Goal: Task Accomplishment & Management: Use online tool/utility

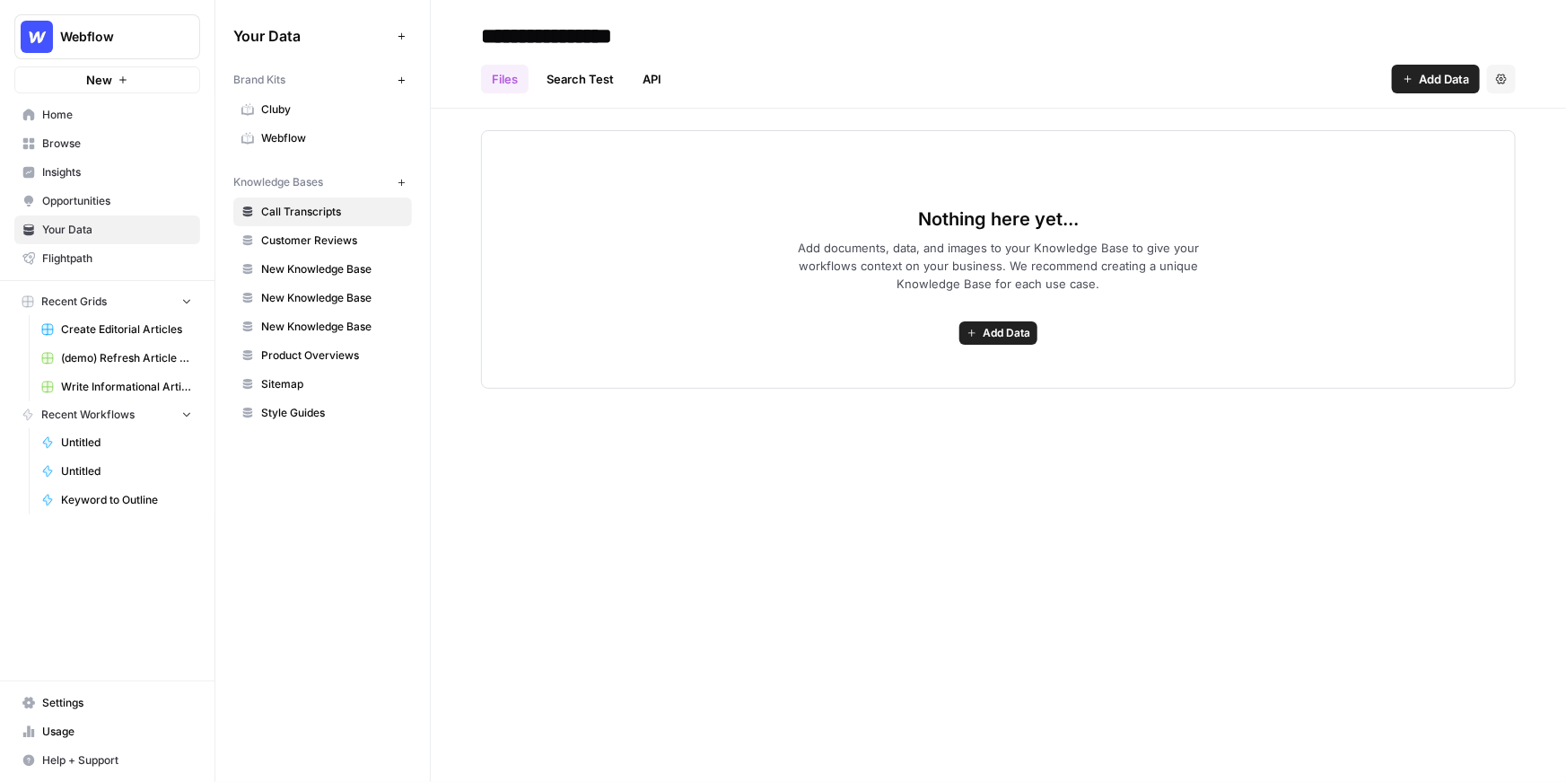
click at [115, 180] on link "Insights" at bounding box center [107, 172] width 186 height 29
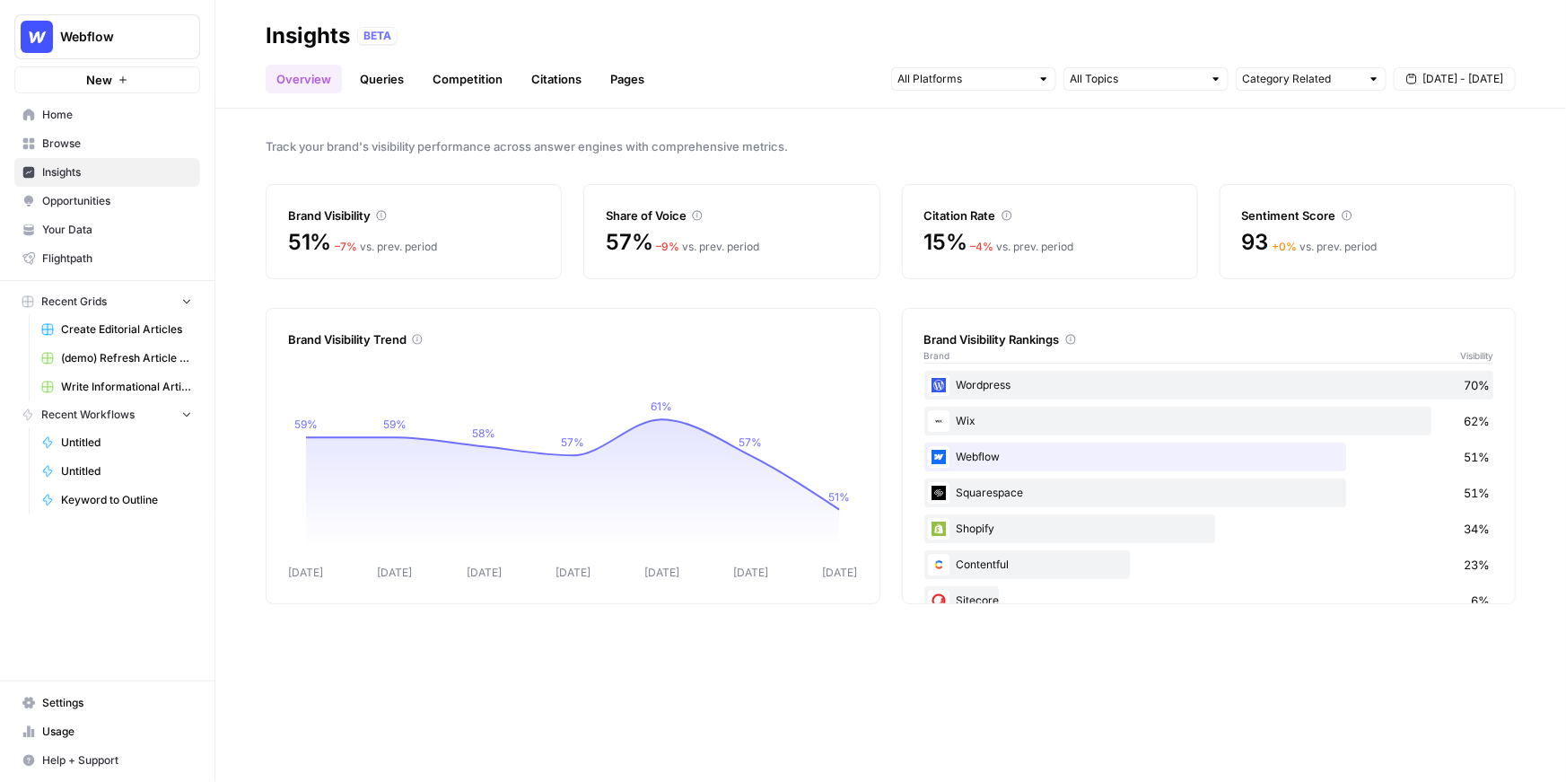
drag, startPoint x: 653, startPoint y: 236, endPoint x: 595, endPoint y: 213, distance: 62.0
click at [595, 213] on div "Share of Voice 57% – 9 % vs. prev. period" at bounding box center [731, 231] width 296 height 95
click at [451, 213] on div "Brand Visibility" at bounding box center [413, 215] width 251 height 18
click at [1031, 81] on div at bounding box center [973, 78] width 165 height 23
click at [1151, 113] on div "Track your brand's visibility performance across answer engines with comprehens…" at bounding box center [890, 445] width 1351 height 673
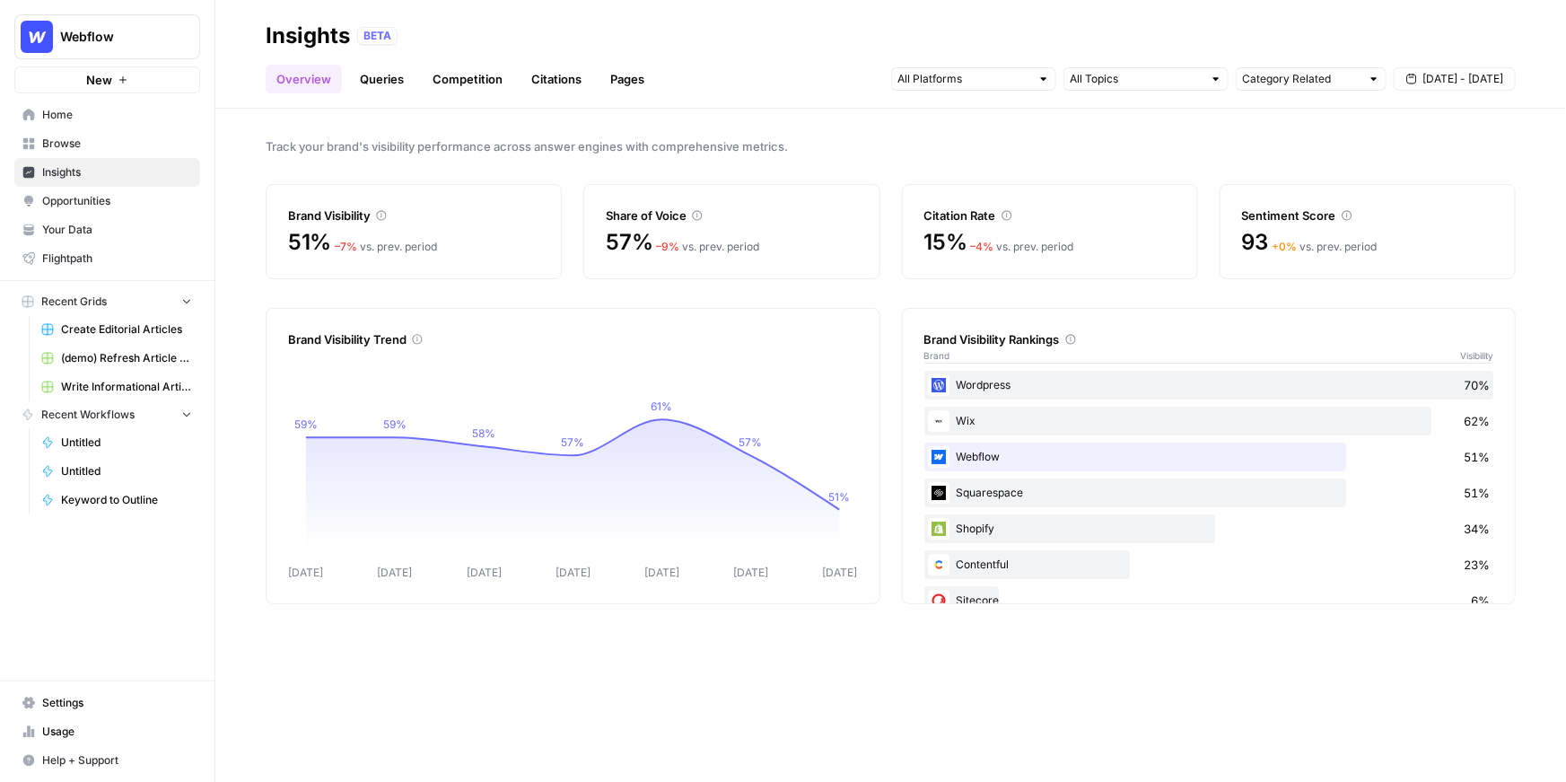
click at [1458, 73] on span "Sep 13 - Sep 19" at bounding box center [1463, 79] width 81 height 16
click at [1429, 42] on div "BETA" at bounding box center [936, 36] width 1159 height 18
click at [364, 76] on link "Queries" at bounding box center [382, 79] width 66 height 29
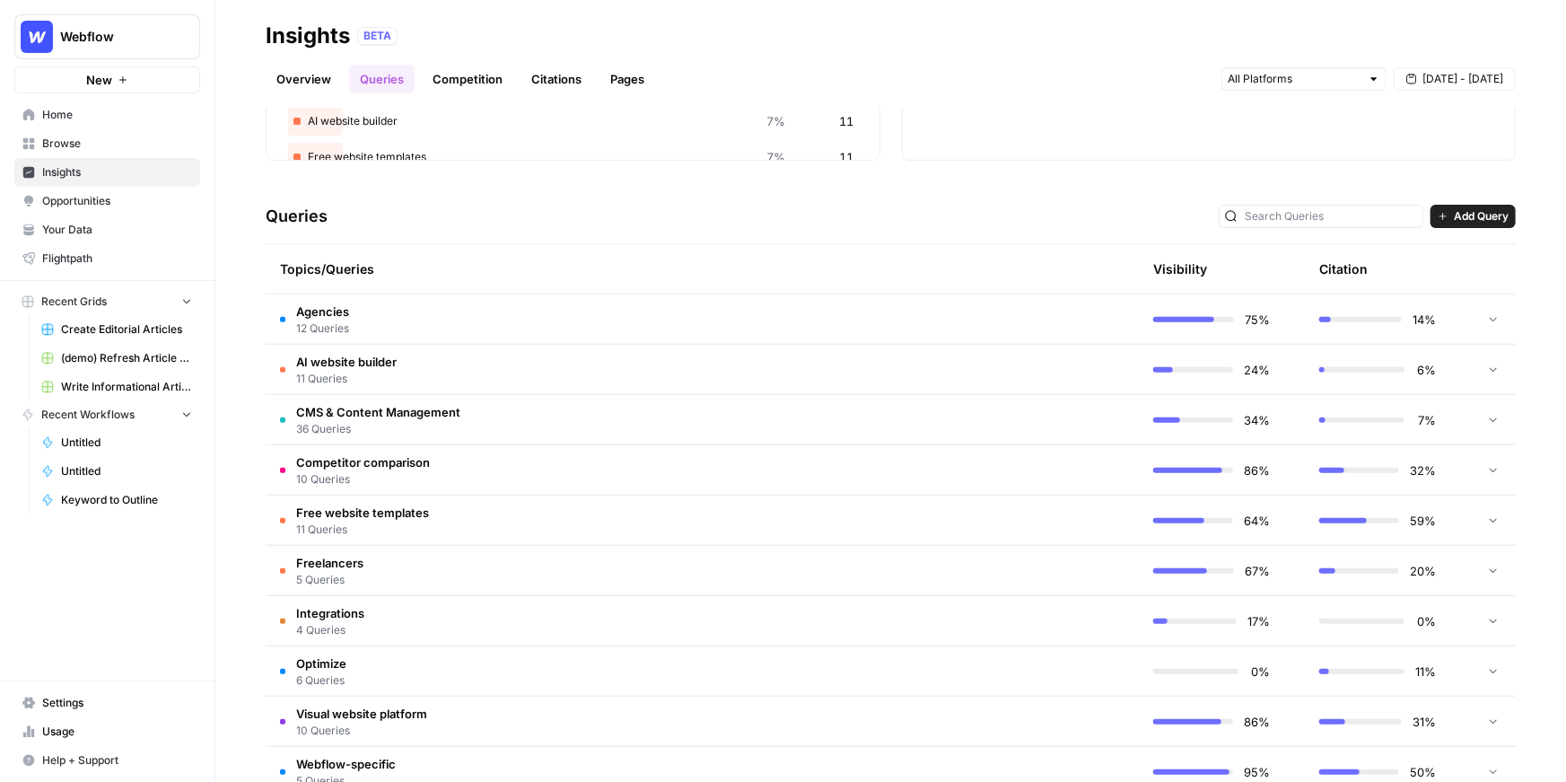
scroll to position [286, 0]
click at [510, 421] on td "CMS & Content Management 36 Queries" at bounding box center [617, 416] width 703 height 49
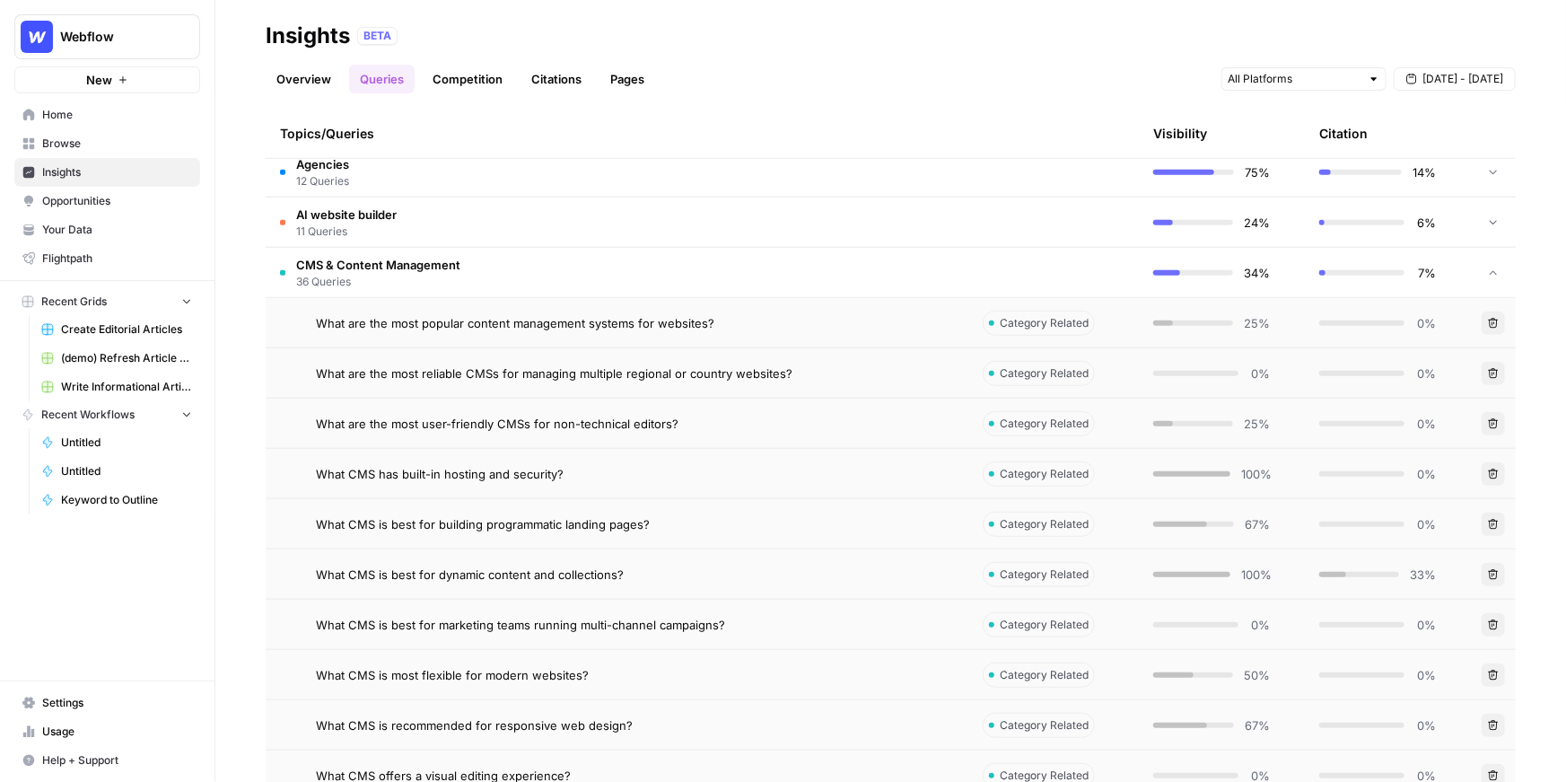
scroll to position [434, 0]
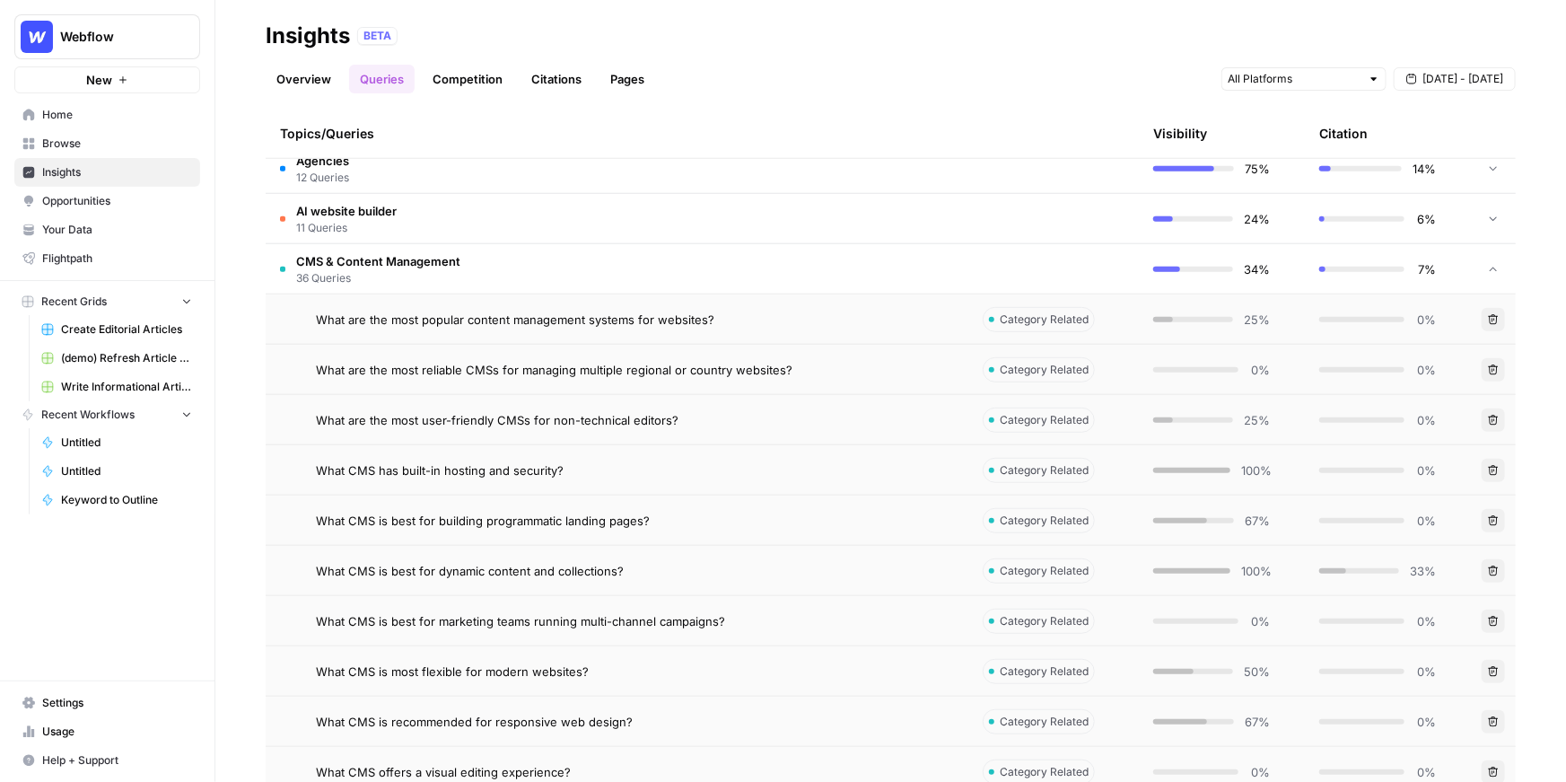
click at [578, 320] on span "What are the most popular content management systems for websites?" at bounding box center [515, 320] width 399 height 18
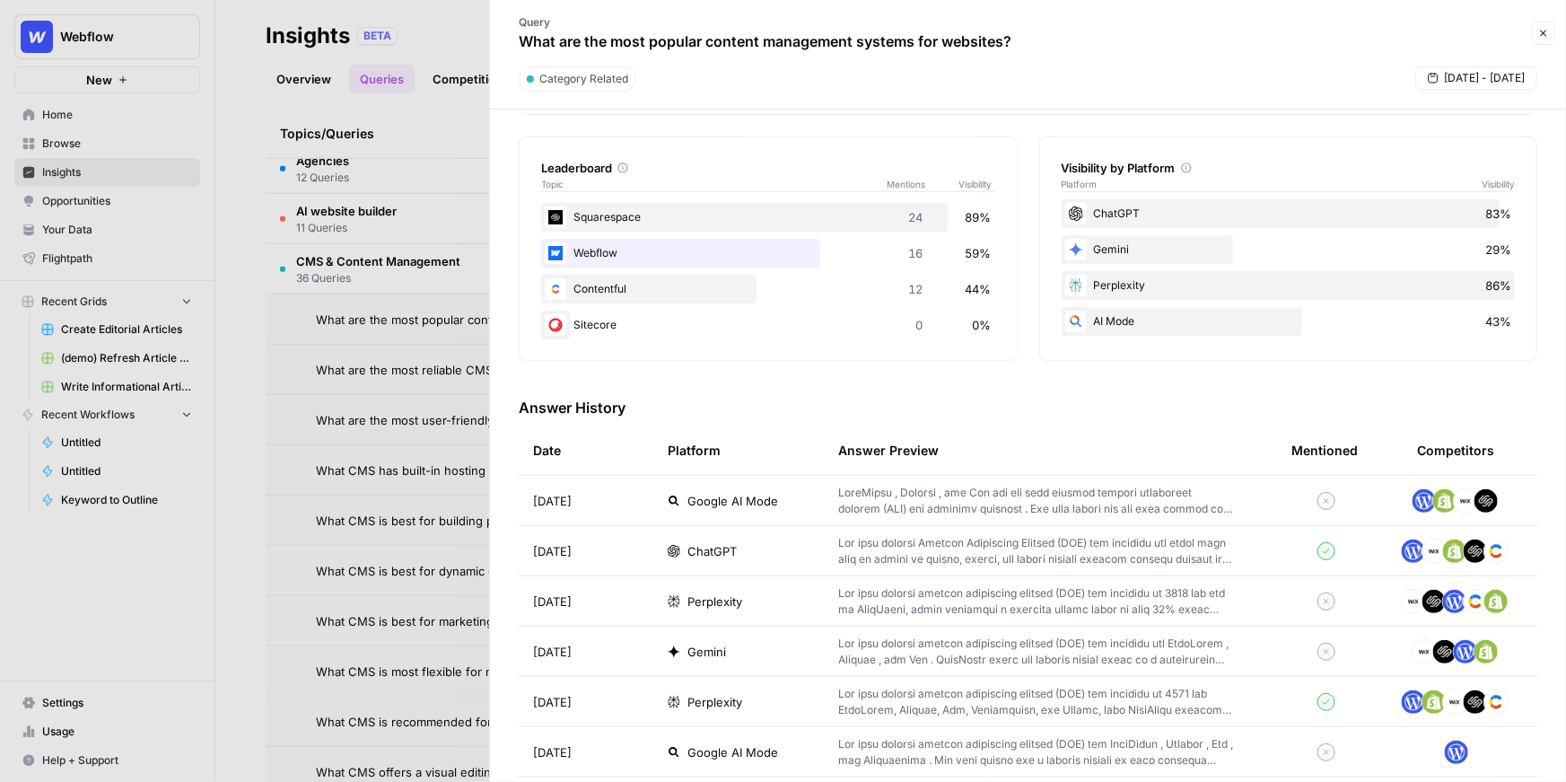
scroll to position [378, 0]
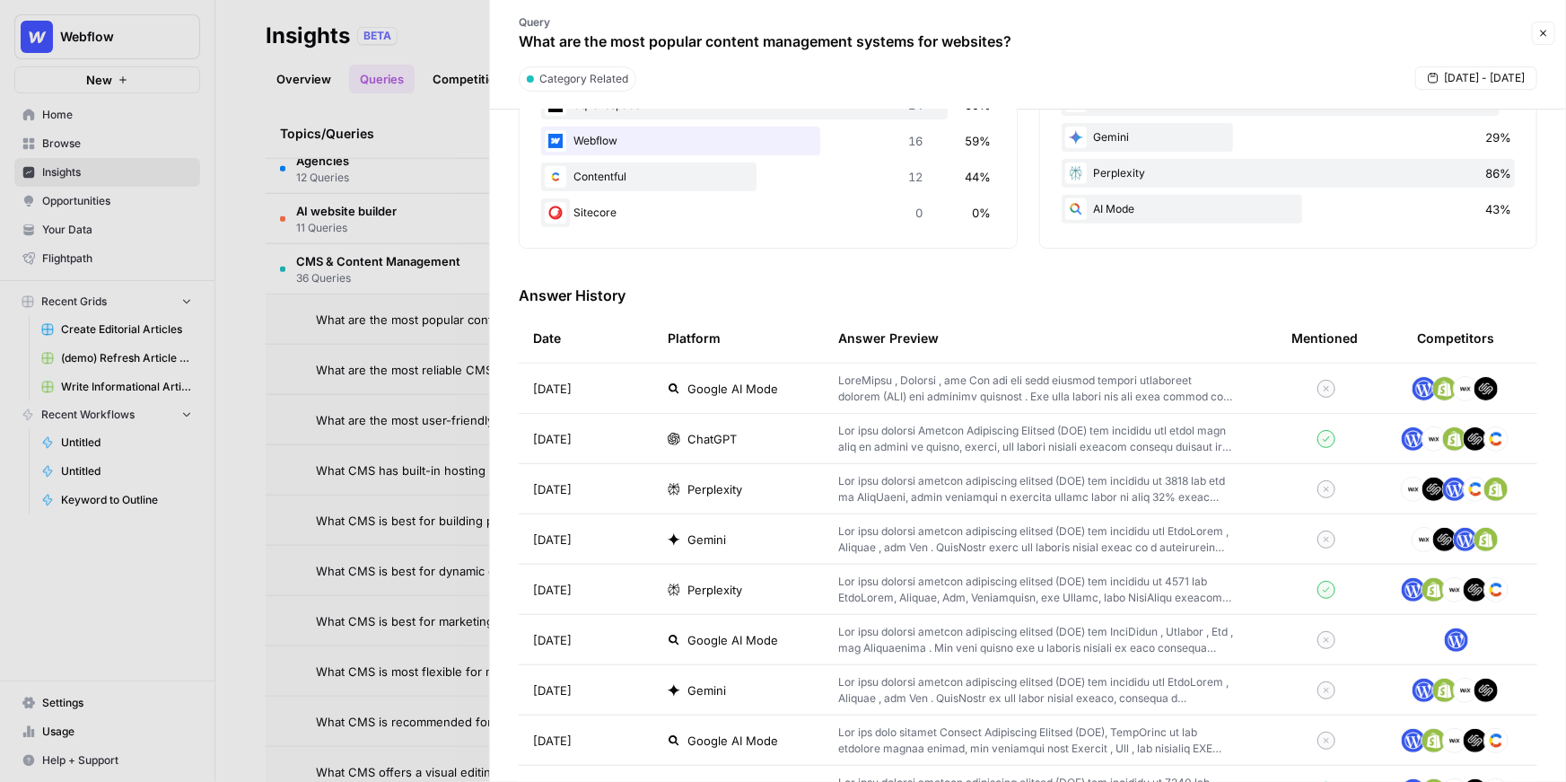
click at [710, 396] on td "Google AI Mode" at bounding box center [738, 388] width 171 height 49
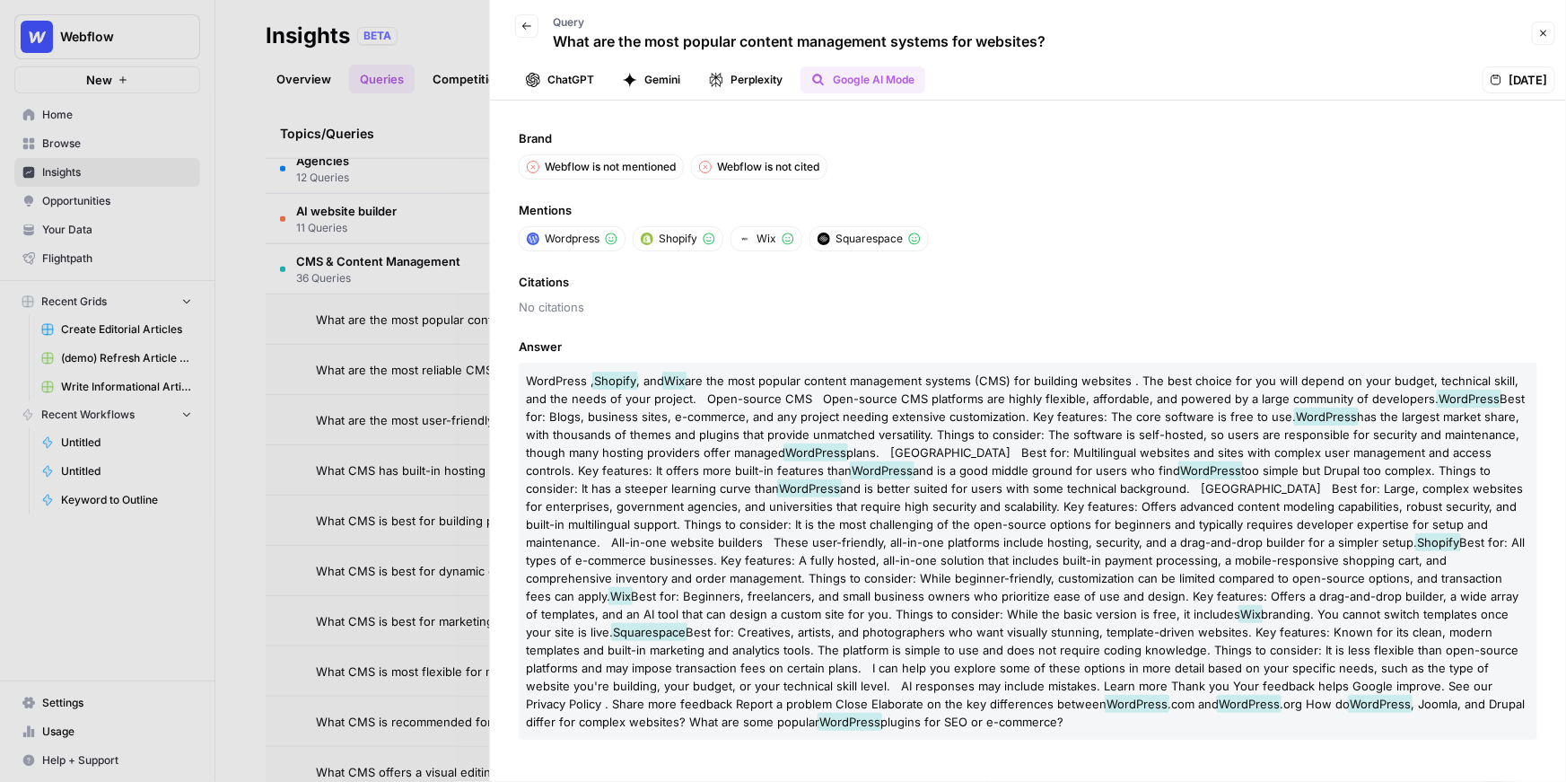
click at [568, 85] on button "ChatGPT" at bounding box center [560, 79] width 90 height 27
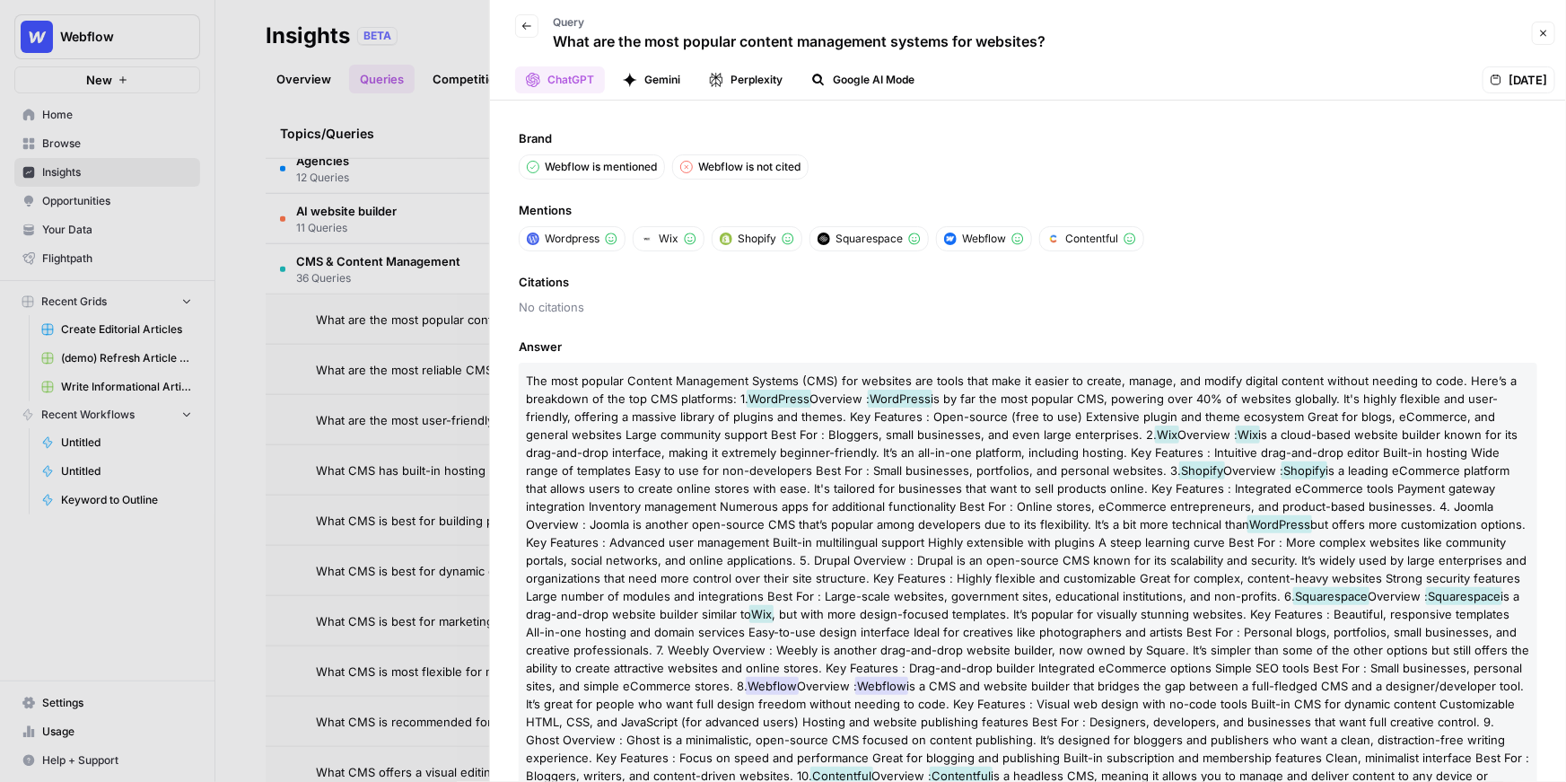
click at [647, 85] on button "Gemini" at bounding box center [651, 79] width 79 height 27
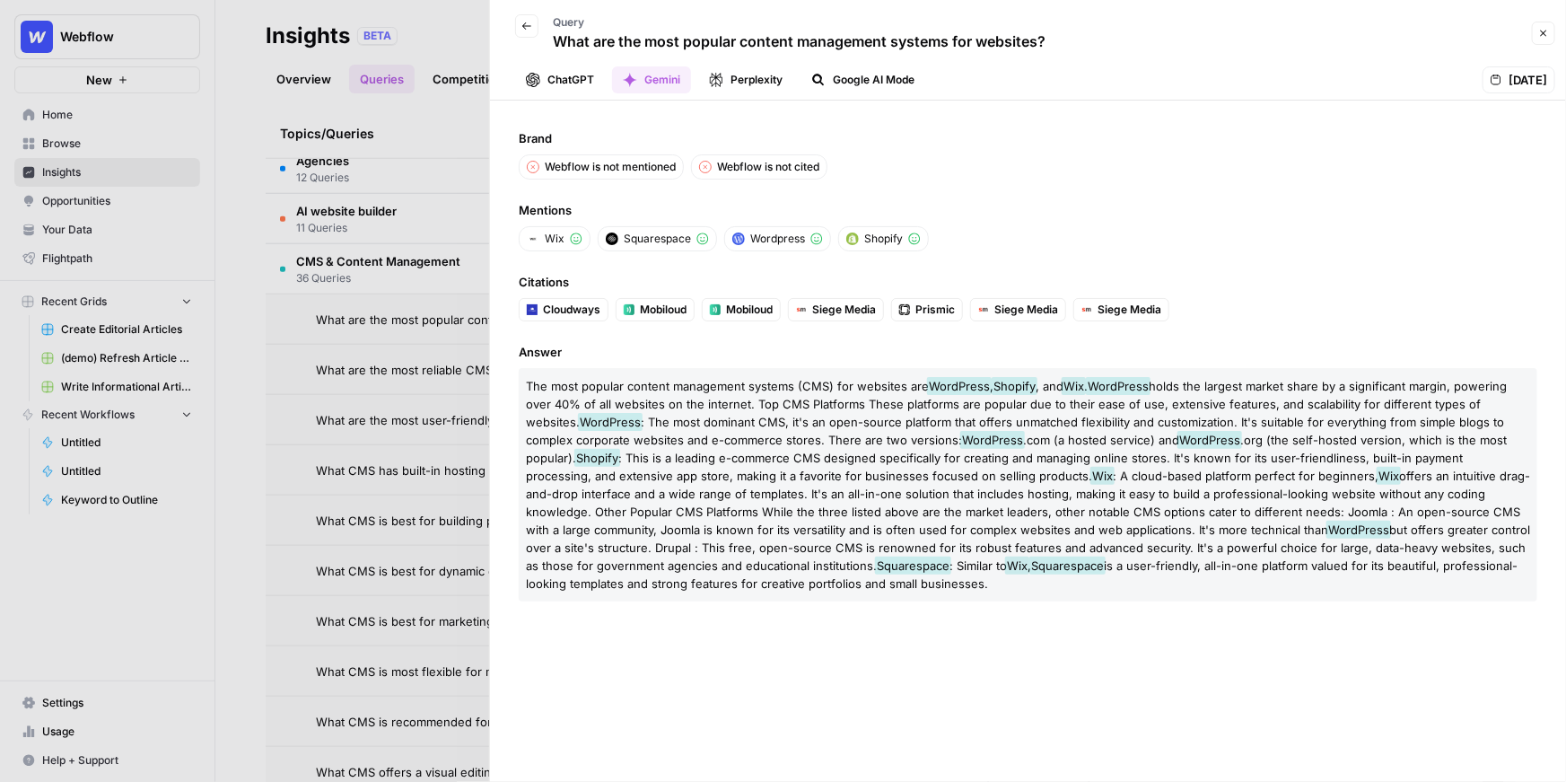
click at [758, 86] on button "Perplexity" at bounding box center [745, 79] width 95 height 27
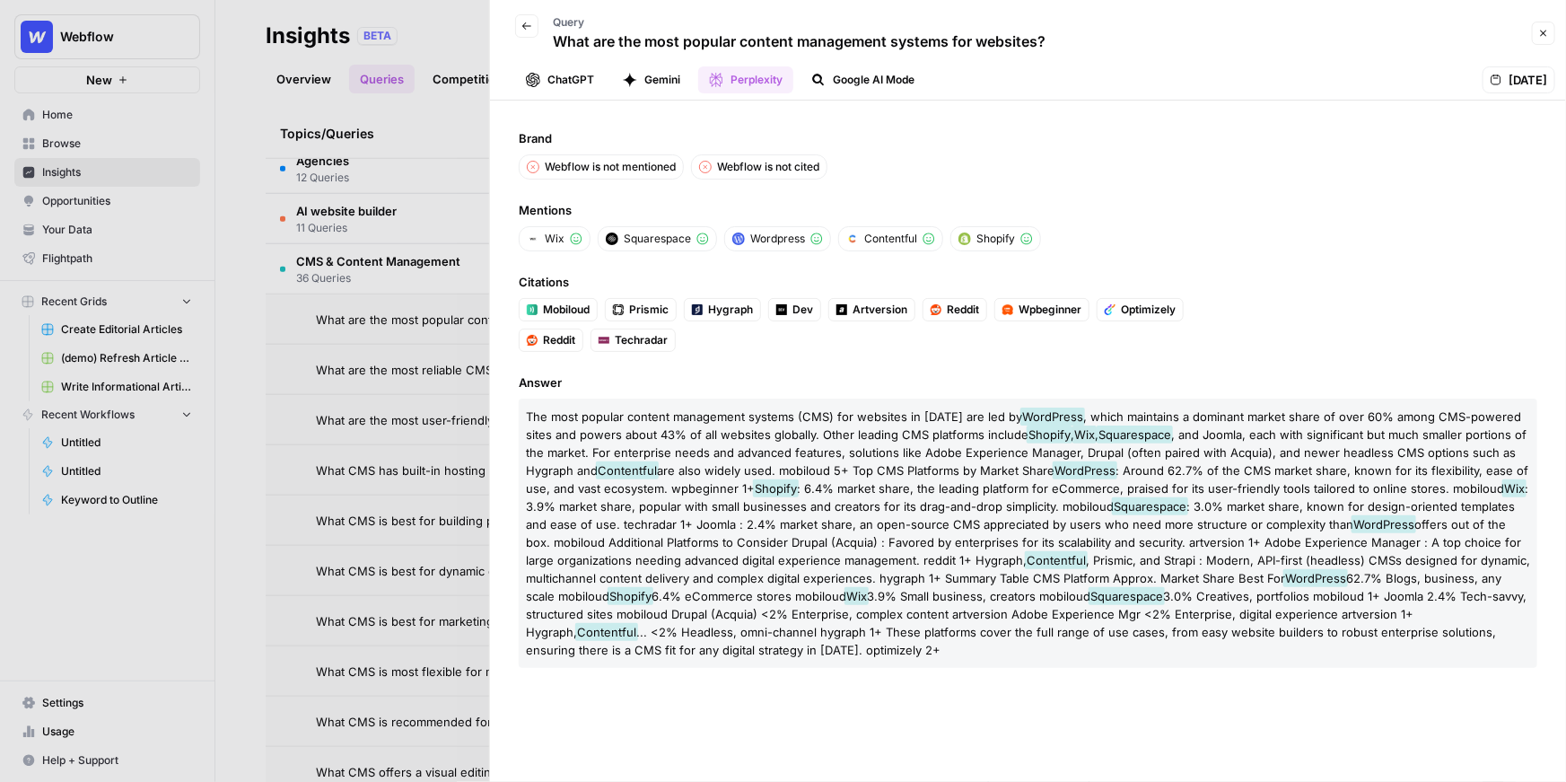
click at [1543, 39] on button "Close" at bounding box center [1543, 33] width 23 height 23
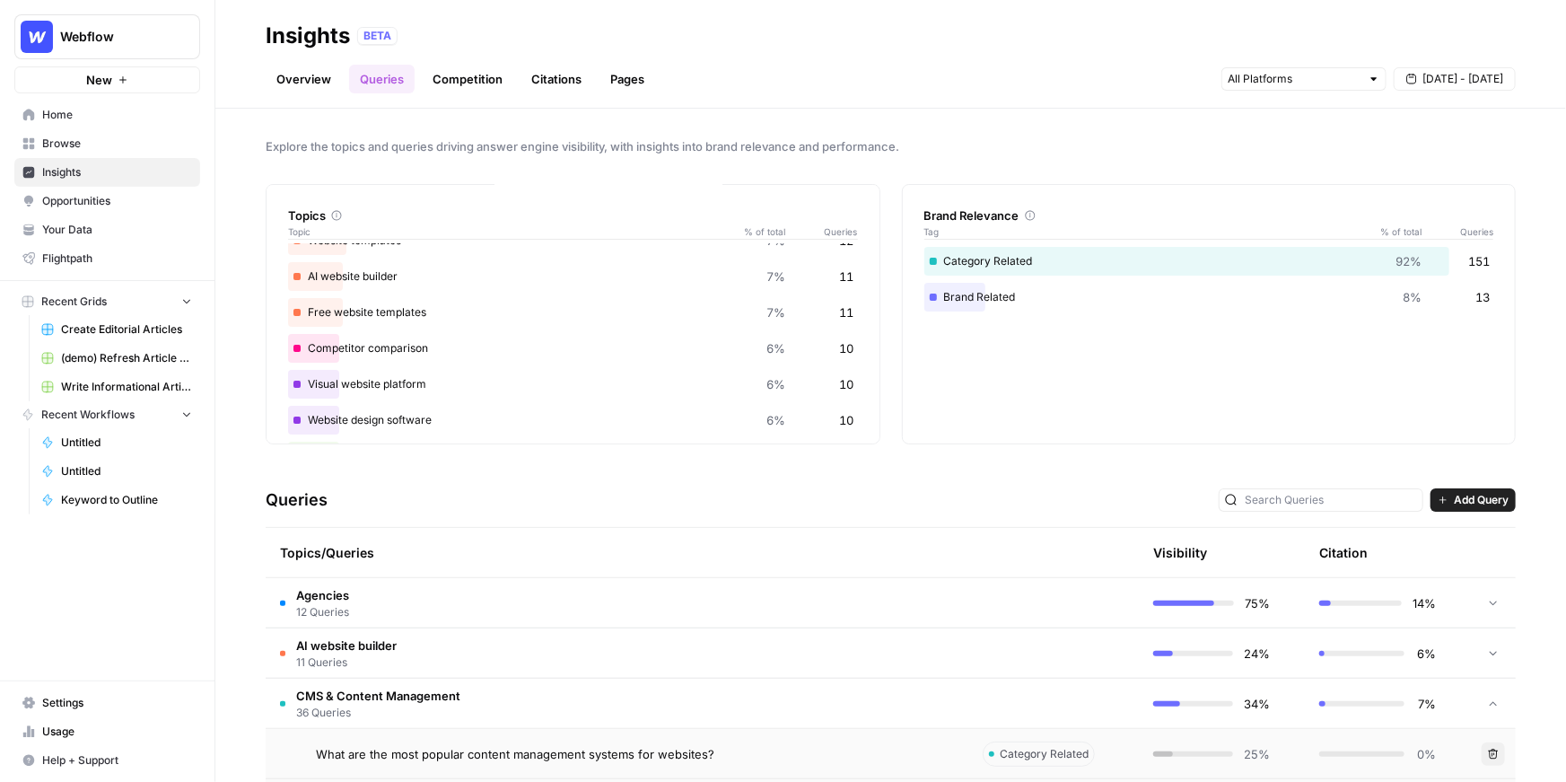
scroll to position [355, 0]
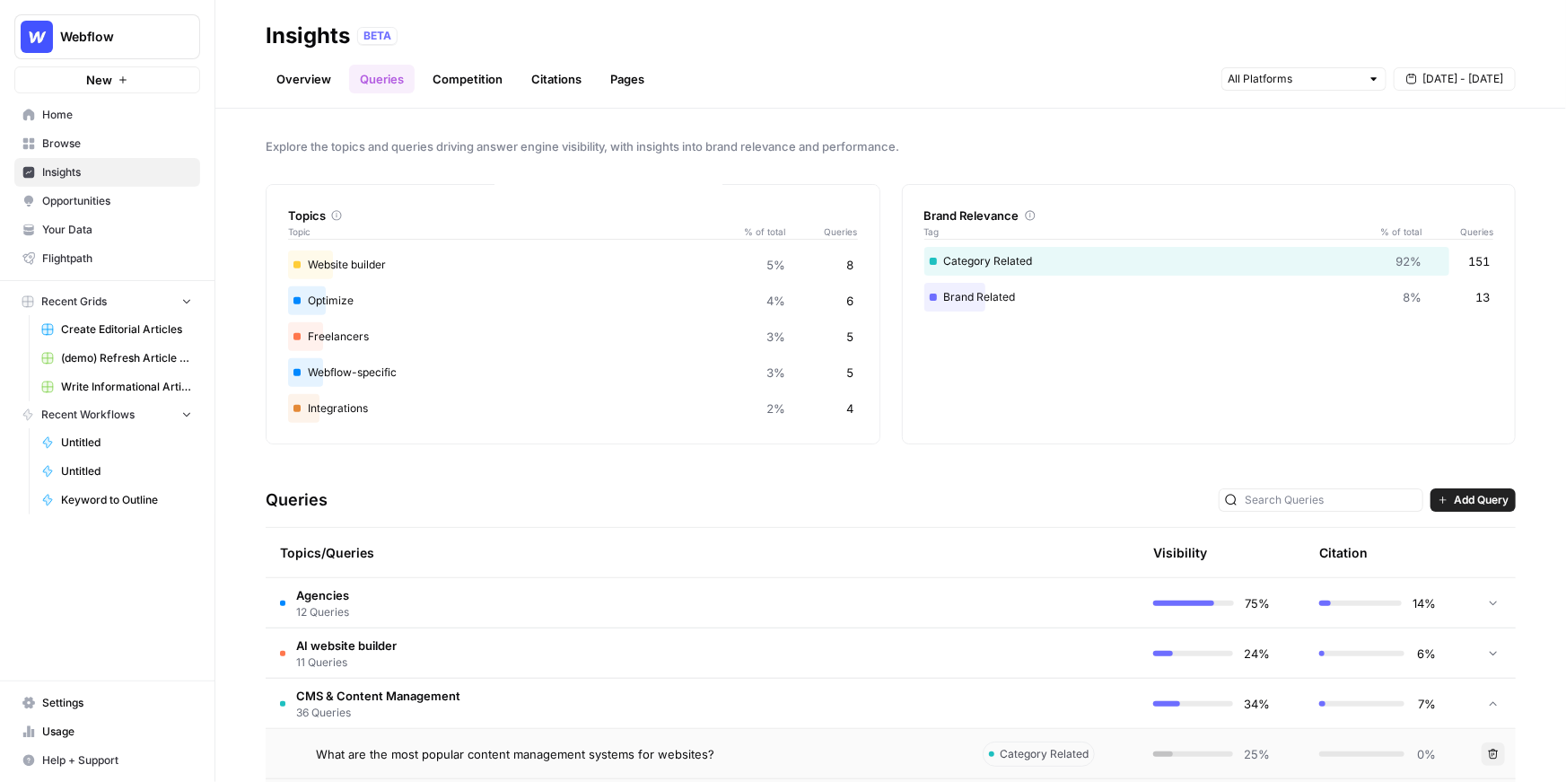
click at [491, 69] on link "Competition" at bounding box center [468, 79] width 92 height 29
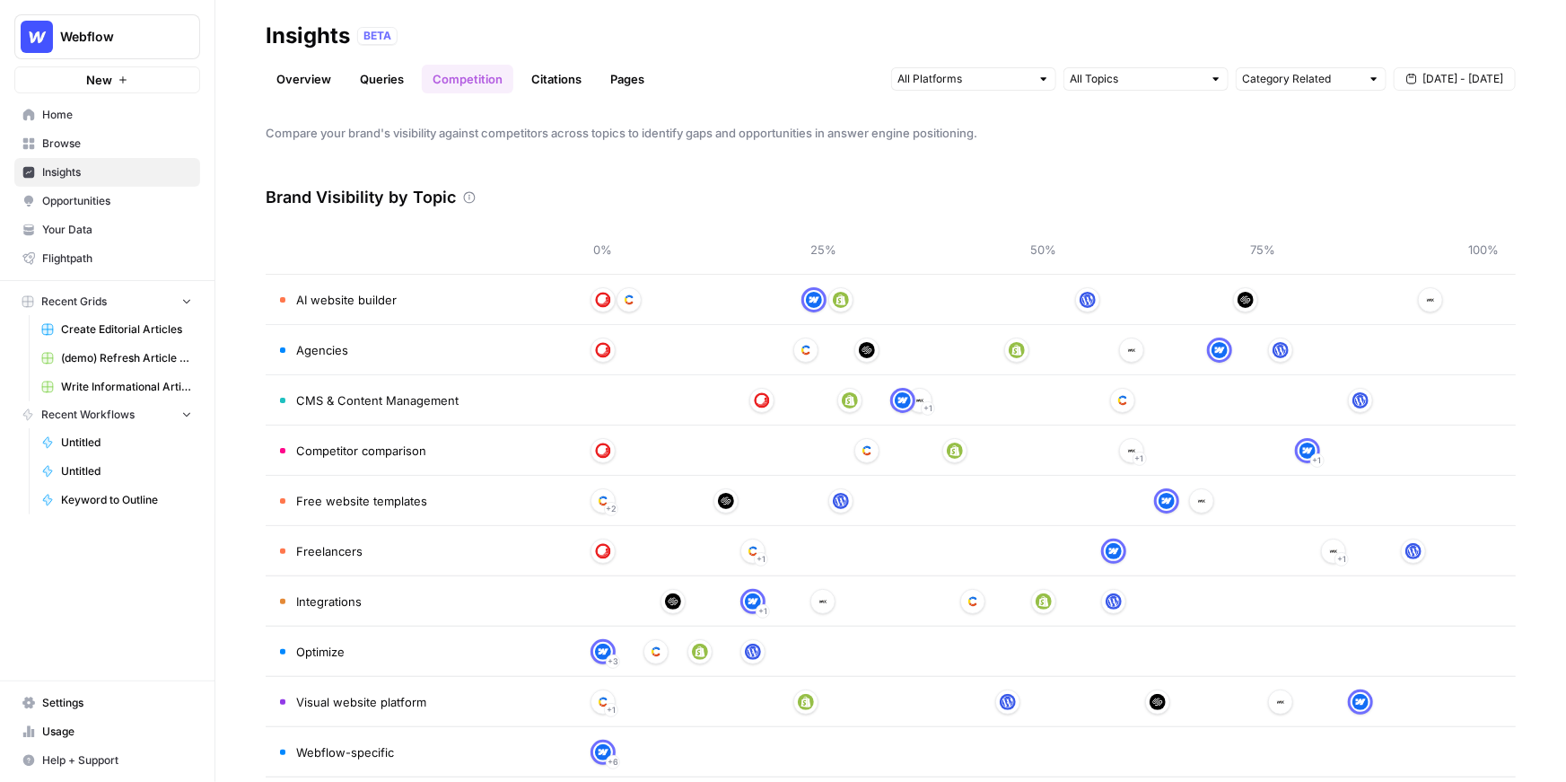
scroll to position [44, 0]
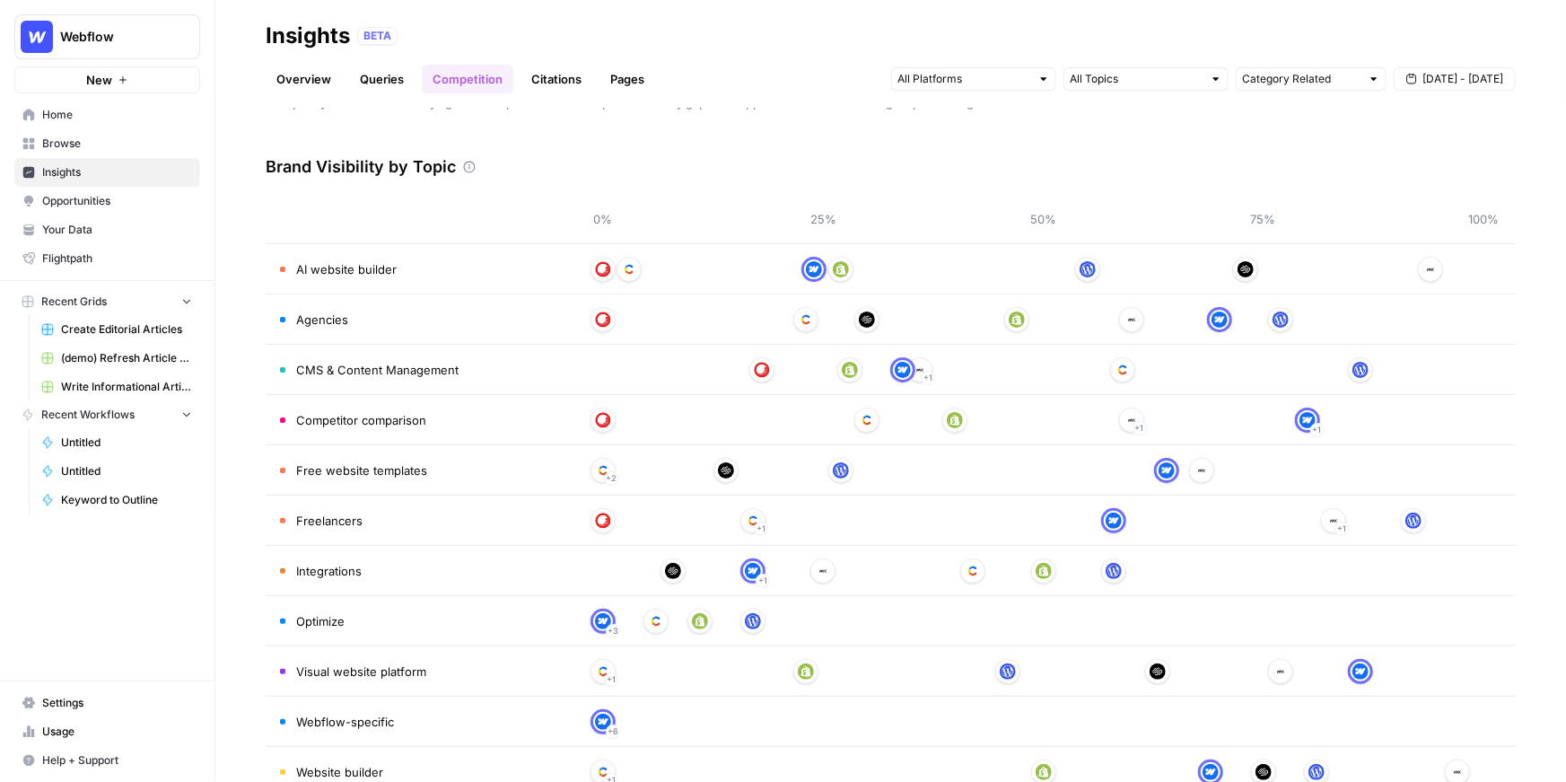
click at [564, 80] on link "Citations" at bounding box center [557, 79] width 72 height 29
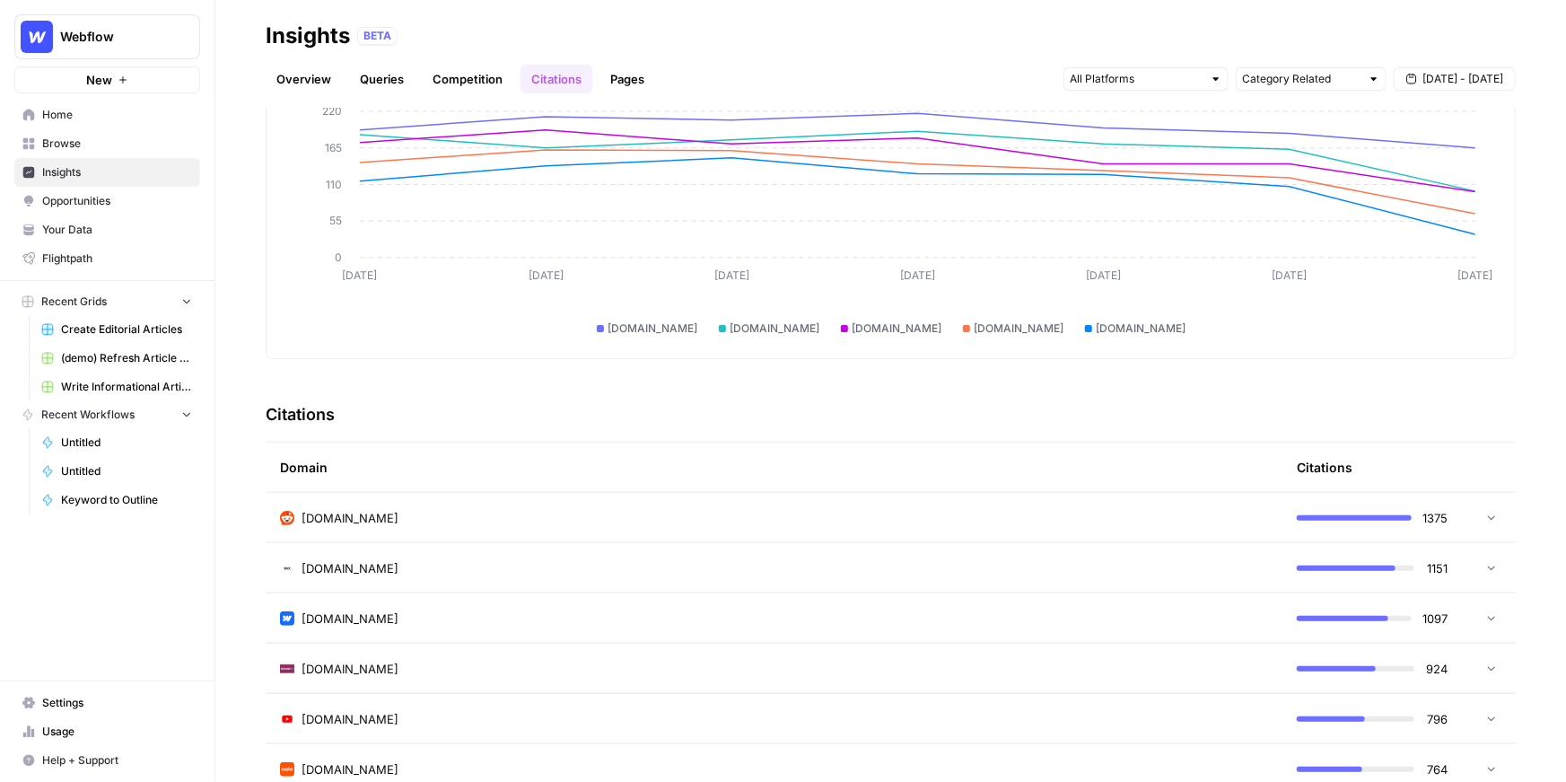
scroll to position [4, 0]
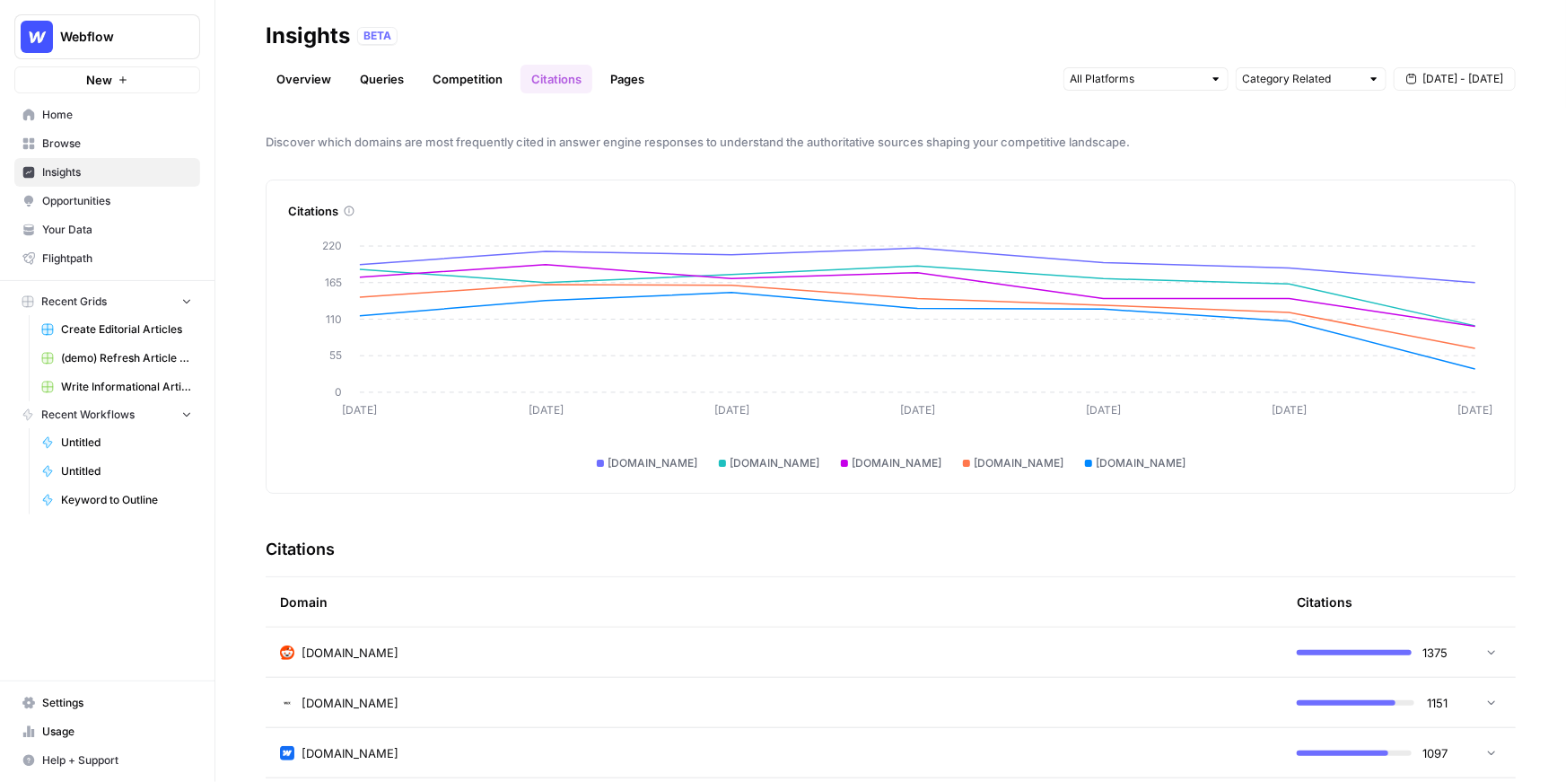
click at [618, 57] on div "Overview Queries Competition Citations Pages Category Related Sep 13 - Sep 19" at bounding box center [891, 71] width 1250 height 43
click at [618, 77] on link "Pages" at bounding box center [628, 79] width 56 height 29
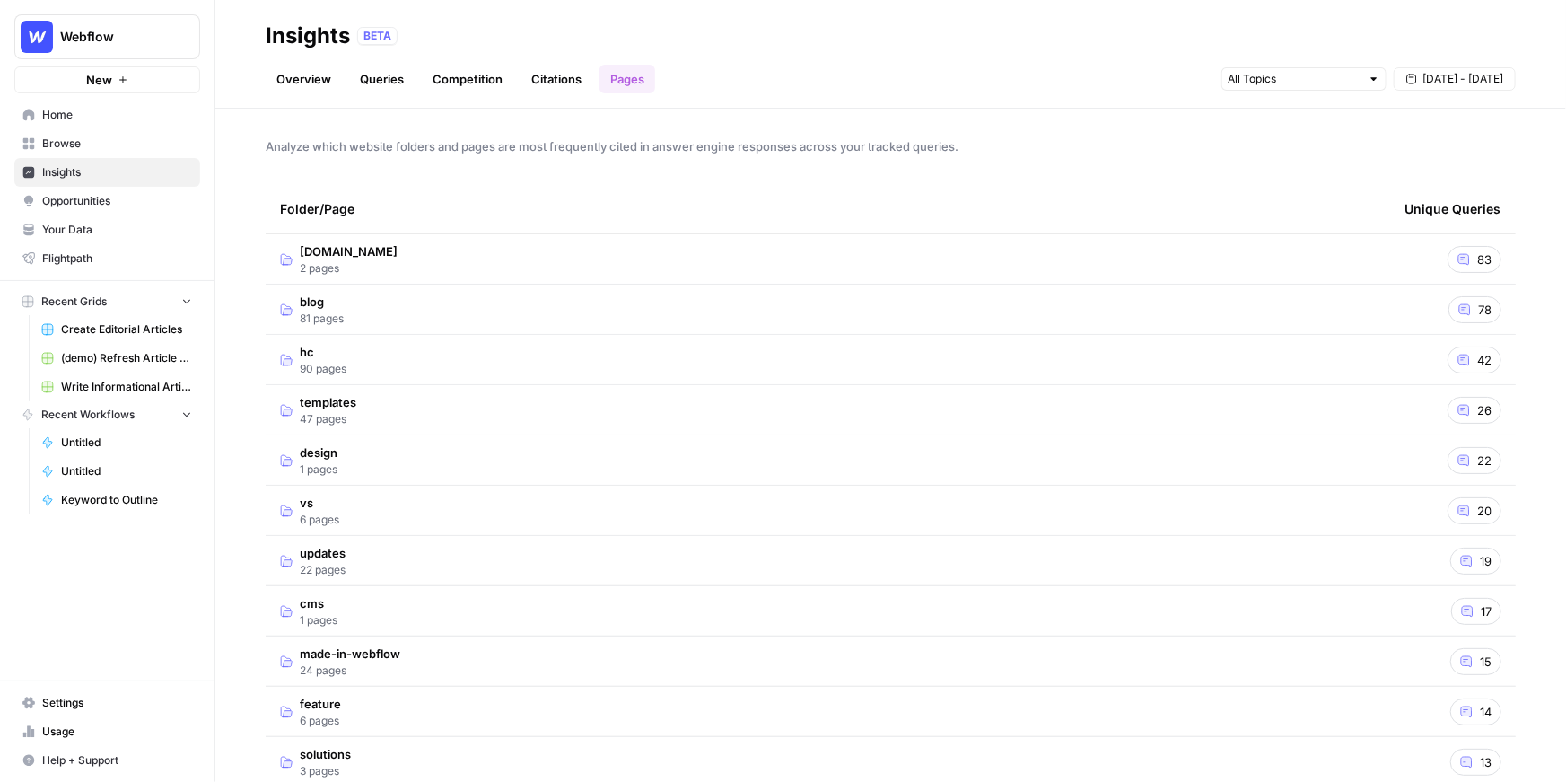
click at [594, 274] on td "webflow.com 2 pages" at bounding box center [828, 258] width 1125 height 49
click at [565, 419] on td "blog 81 pages" at bounding box center [828, 409] width 1125 height 49
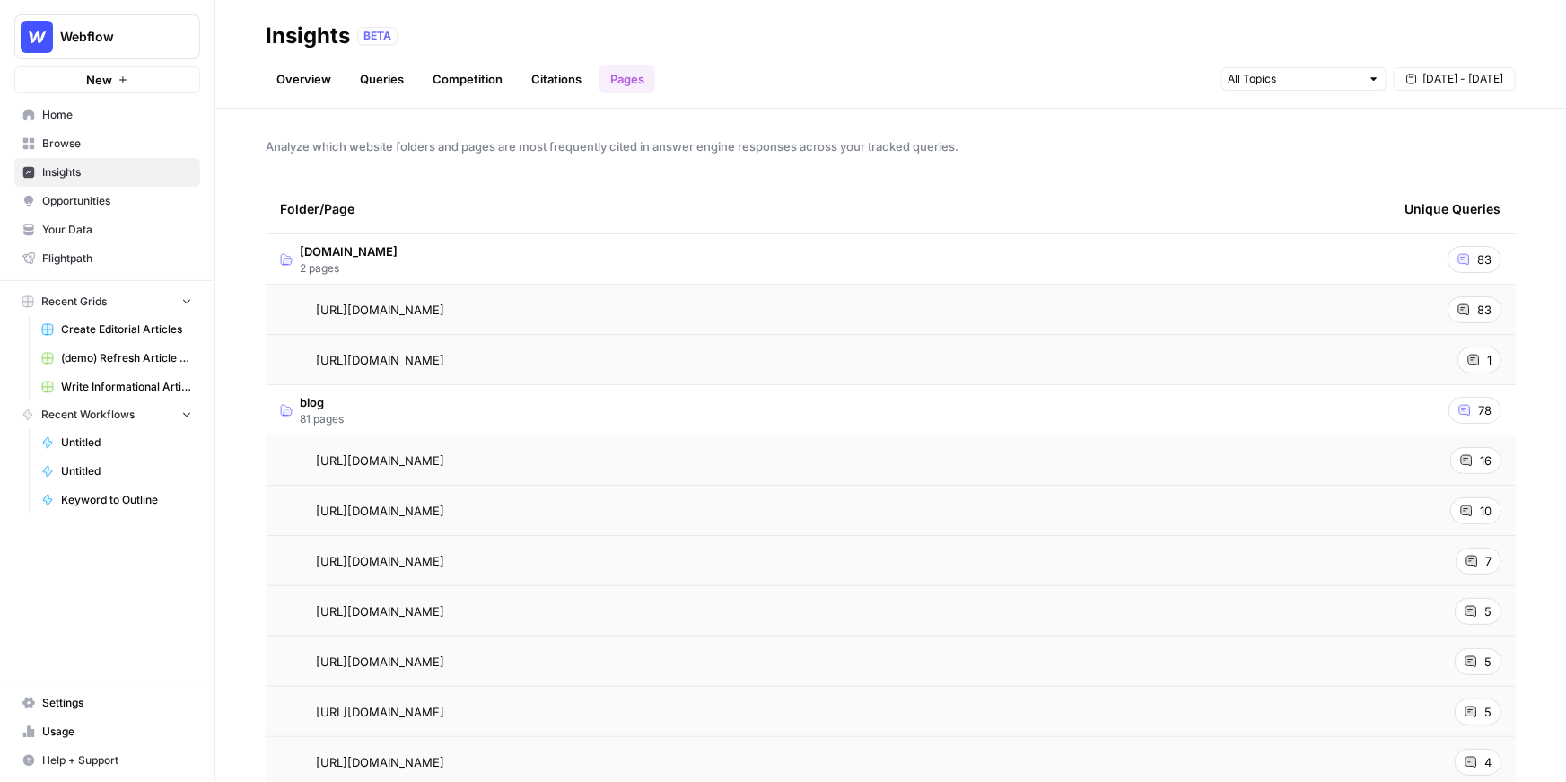
scroll to position [79, 0]
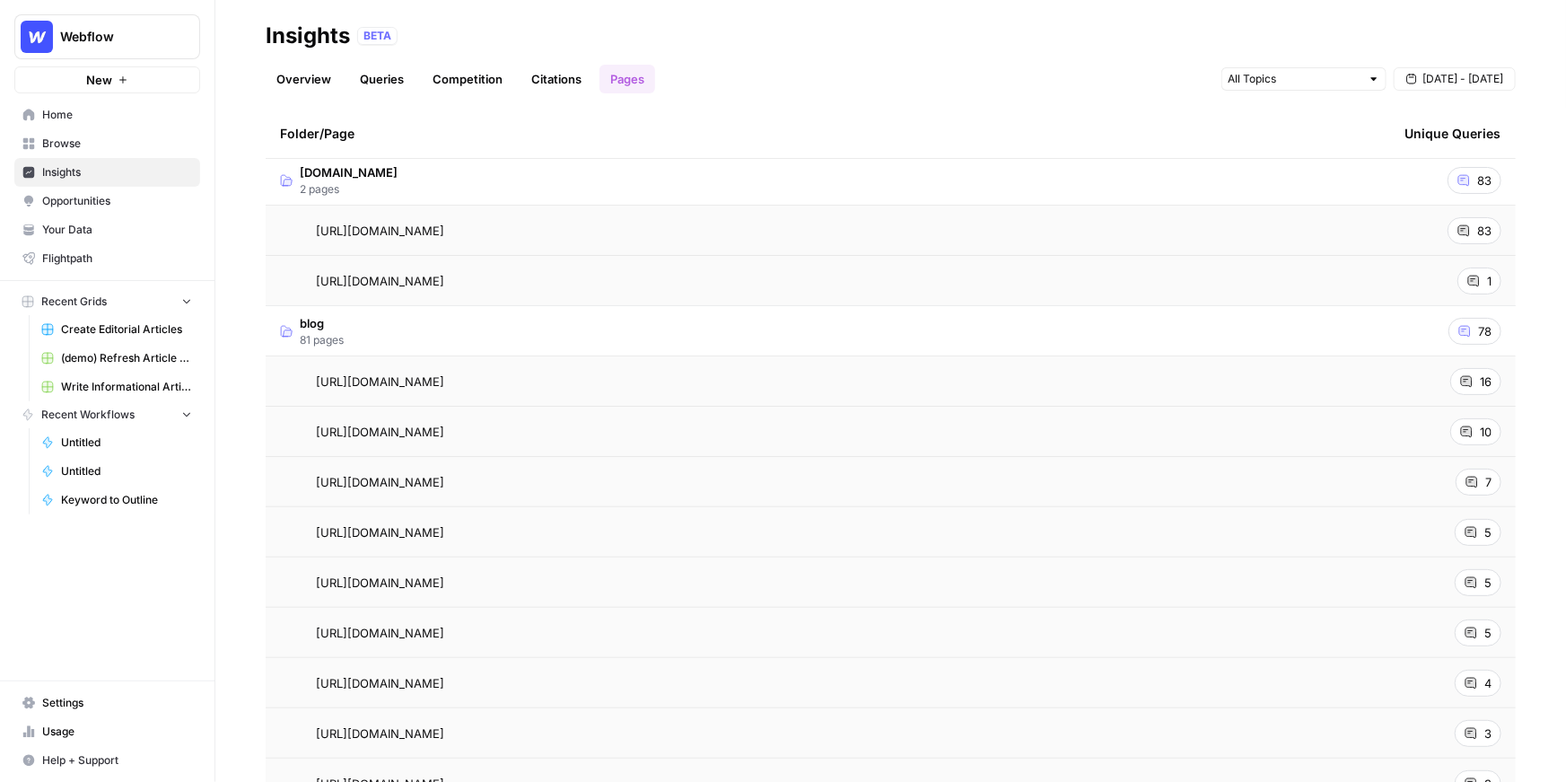
click at [632, 398] on td "https://webflow.com/blog/enterprise-cms" at bounding box center [828, 380] width 1125 height 49
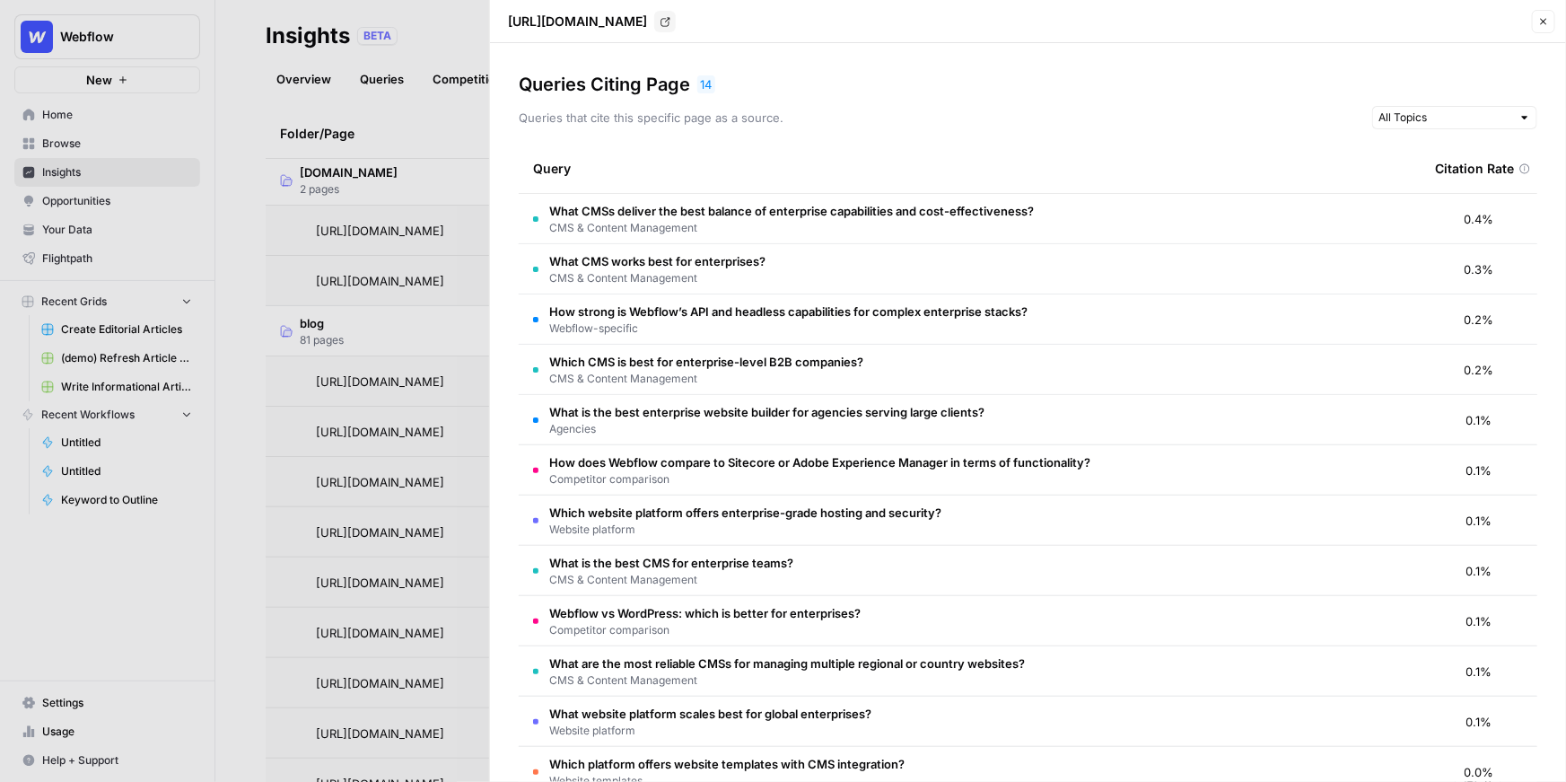
click at [1558, 28] on header "https://webflow.com/blog/enterprise-cms Go to page Close" at bounding box center [1028, 21] width 1076 height 43
click at [1548, 23] on icon "button" at bounding box center [1543, 21] width 11 height 11
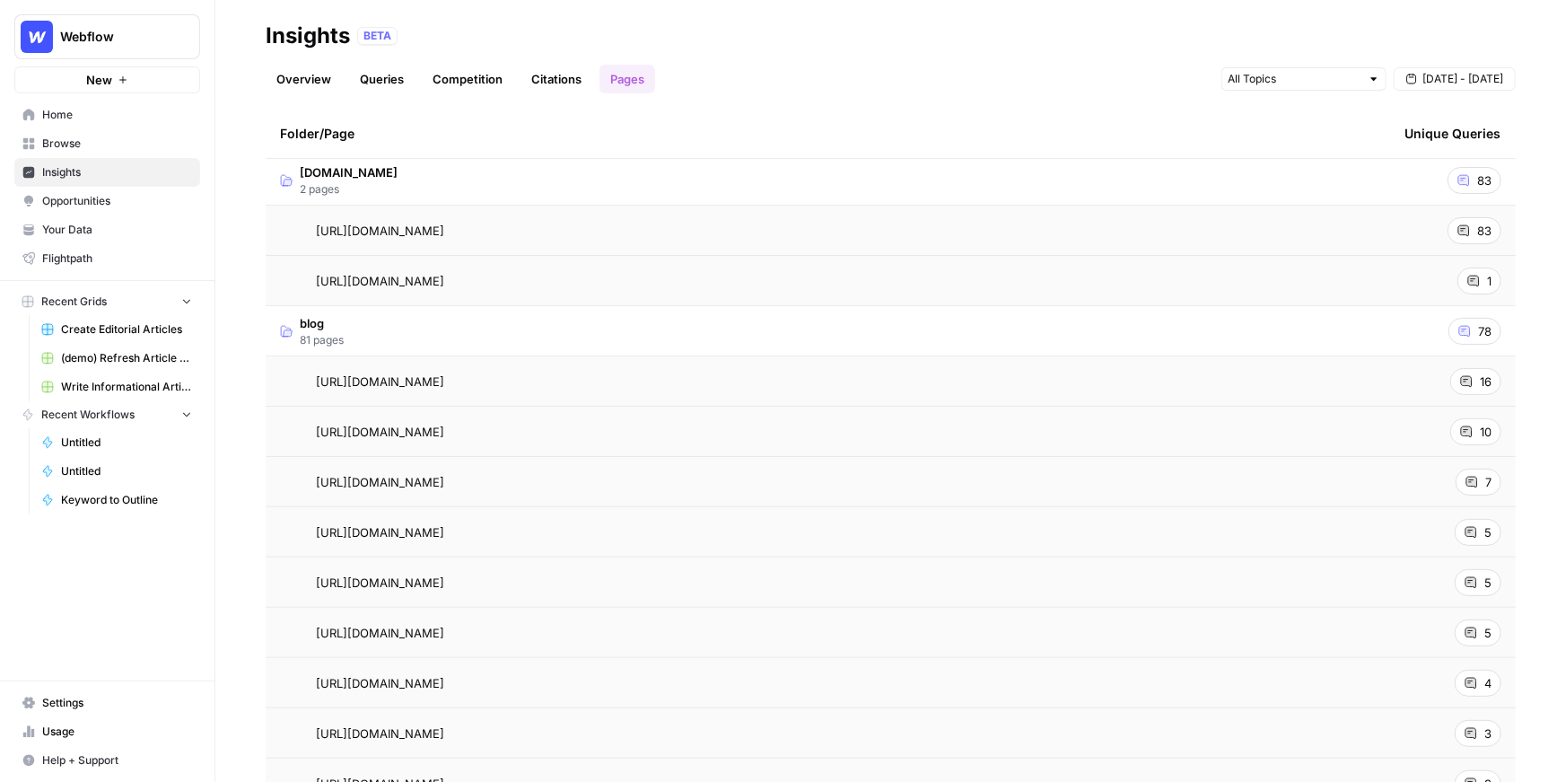
click at [303, 80] on link "Overview" at bounding box center [304, 79] width 76 height 29
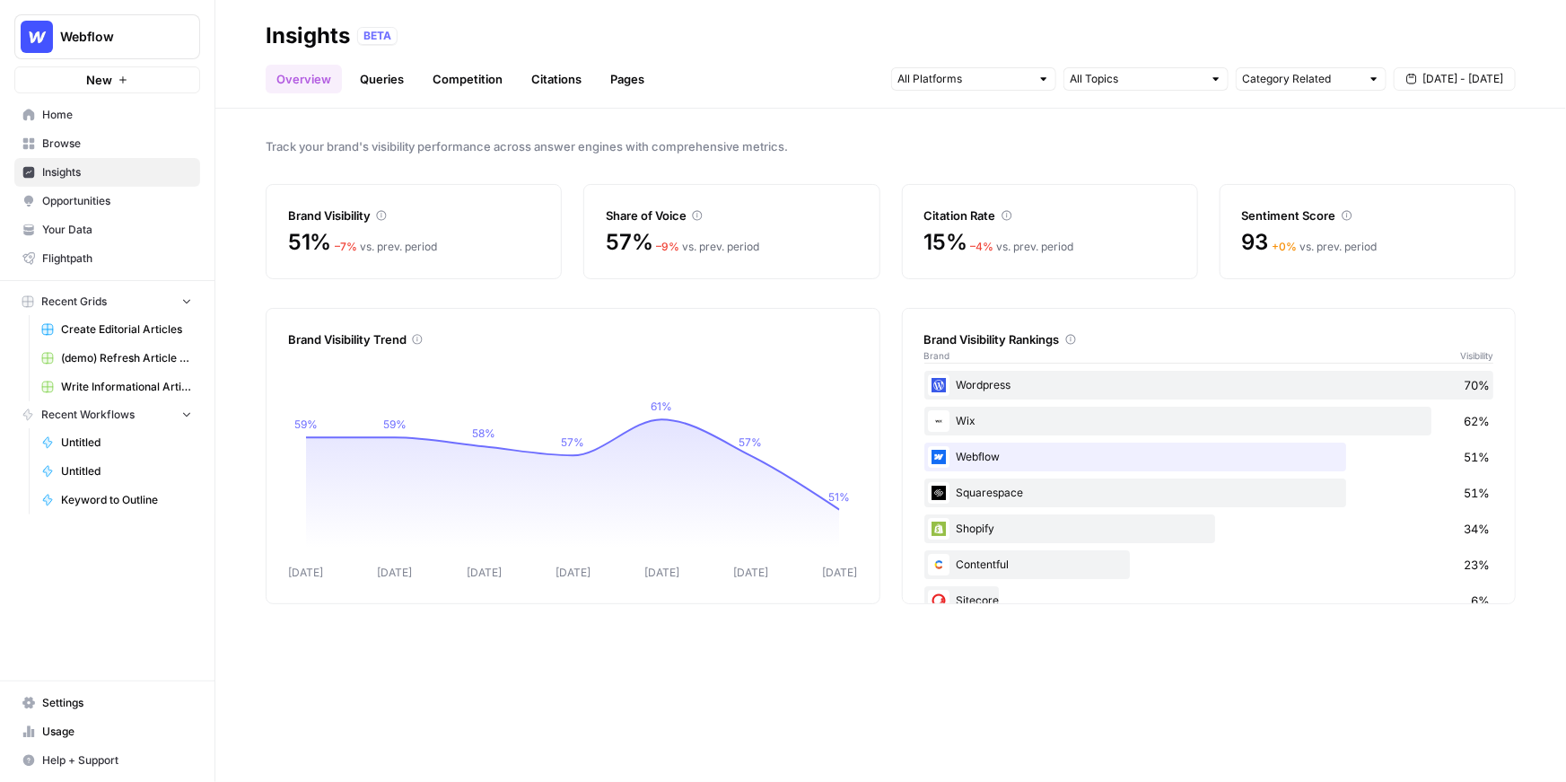
click at [65, 199] on span "Opportunities" at bounding box center [117, 201] width 150 height 16
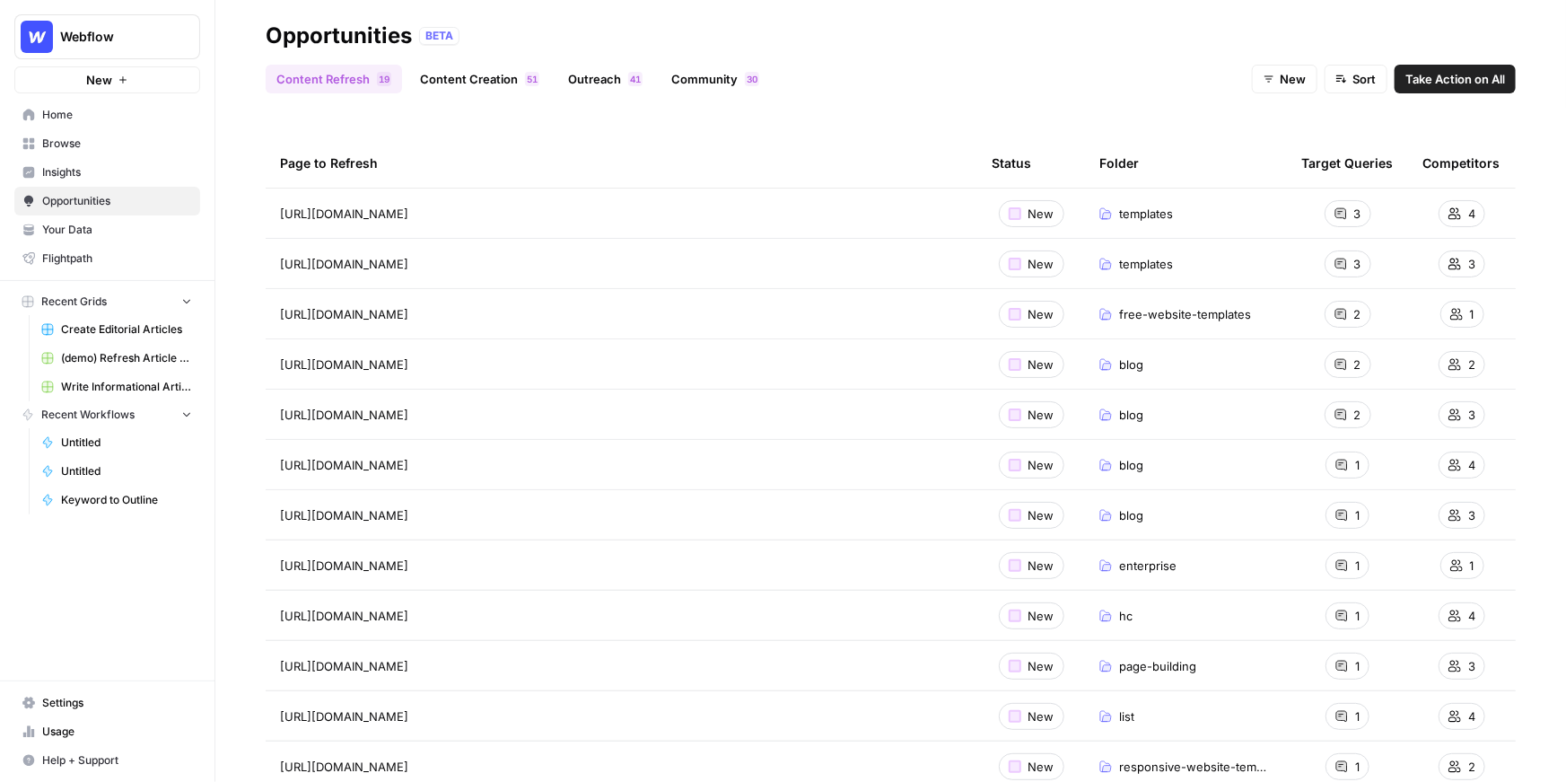
scroll to position [47, 0]
click at [478, 82] on link "Content Creation 1 5" at bounding box center [479, 79] width 141 height 29
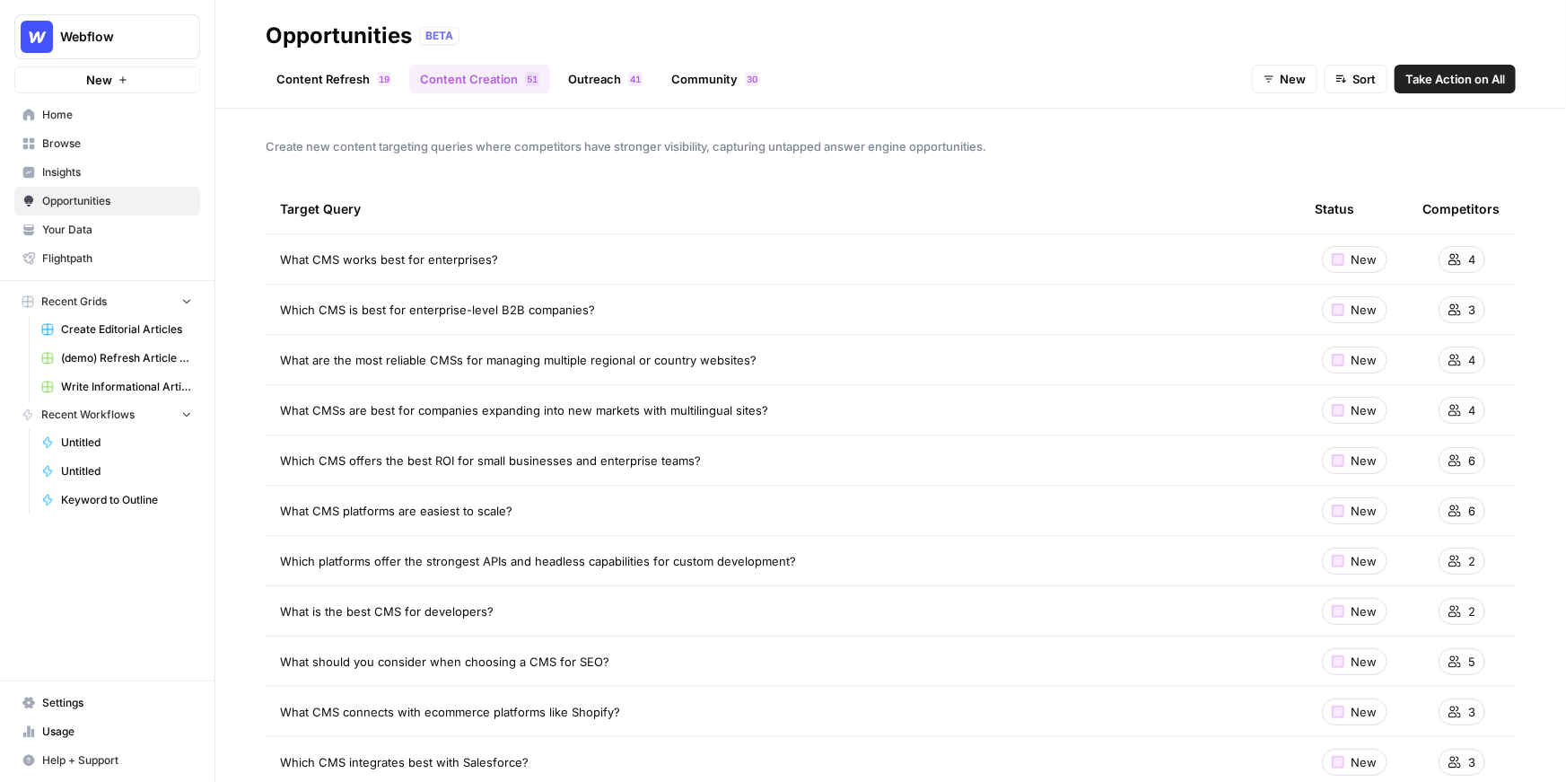
drag, startPoint x: 499, startPoint y: 277, endPoint x: 296, endPoint y: 259, distance: 203.6
click at [296, 259] on td "What CMS works best for enterprises?" at bounding box center [783, 258] width 1035 height 49
click at [296, 259] on span "What CMS works best for enterprises?" at bounding box center [389, 259] width 218 height 18
click at [580, 75] on link "Outreach 1 4" at bounding box center [605, 79] width 96 height 29
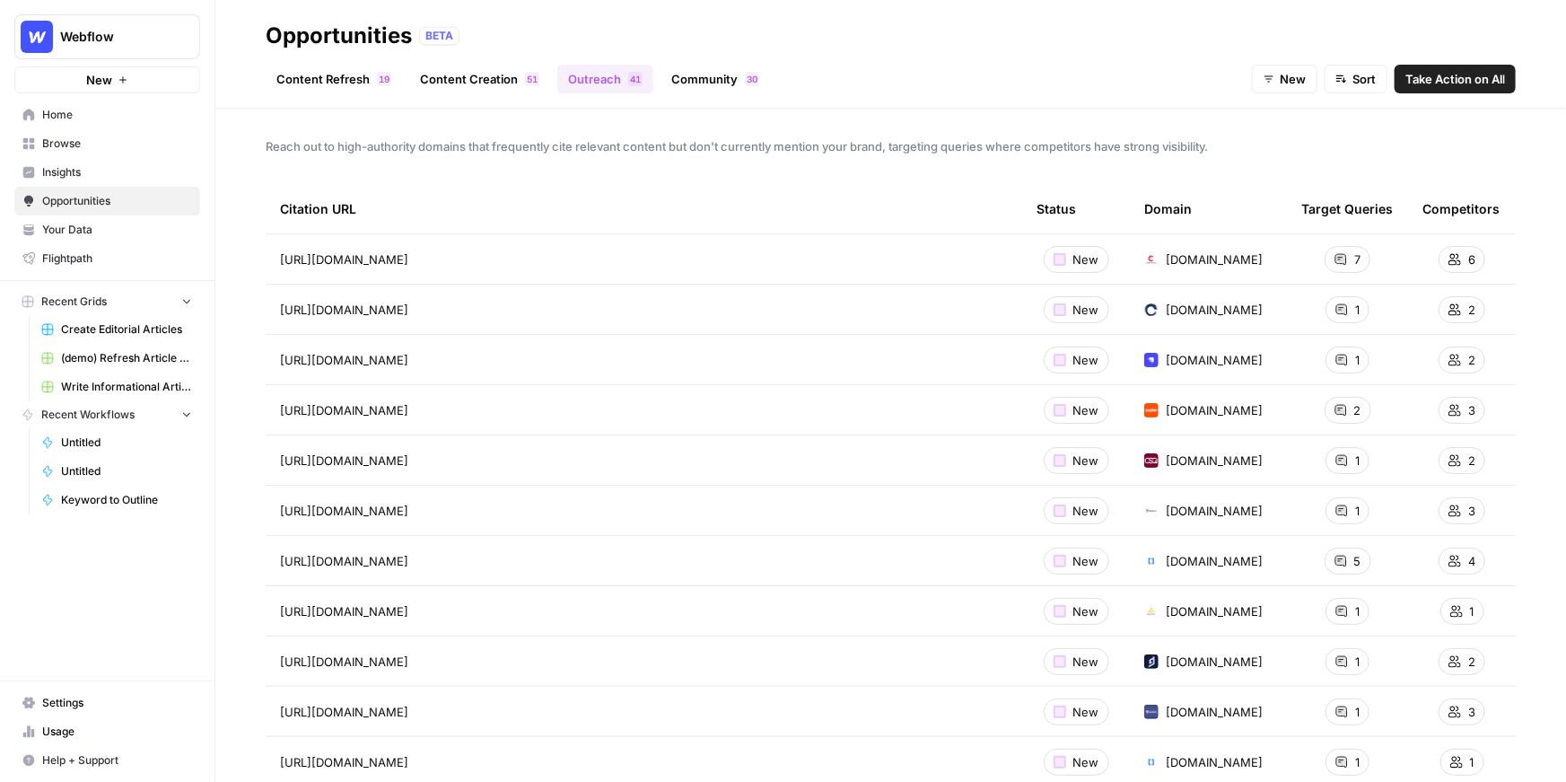
click at [717, 76] on link "Community 0 3" at bounding box center [715, 79] width 109 height 29
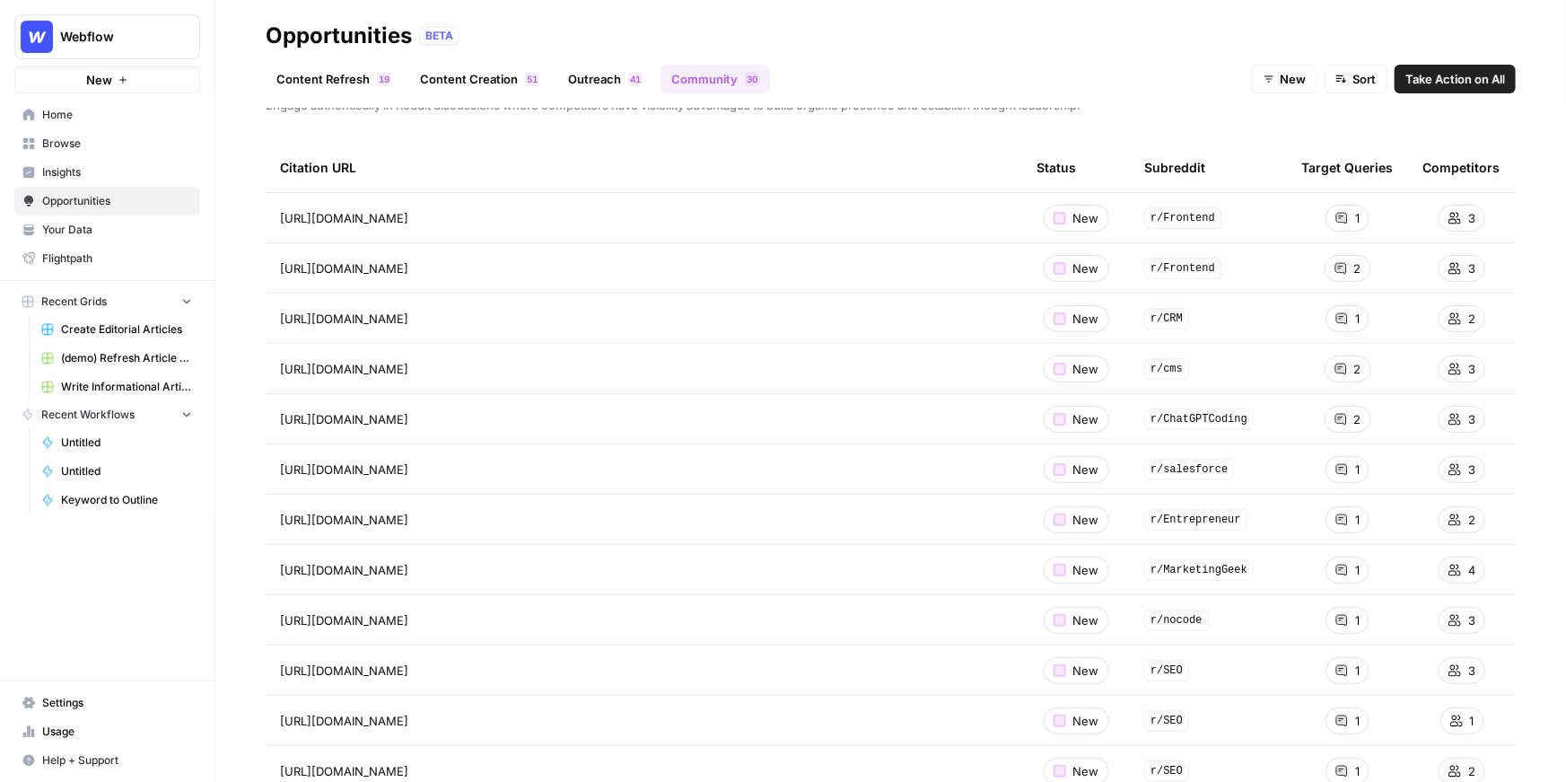
scroll to position [46, 0]
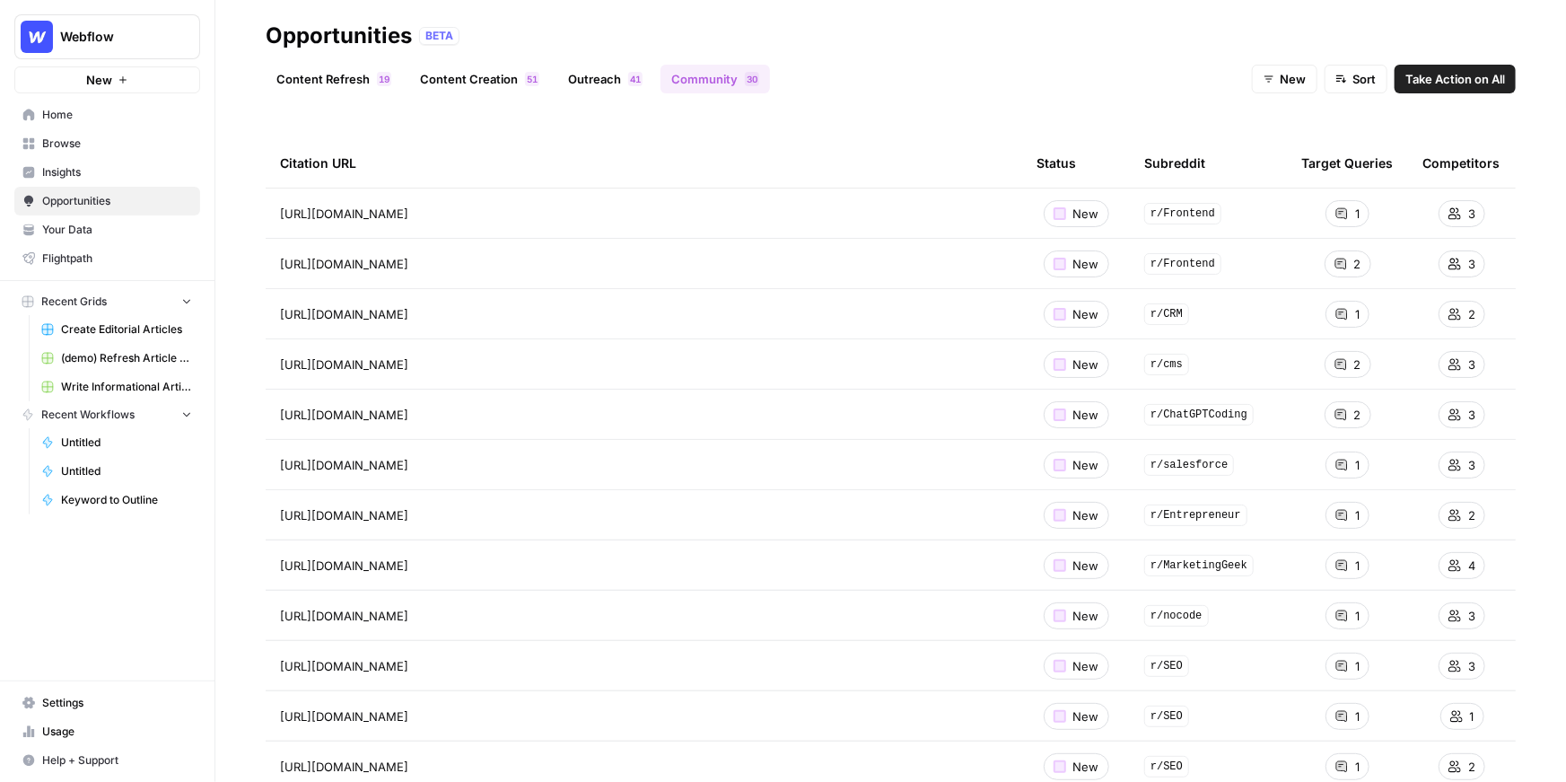
click at [345, 80] on link "Content Refresh 9 1" at bounding box center [334, 79] width 136 height 29
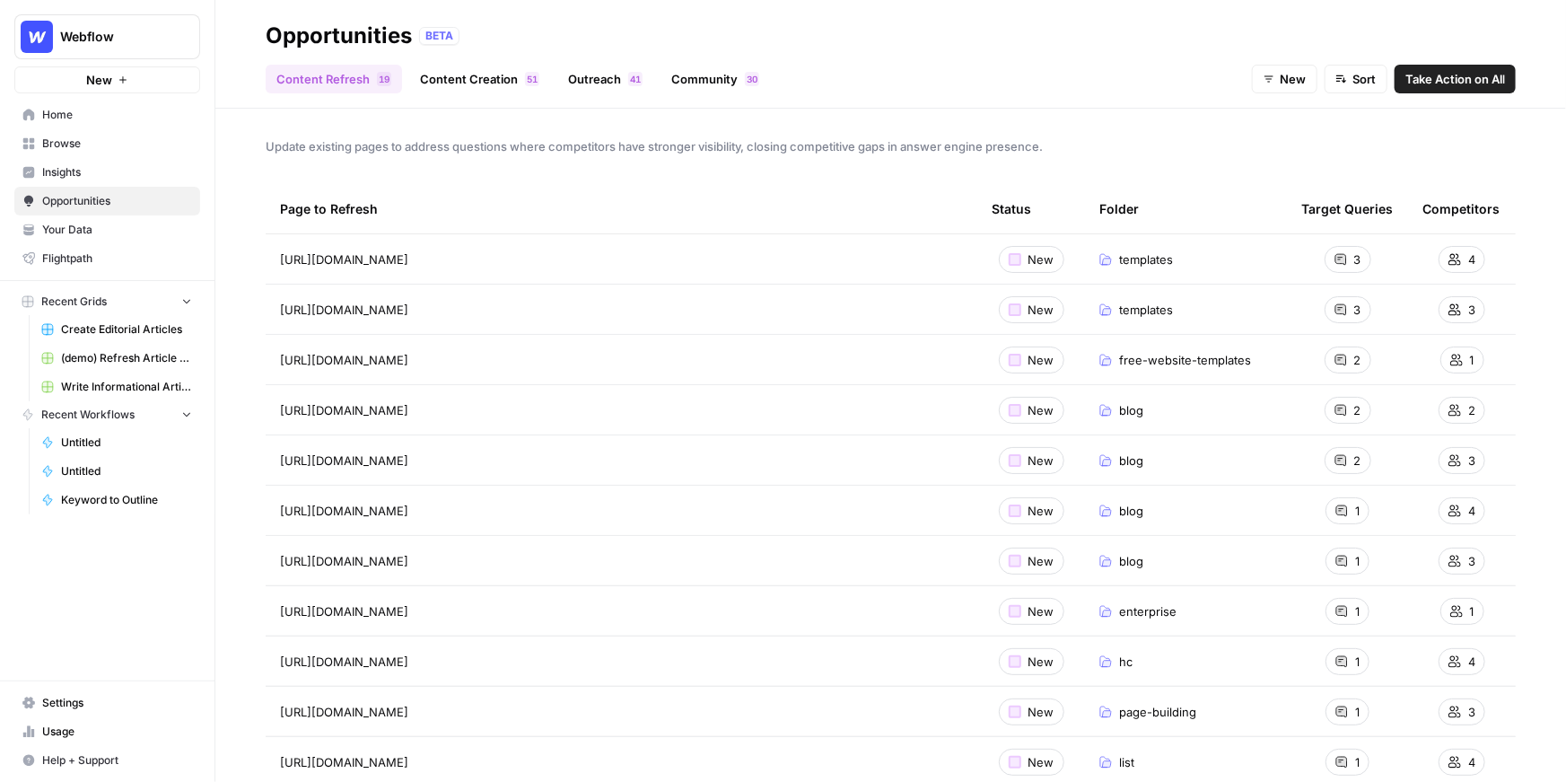
click at [113, 170] on span "Insights" at bounding box center [117, 172] width 150 height 16
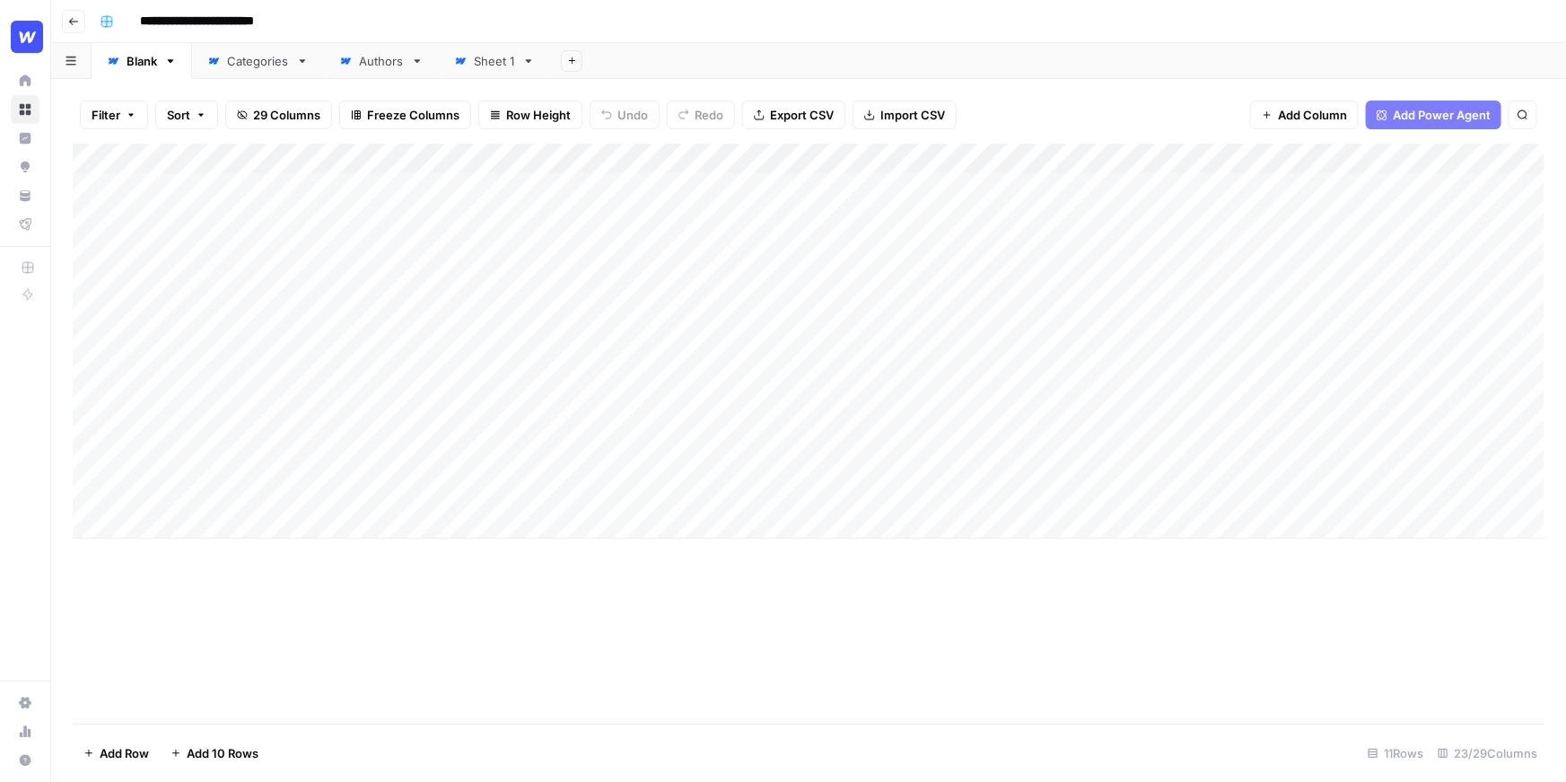
click at [199, 21] on input "**********" at bounding box center [212, 21] width 160 height 29
click at [254, 188] on div "Add Column" at bounding box center [809, 341] width 1472 height 395
click at [236, 259] on div "Add Column" at bounding box center [809, 341] width 1472 height 395
click at [239, 332] on div "Add Column" at bounding box center [809, 341] width 1472 height 395
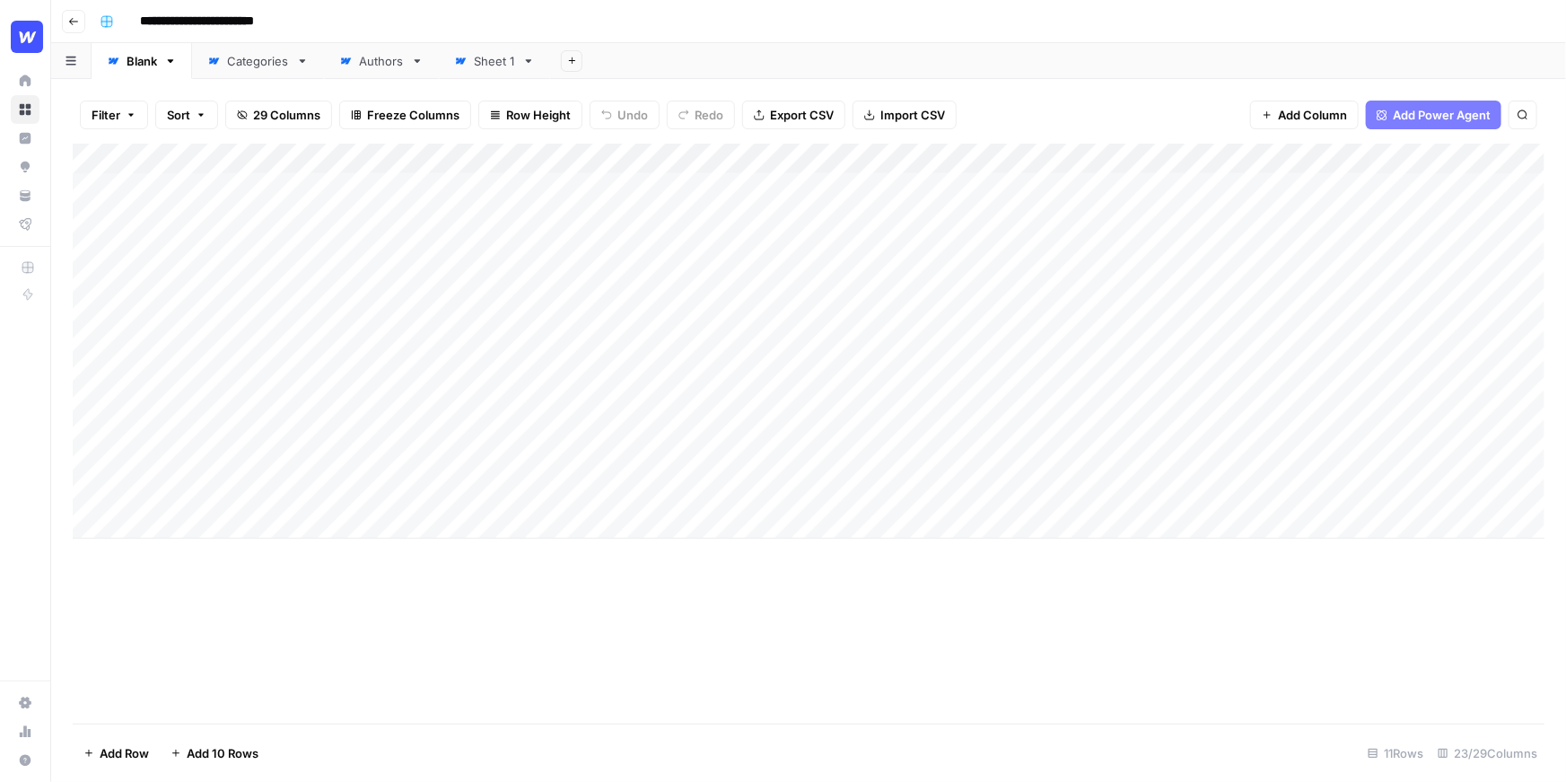
click at [827, 155] on div "Add Column" at bounding box center [809, 341] width 1472 height 395
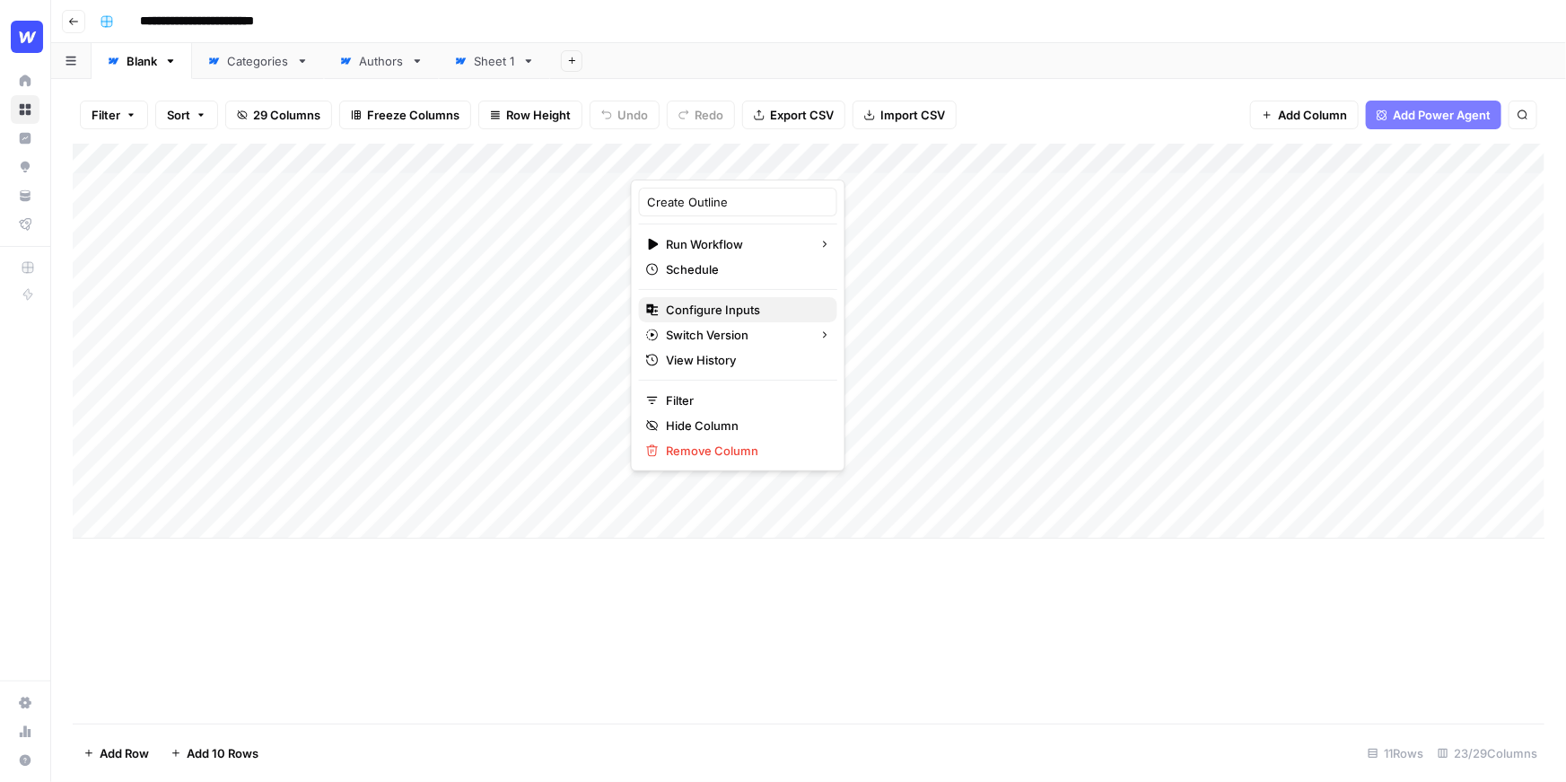
click at [716, 301] on span "Configure Inputs" at bounding box center [744, 310] width 157 height 18
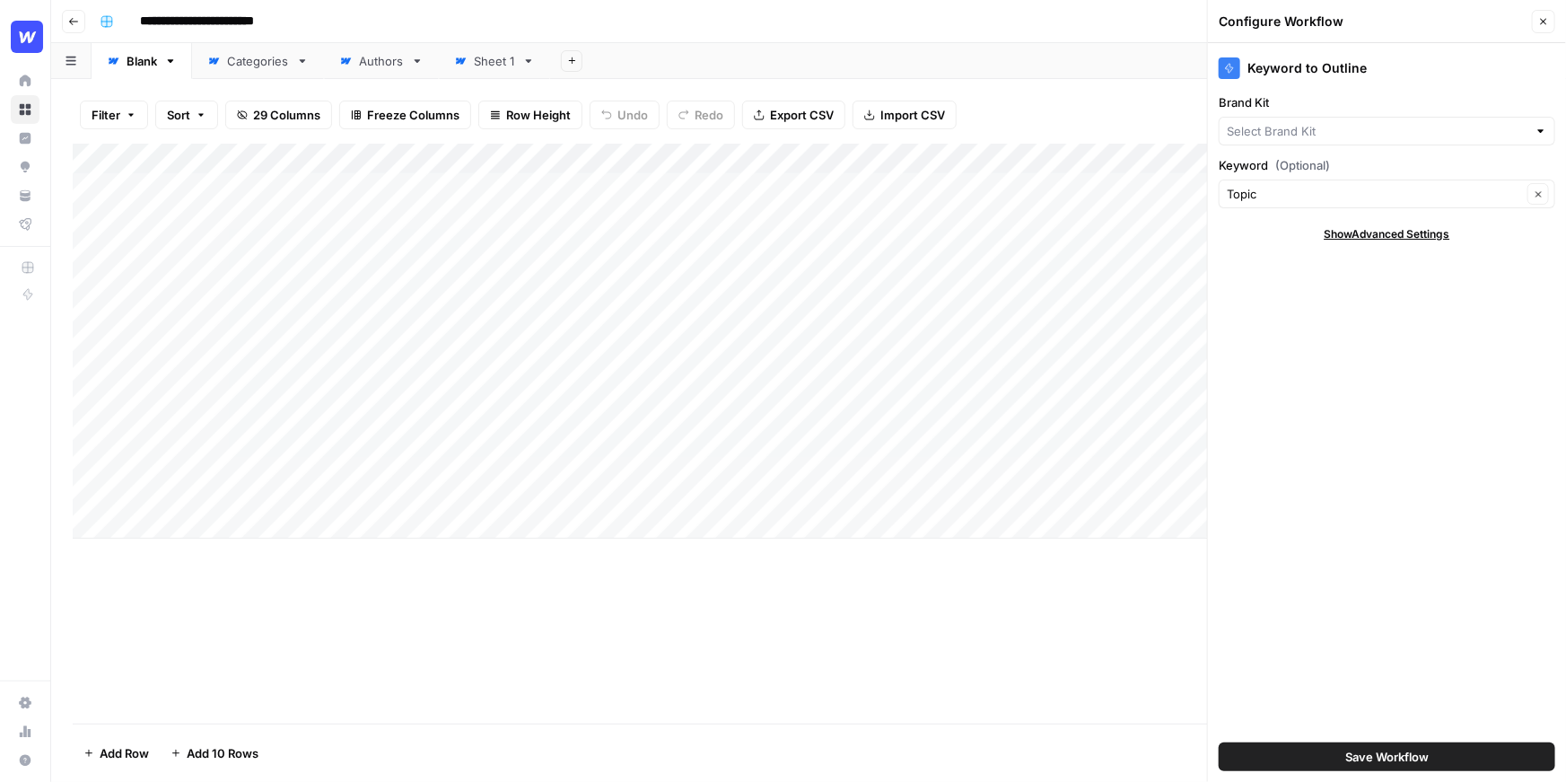
type input "Webflow"
click at [923, 128] on button "Import CSV" at bounding box center [905, 115] width 104 height 29
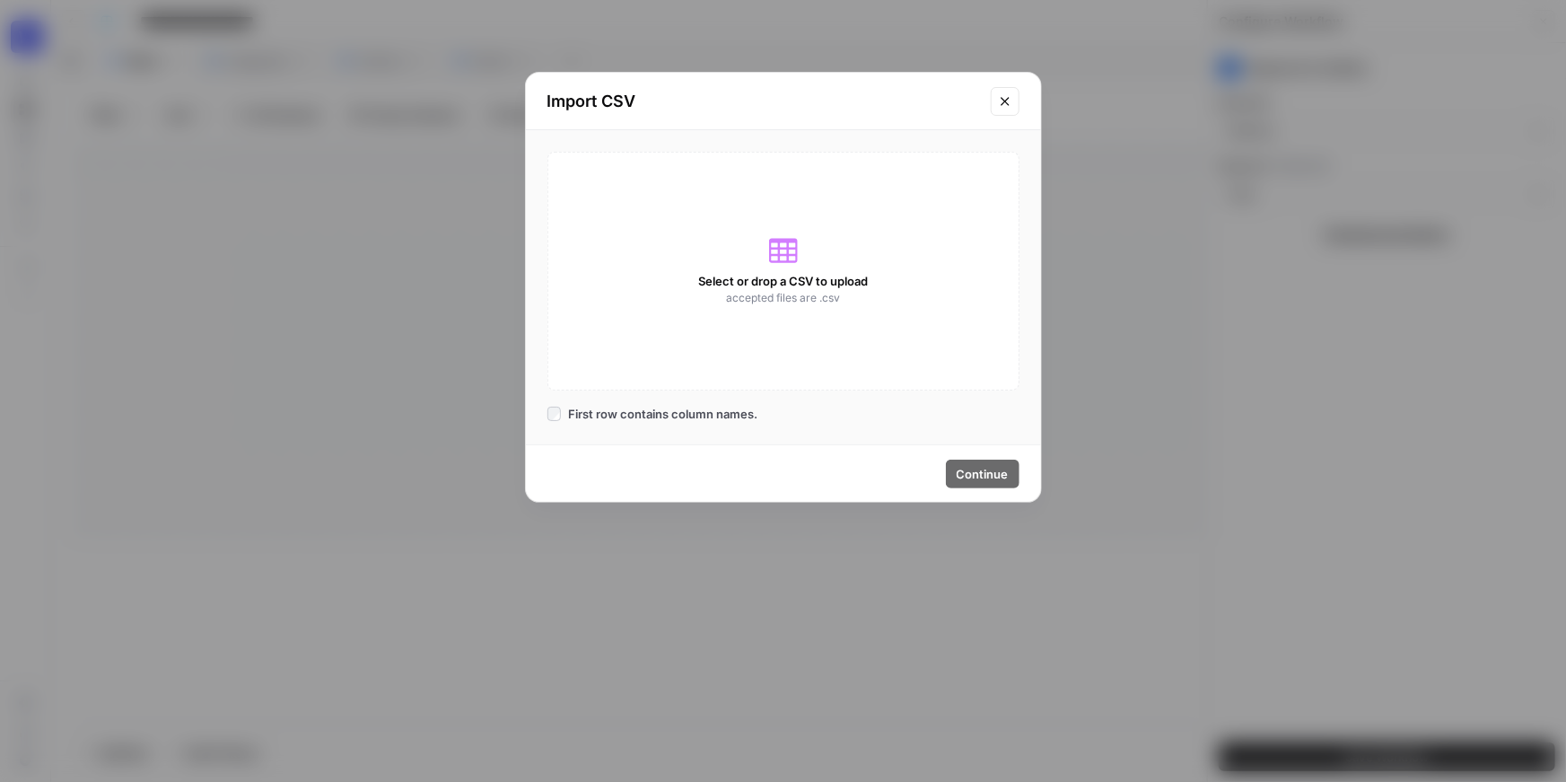
click at [1012, 99] on button "Close modal" at bounding box center [1005, 101] width 29 height 29
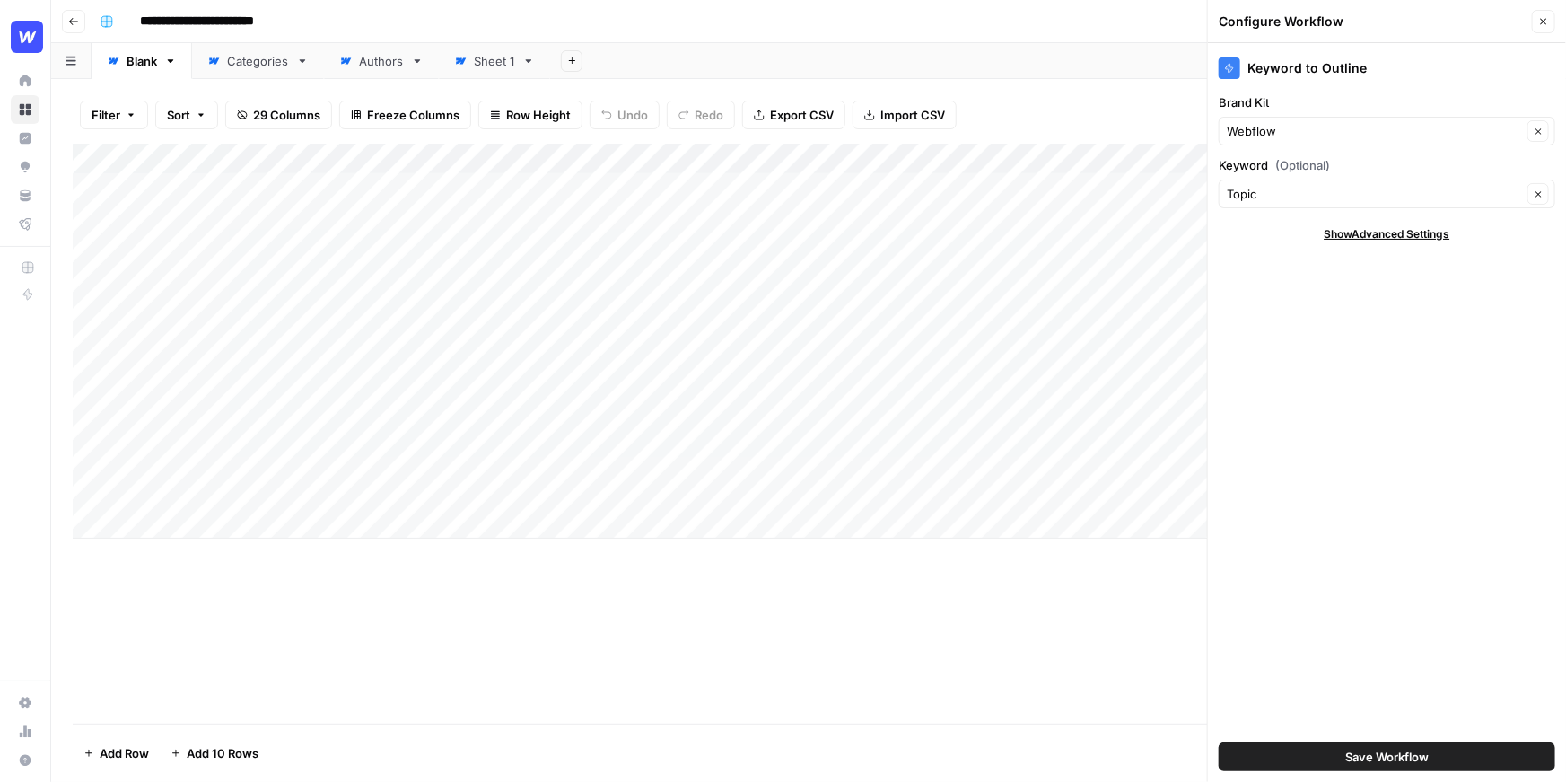
click at [1020, 100] on div "Filter Sort 29 Columns Freeze Columns Row Height Undo Redo Export CSV Import CS…" at bounding box center [809, 114] width 1472 height 57
click at [828, 161] on div "Add Column" at bounding box center [809, 341] width 1472 height 395
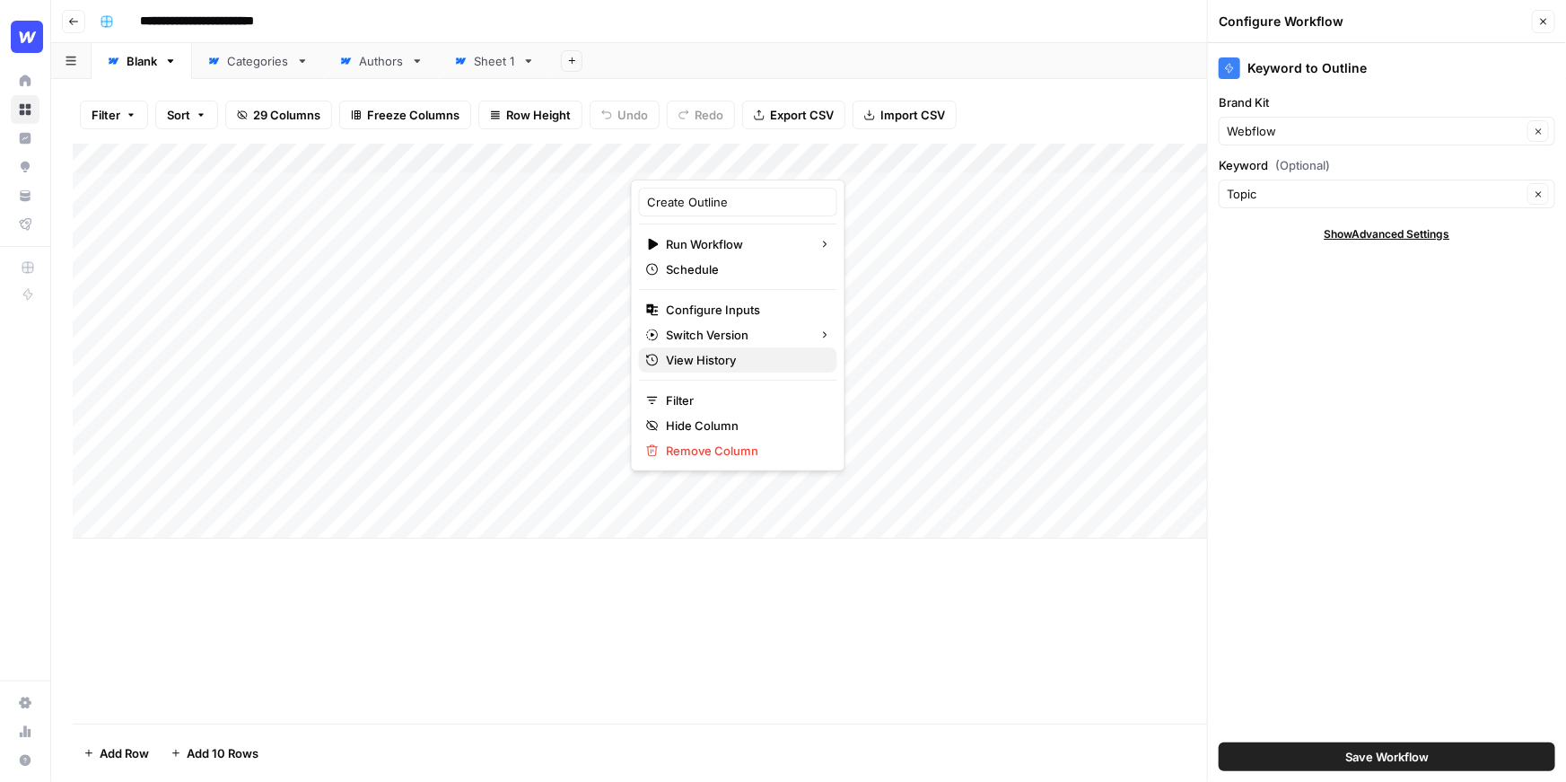
click at [698, 358] on span "View History" at bounding box center [744, 360] width 157 height 18
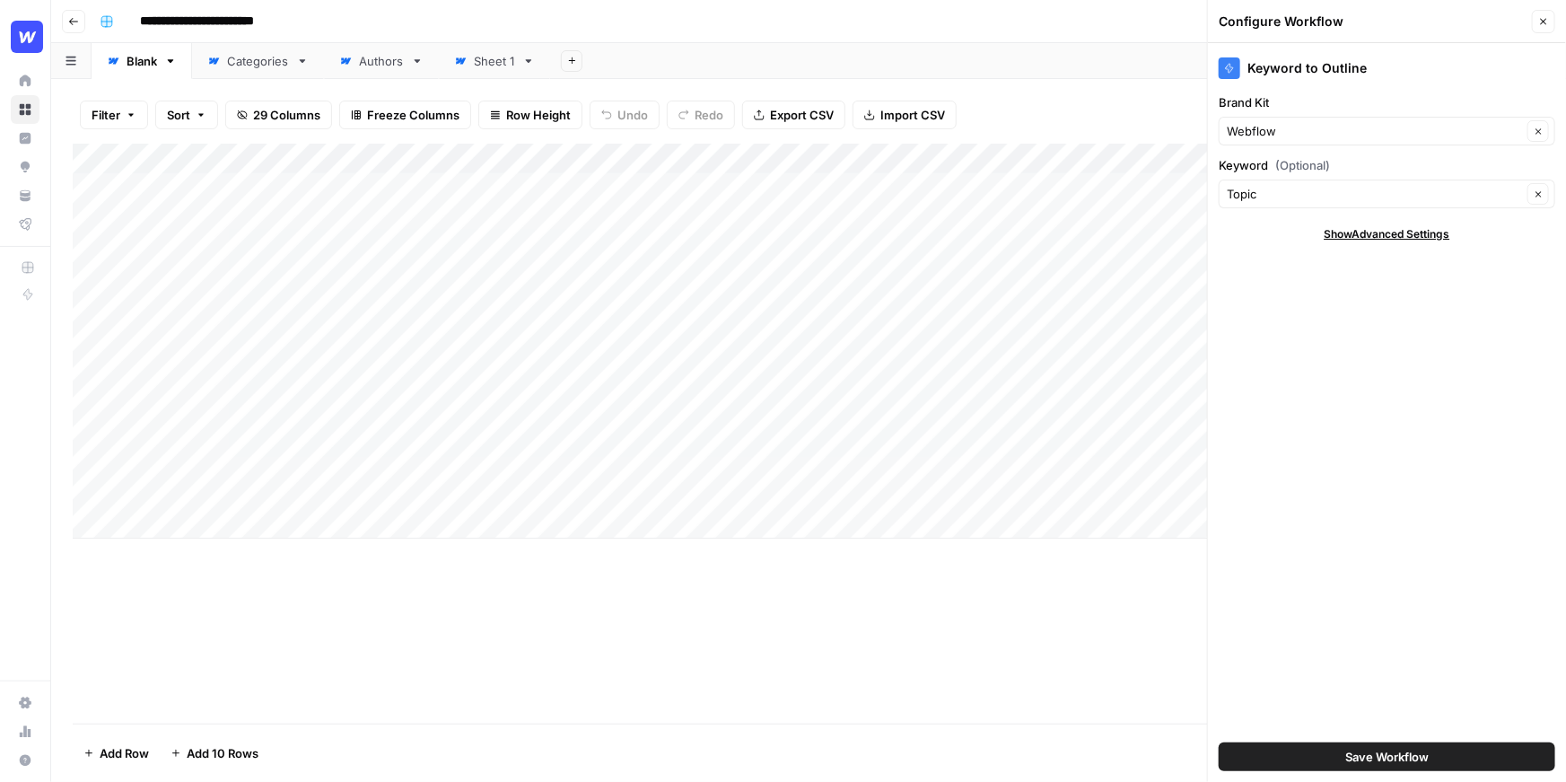
click at [1063, 98] on div "Filter Sort 29 Columns Freeze Columns Row Height Undo Redo Export CSV Import CS…" at bounding box center [809, 114] width 1472 height 57
click at [1550, 23] on button "Close" at bounding box center [1543, 21] width 23 height 23
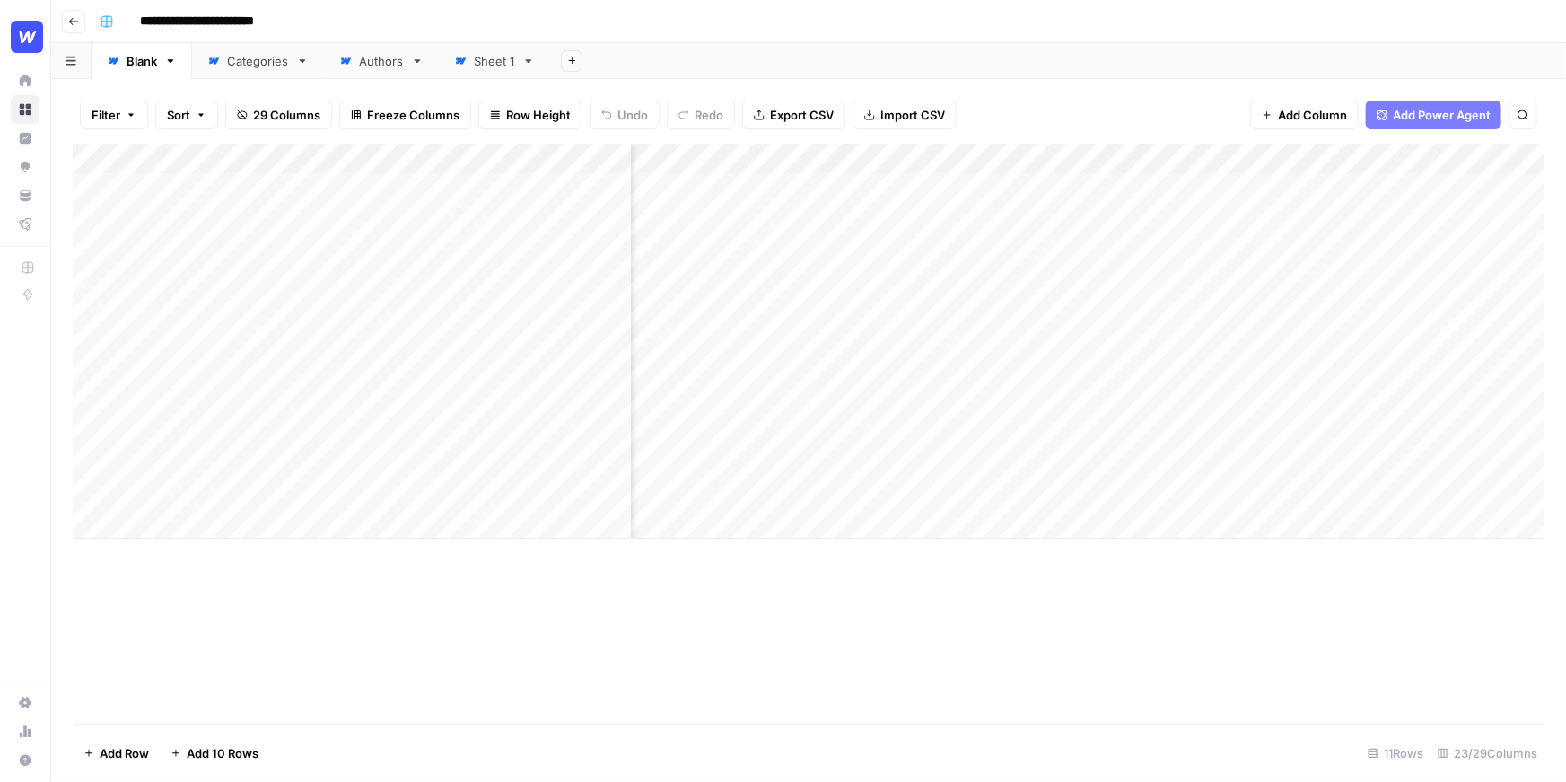
scroll to position [0, 477]
click at [1127, 158] on div "Add Column" at bounding box center [809, 341] width 1472 height 395
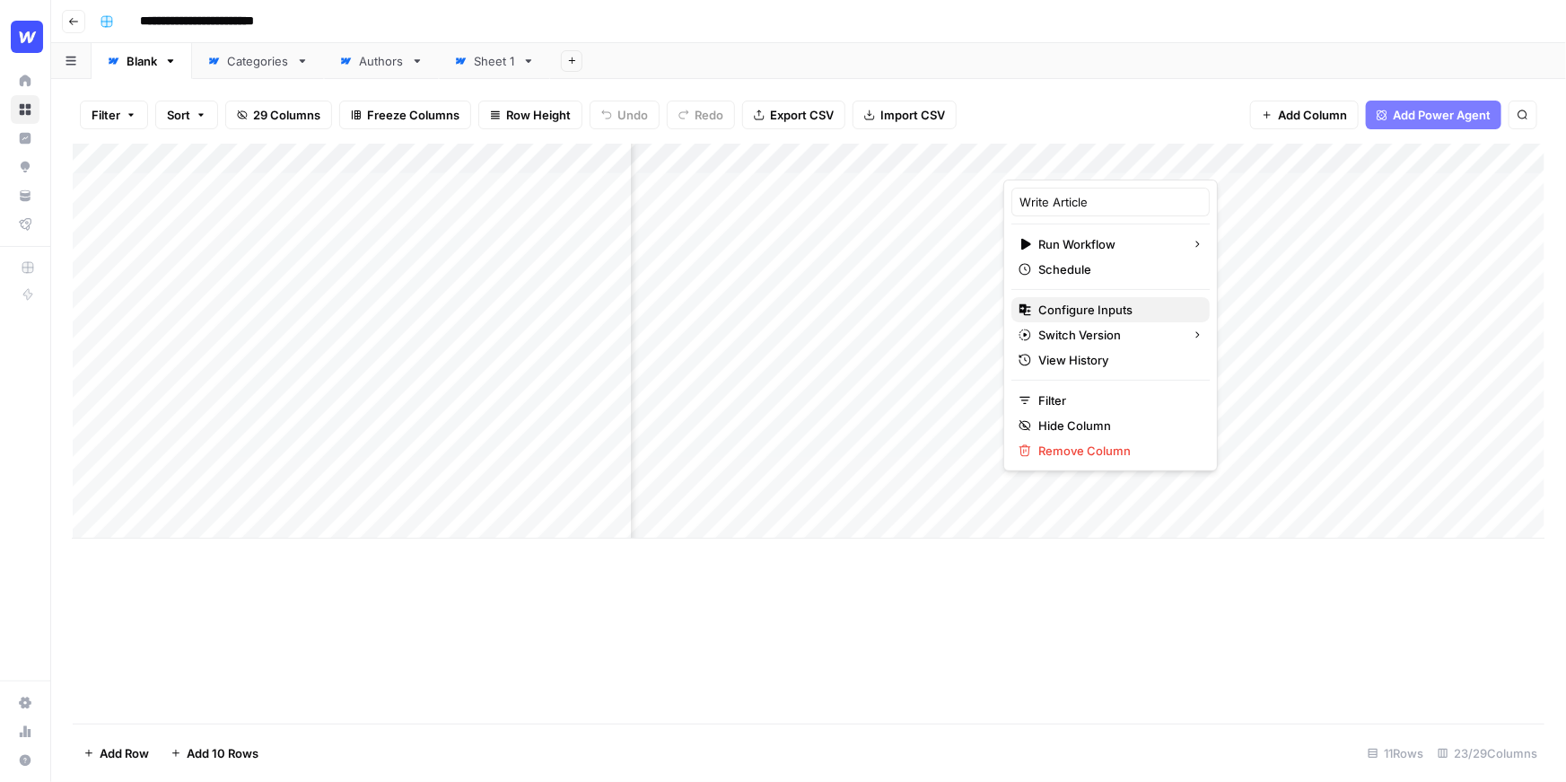
click at [1122, 312] on span "Configure Inputs" at bounding box center [1116, 310] width 157 height 18
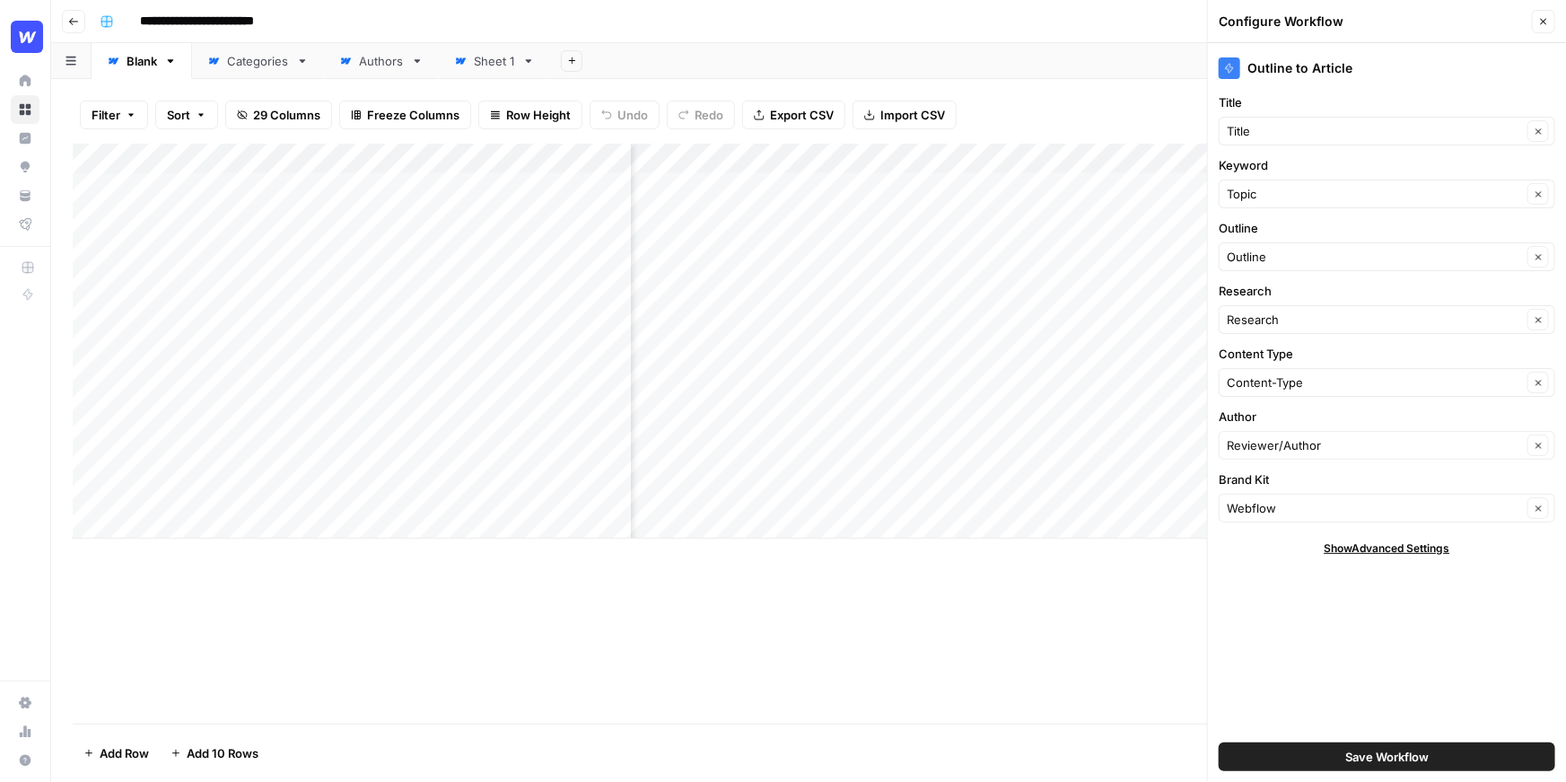
click at [1099, 77] on div "Add Sheet" at bounding box center [1058, 61] width 1016 height 36
click at [1547, 25] on icon "button" at bounding box center [1543, 21] width 11 height 11
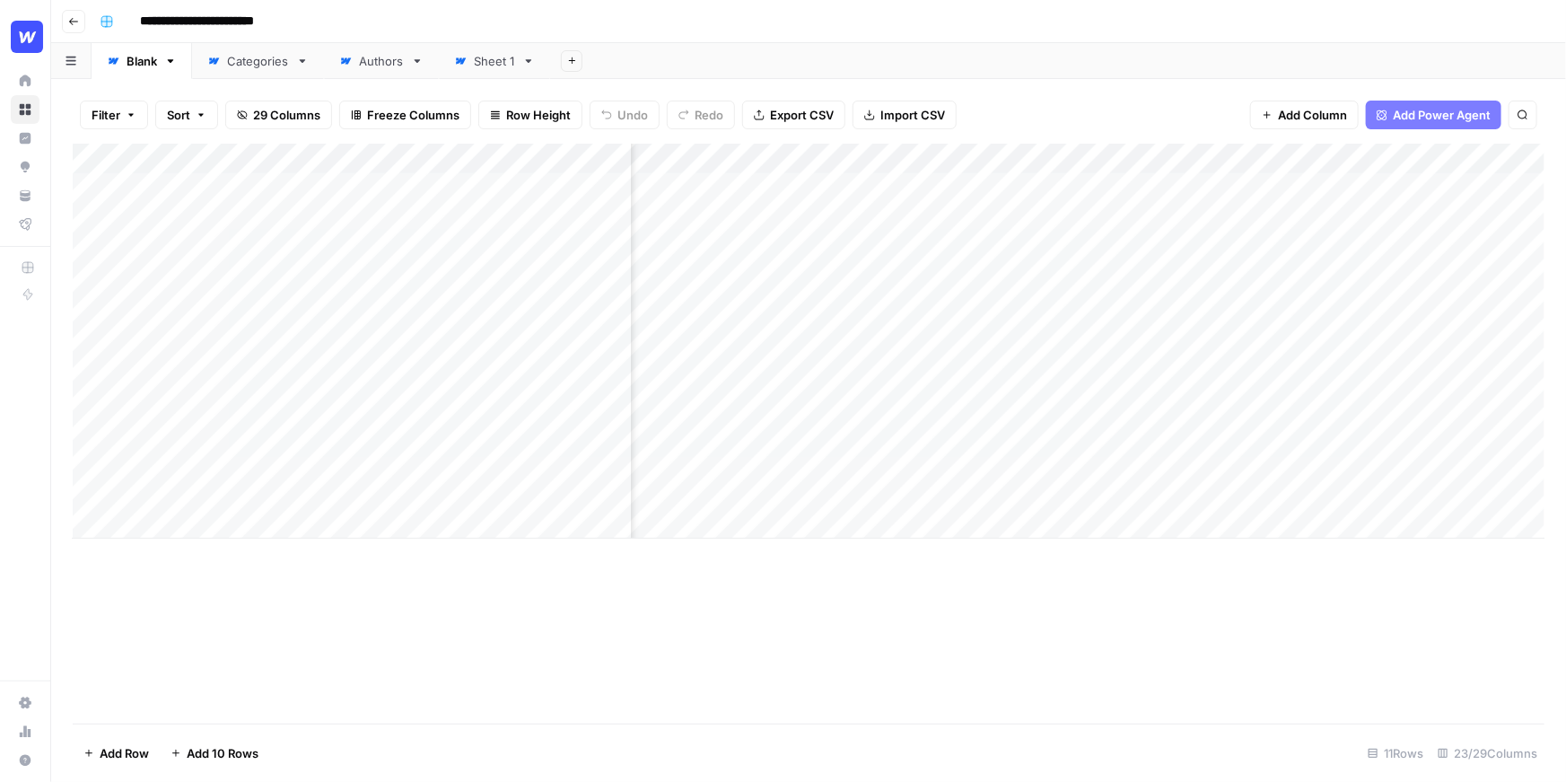
click at [1132, 159] on div "Add Column" at bounding box center [809, 341] width 1472 height 395
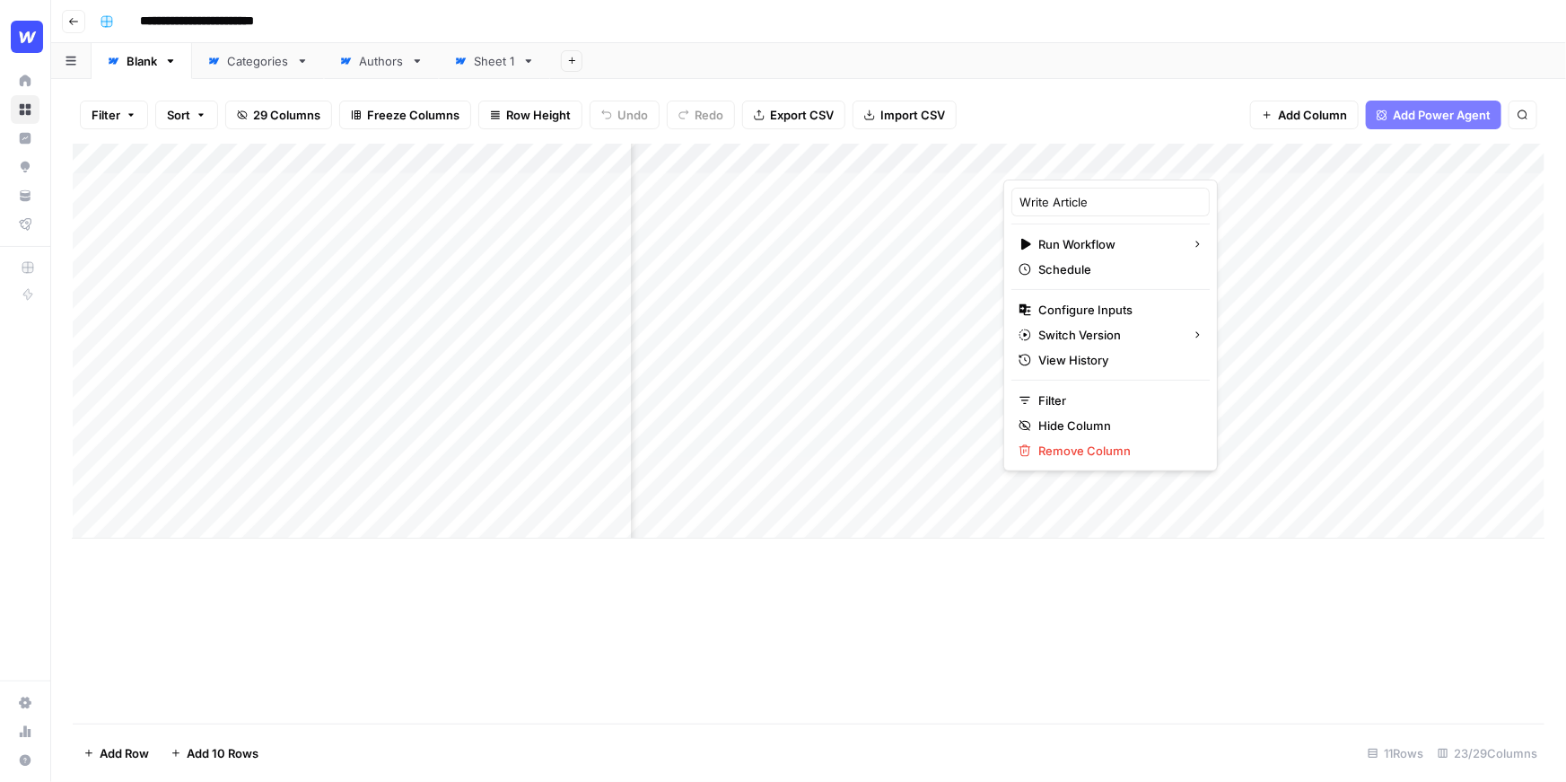
click at [1108, 99] on div "Filter Sort 29 Columns Freeze Columns Row Height Undo Redo Export CSV Import CS…" at bounding box center [809, 114] width 1472 height 57
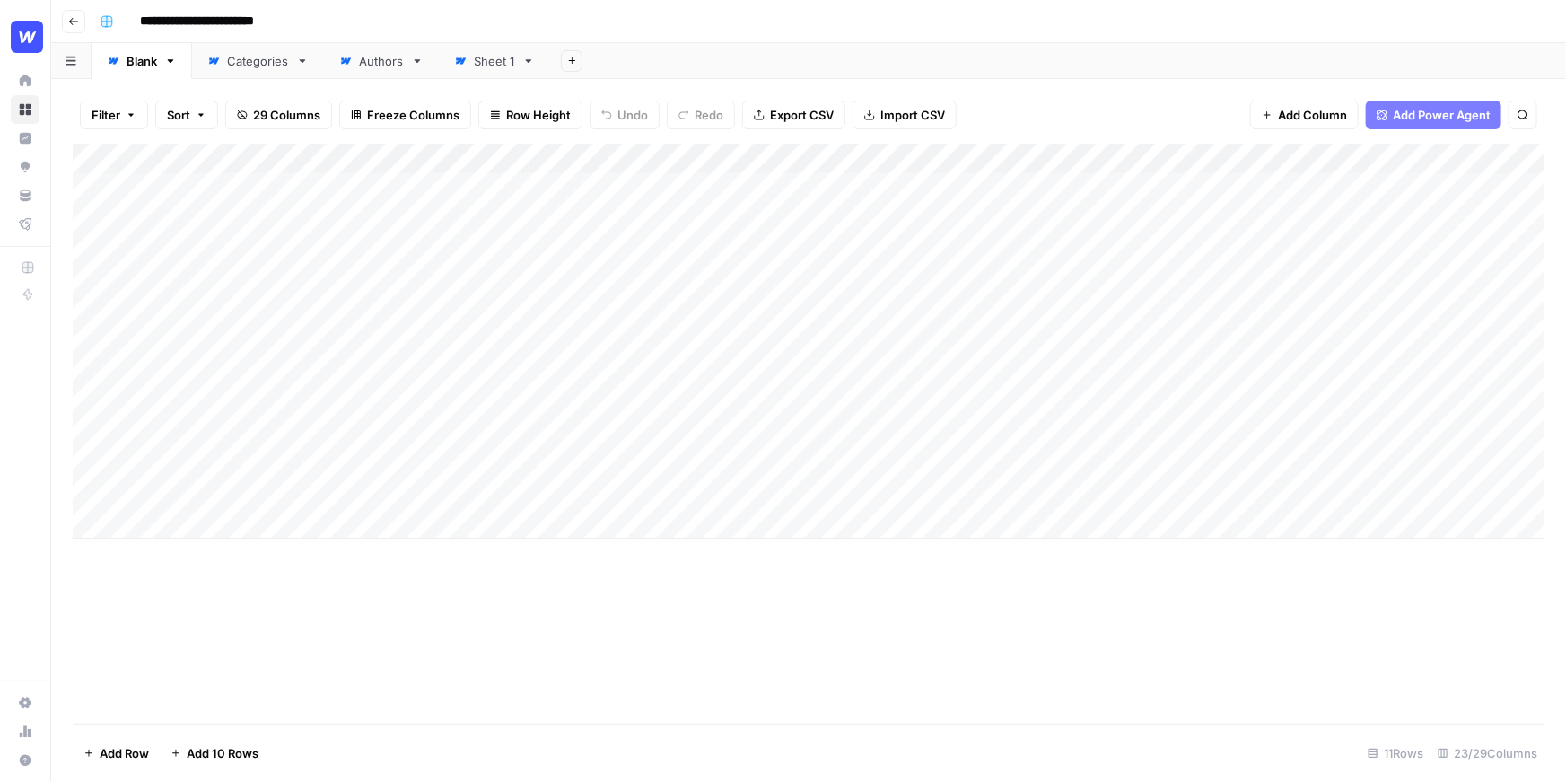
scroll to position [0, 0]
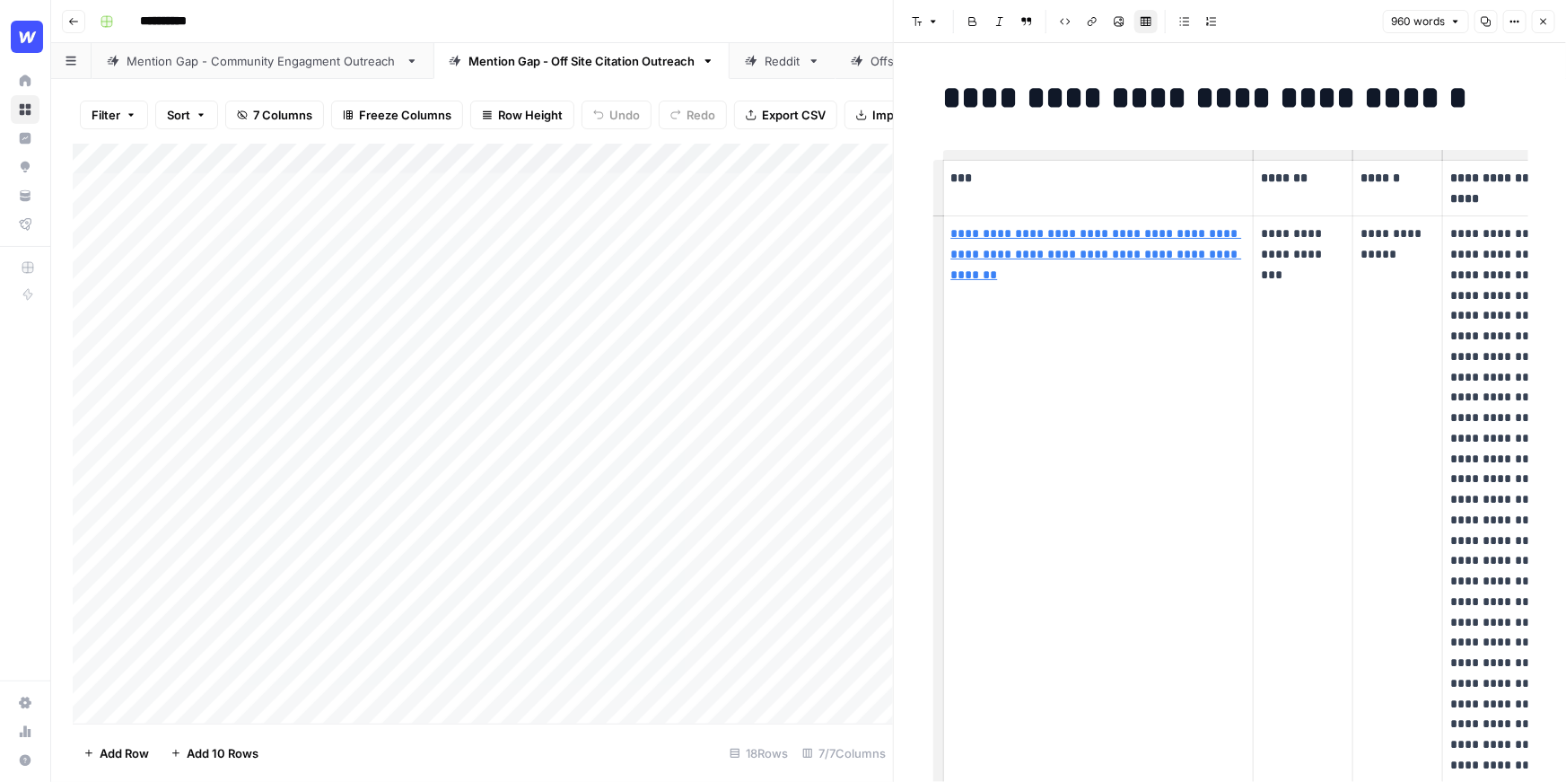
click at [1548, 18] on icon "button" at bounding box center [1543, 21] width 11 height 11
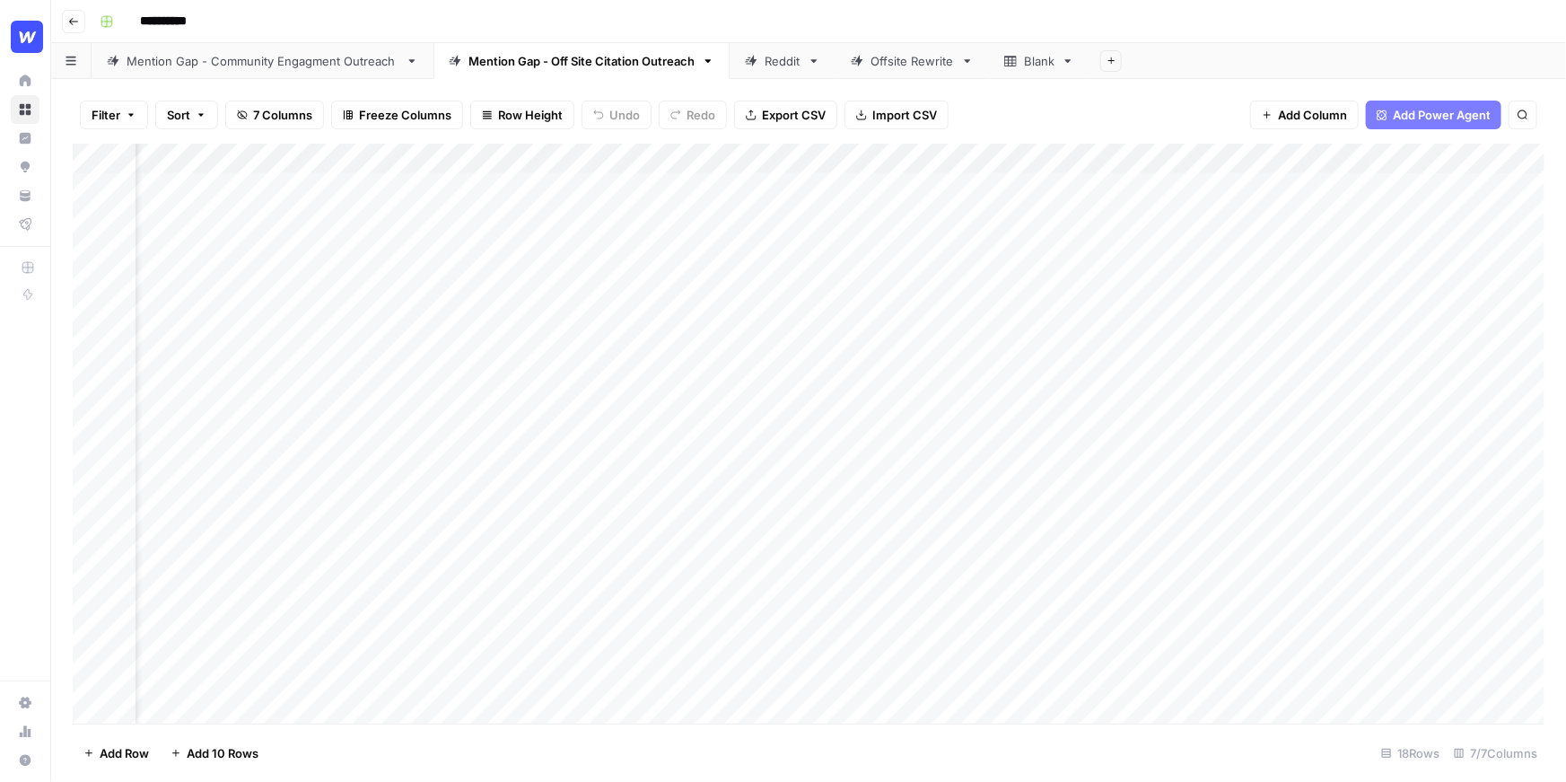
scroll to position [0, 193]
click at [1425, 188] on div "Add Column" at bounding box center [809, 434] width 1472 height 580
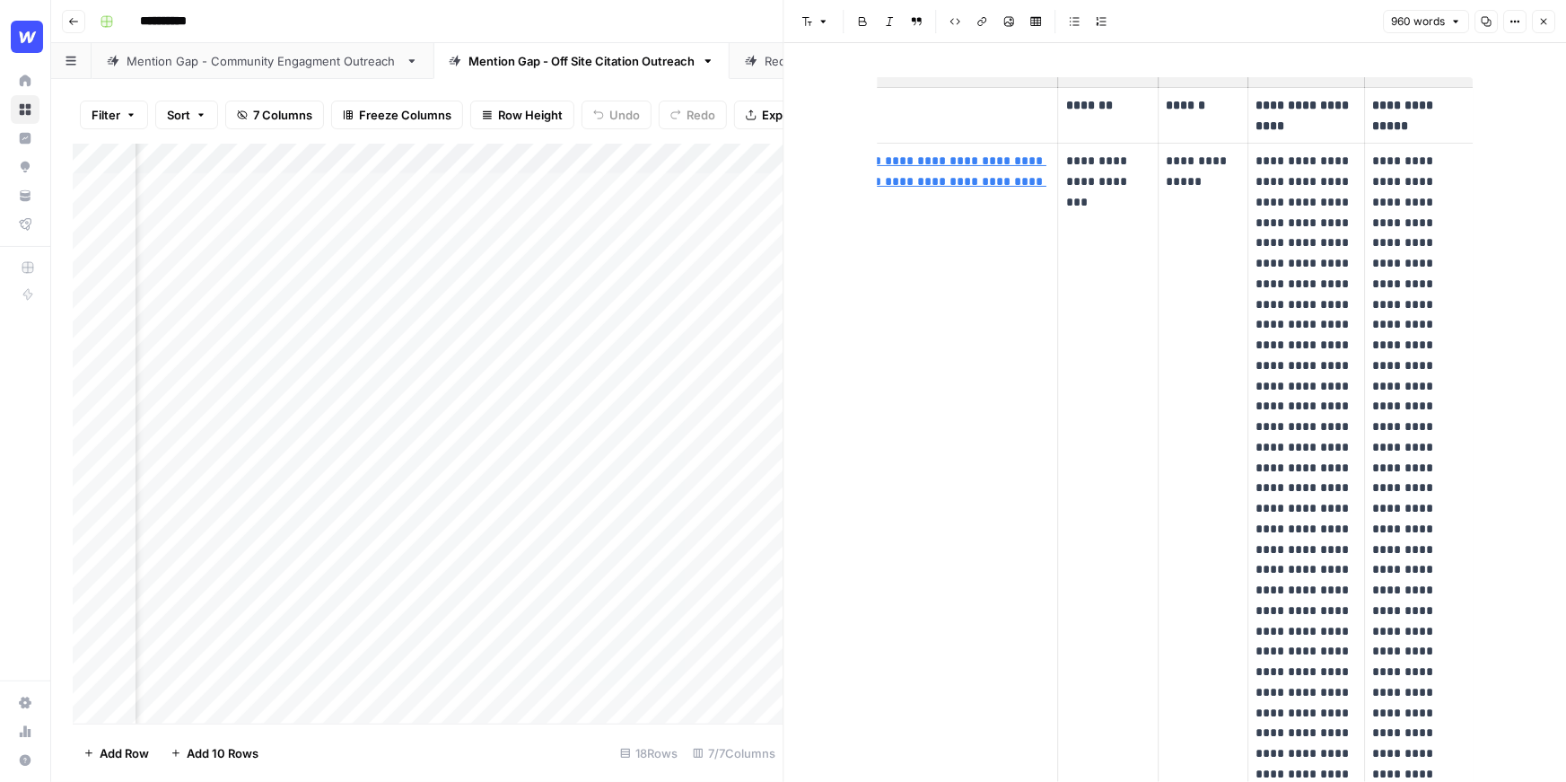
scroll to position [86, 0]
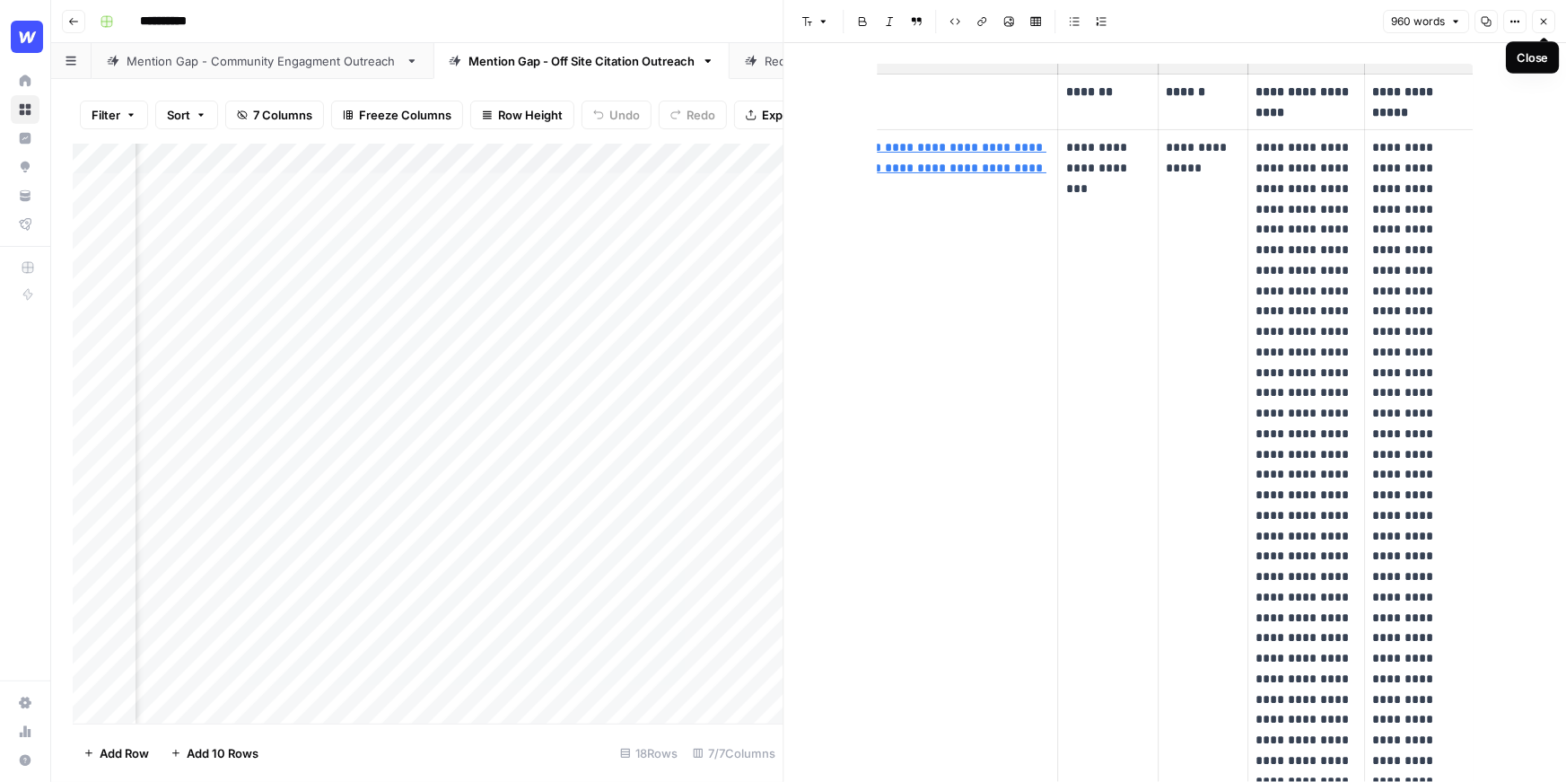
click at [1538, 26] on icon "button" at bounding box center [1543, 21] width 11 height 11
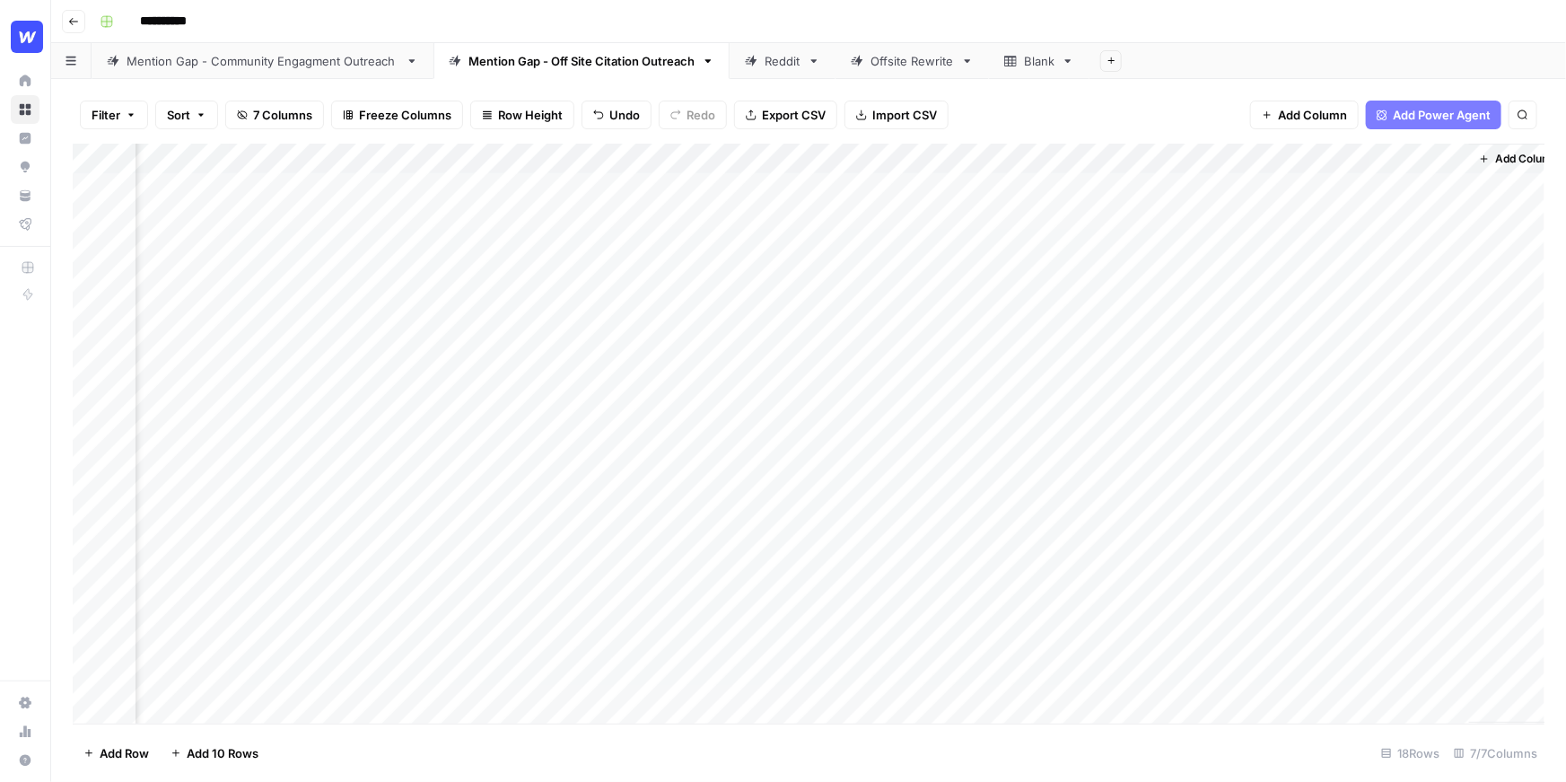
click at [765, 60] on div "Reddit" at bounding box center [783, 61] width 36 height 18
click at [1395, 187] on div "Add Column" at bounding box center [809, 234] width 1472 height 181
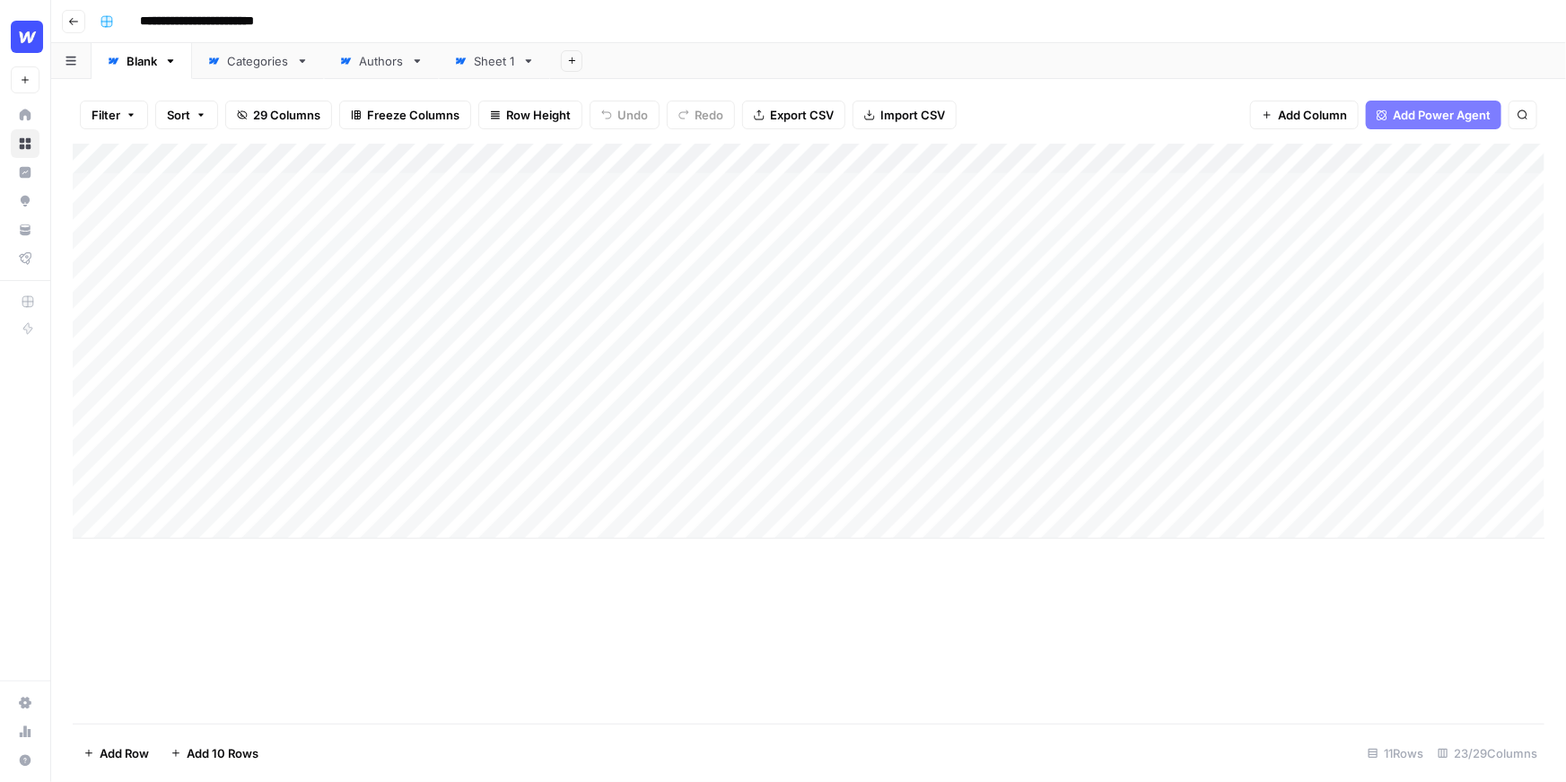
click at [28, 71] on button "New" at bounding box center [25, 79] width 29 height 27
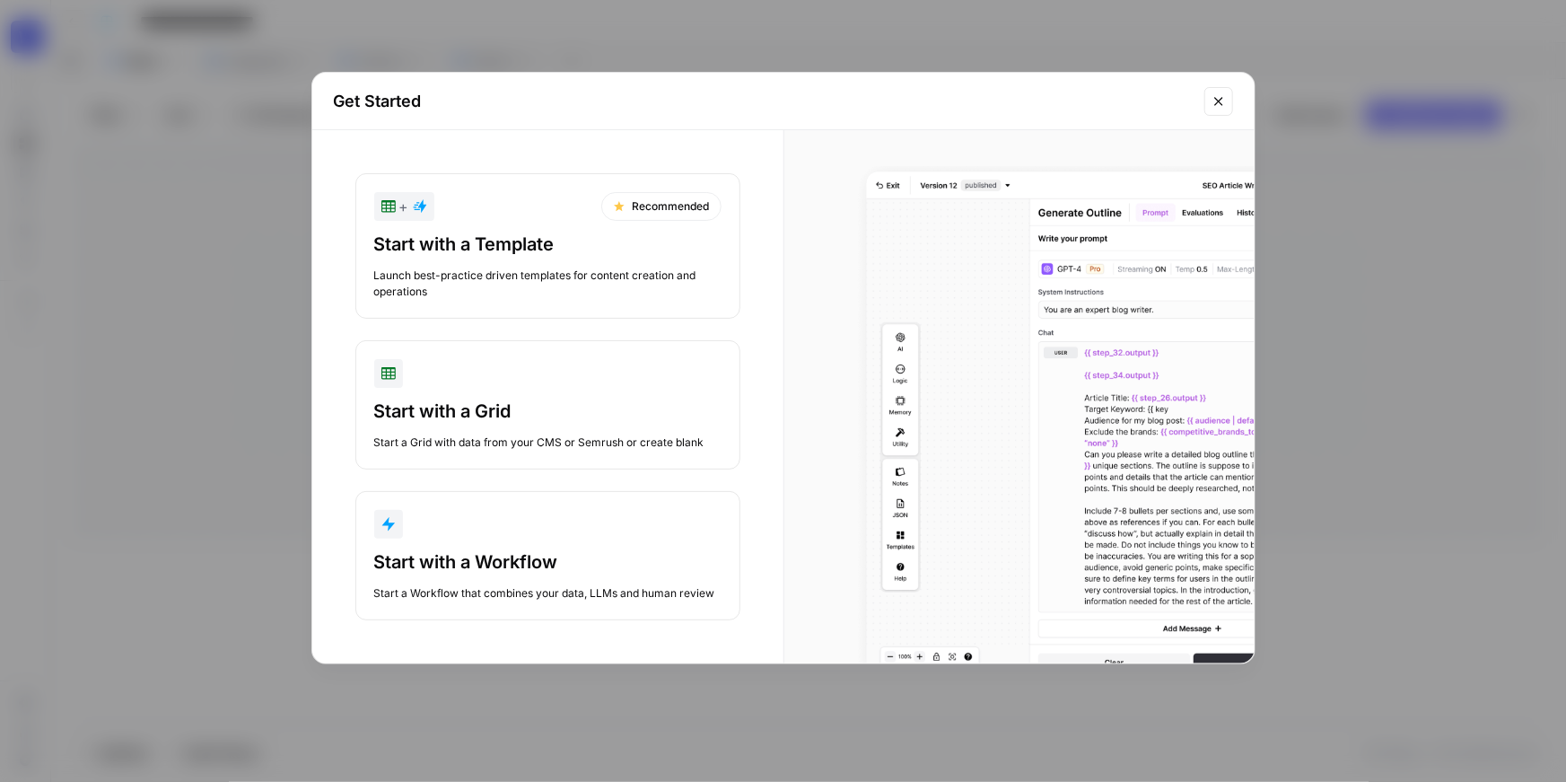
click at [464, 544] on button "Start with a Workflow Start a Workflow that combines your data, LLMs and human …" at bounding box center [547, 555] width 385 height 129
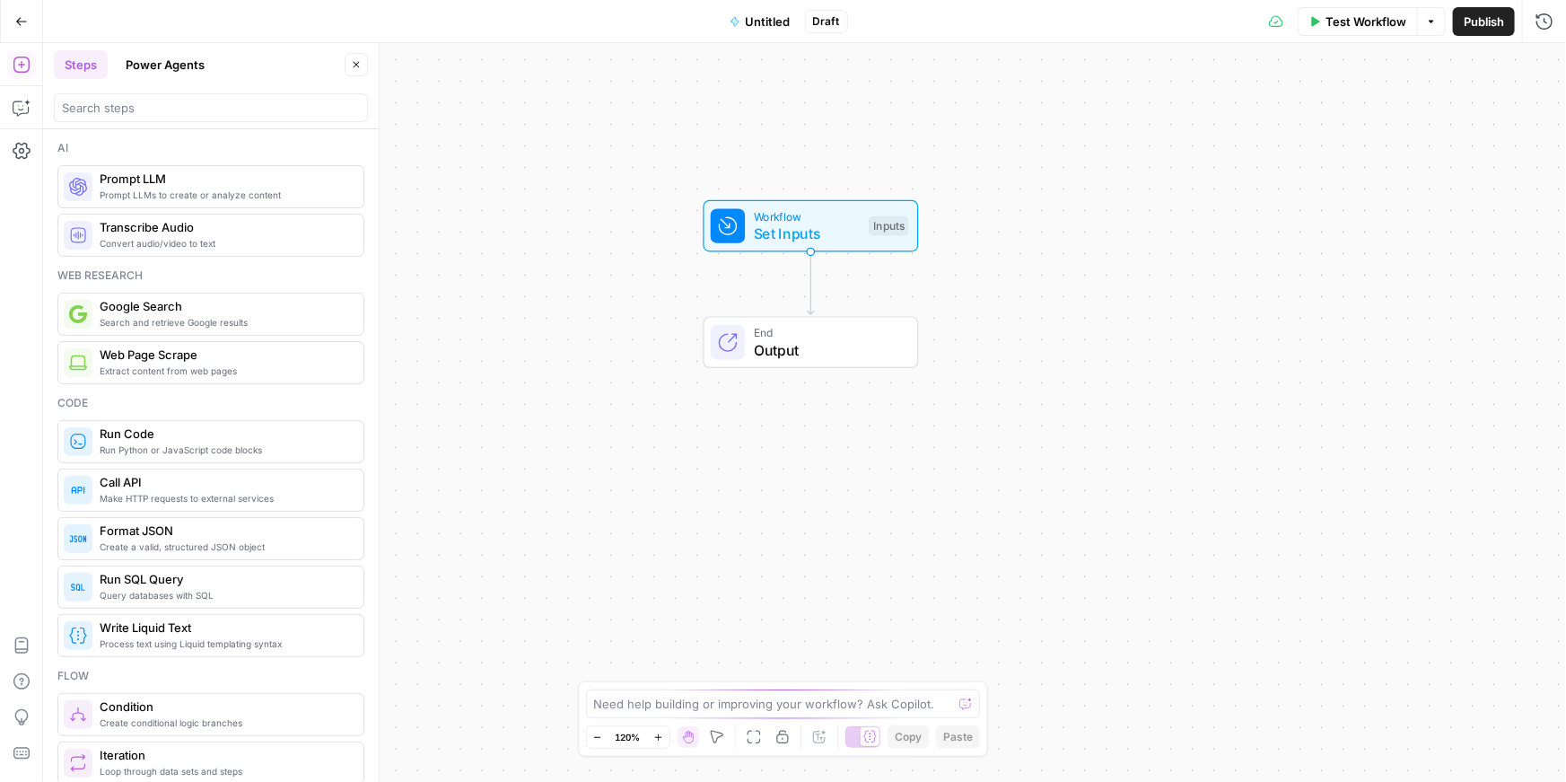
drag, startPoint x: 721, startPoint y: 282, endPoint x: 727, endPoint y: 153, distance: 128.5
click at [727, 153] on div "Workflow Set Inputs Inputs End Output" at bounding box center [804, 412] width 1523 height 739
click at [25, 100] on icon "button" at bounding box center [22, 108] width 18 height 18
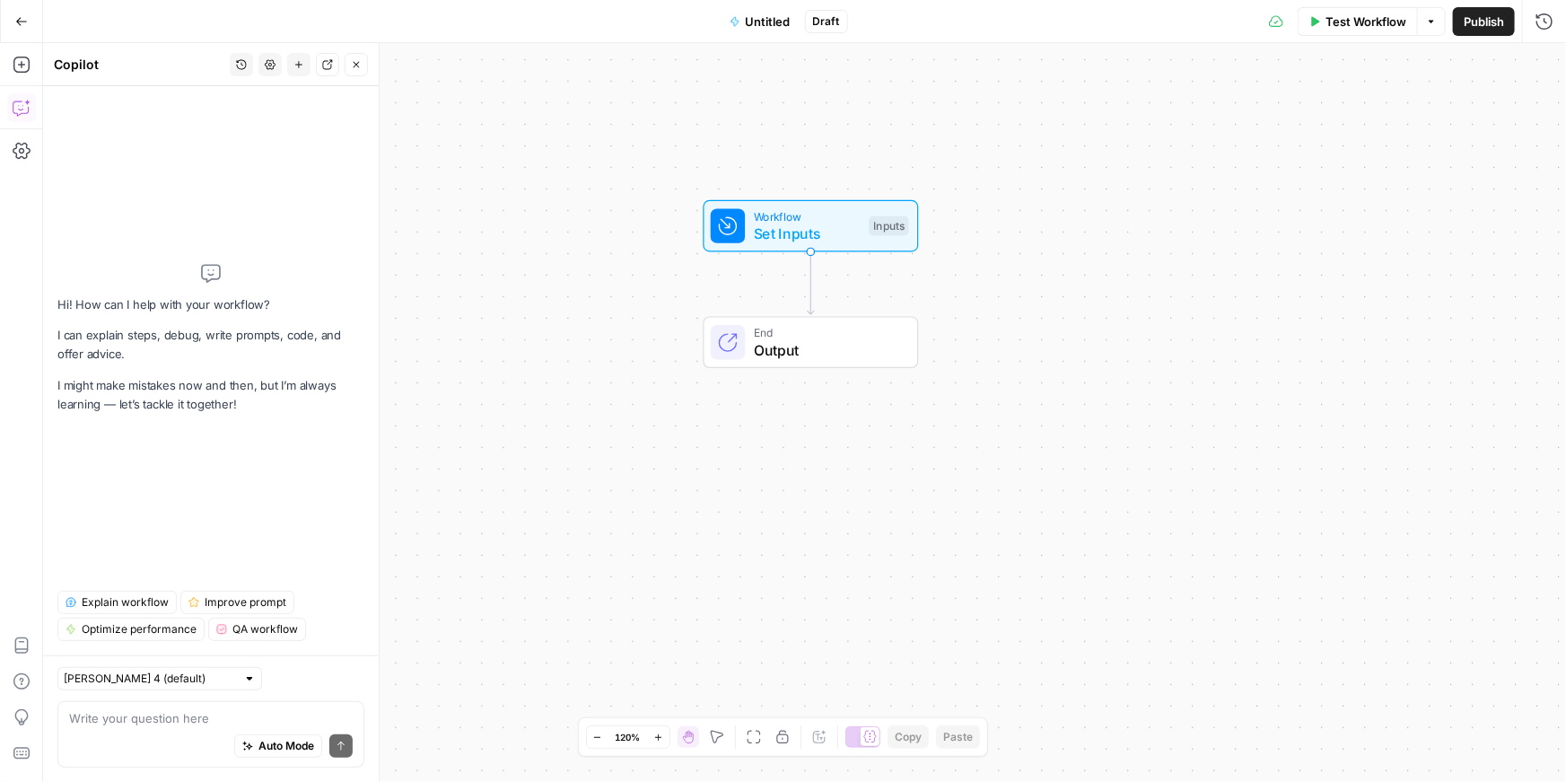
type textarea "W"
type textarea "I'"
click at [23, 30] on button "Go Back" at bounding box center [21, 21] width 32 height 32
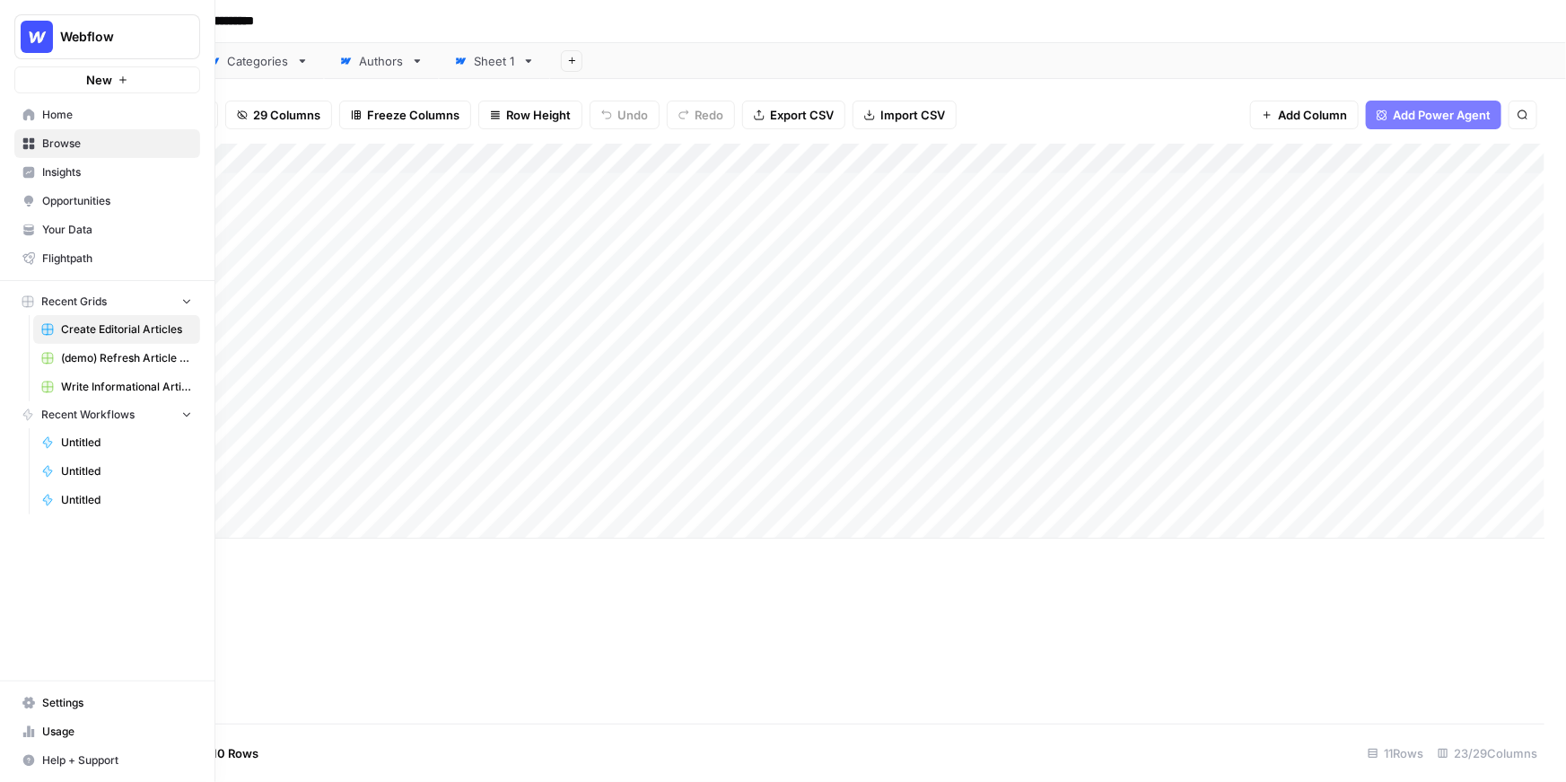
click at [62, 85] on button "New" at bounding box center [107, 79] width 186 height 27
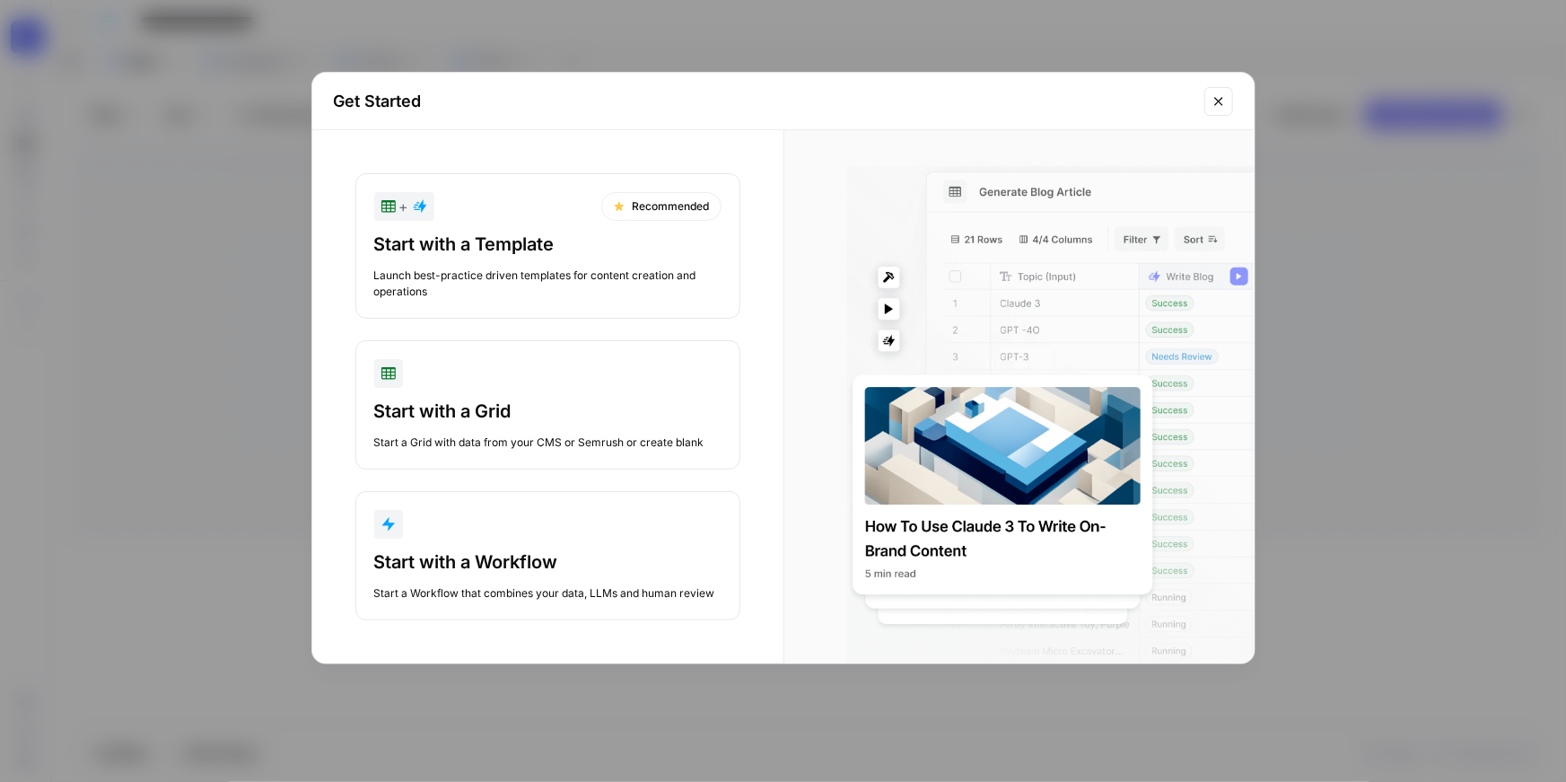
click at [665, 25] on div "Get Started + Recommended Start with a Template Launch best-practice driven tem…" at bounding box center [783, 391] width 1566 height 782
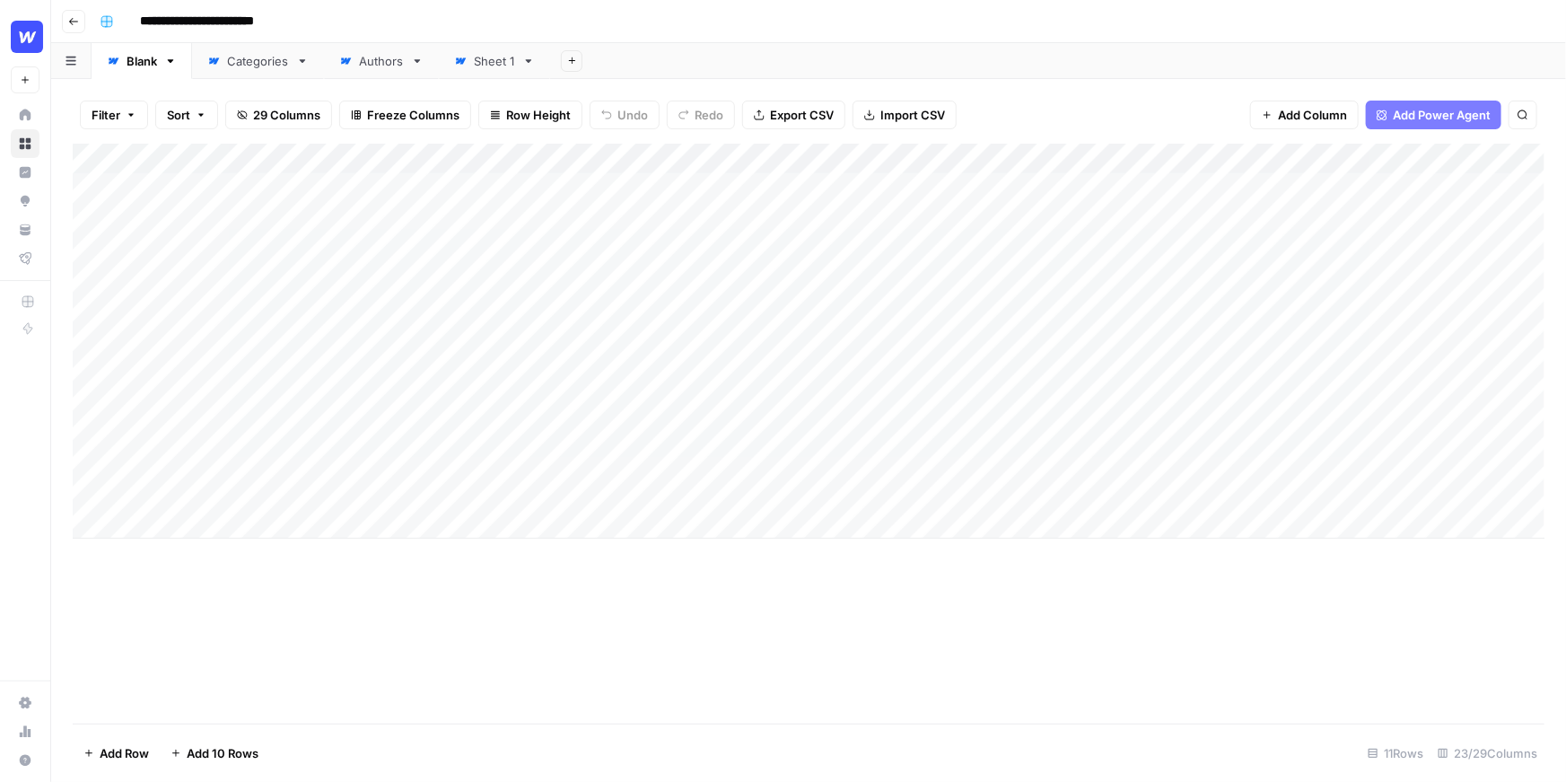
click at [833, 158] on div "Add Column" at bounding box center [809, 341] width 1472 height 395
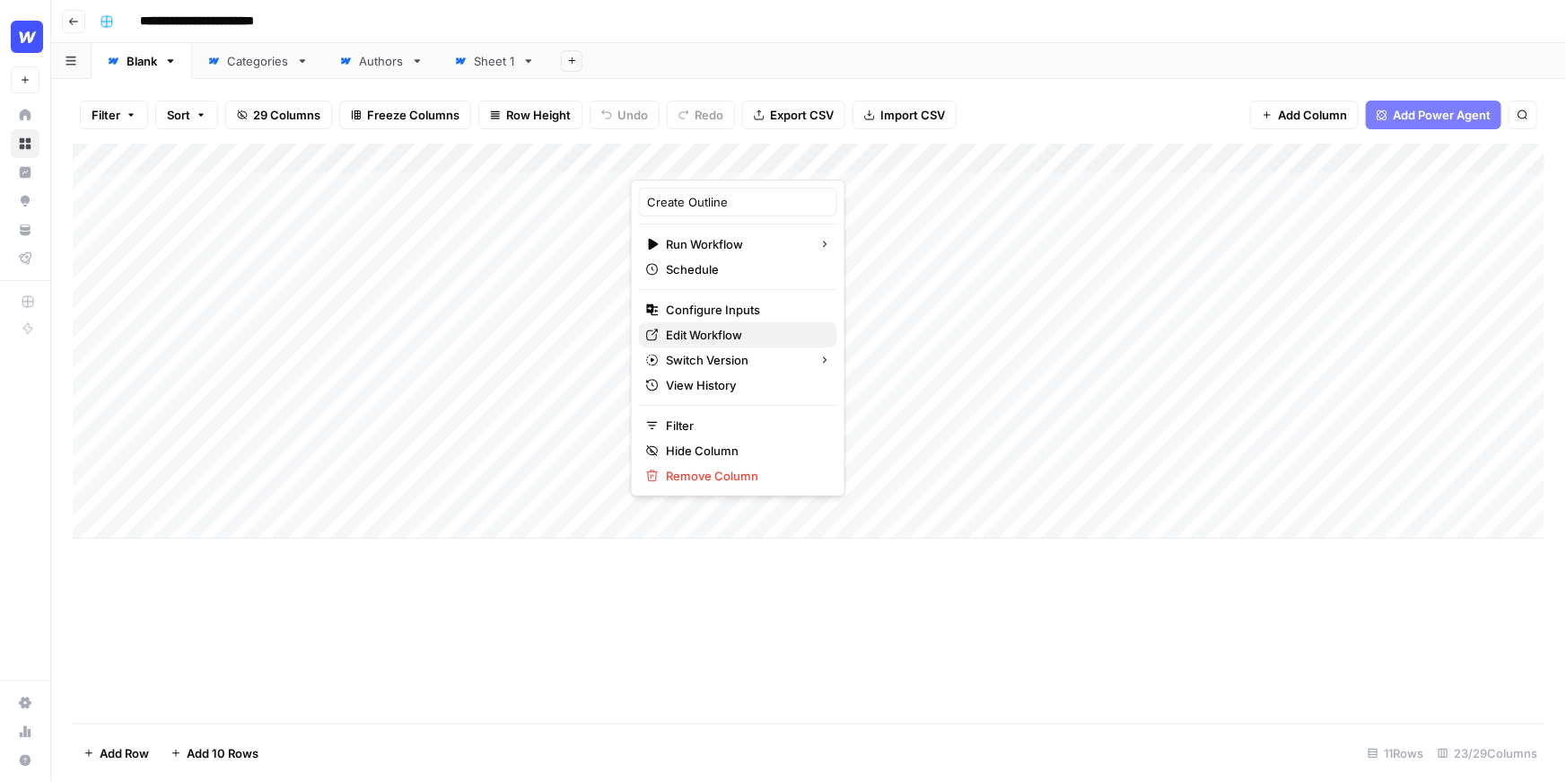
click at [707, 328] on span "Edit Workflow" at bounding box center [744, 335] width 157 height 18
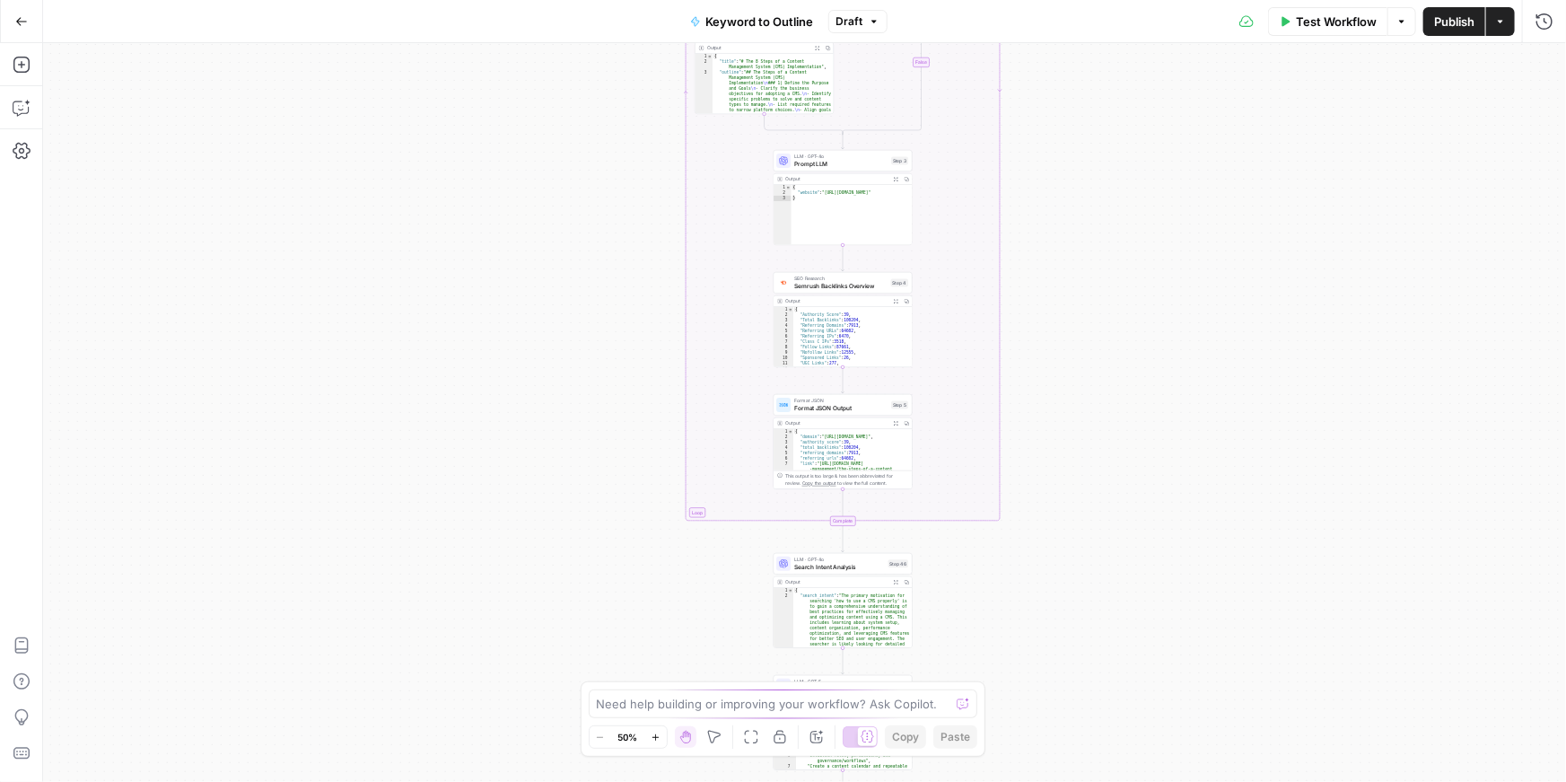
drag, startPoint x: 622, startPoint y: 240, endPoint x: 622, endPoint y: 609, distance: 369.8
click at [621, 609] on div "true false Workflow Set Inputs Inputs LLM · GPT-4o Search Query Step 40 Output …" at bounding box center [804, 412] width 1523 height 739
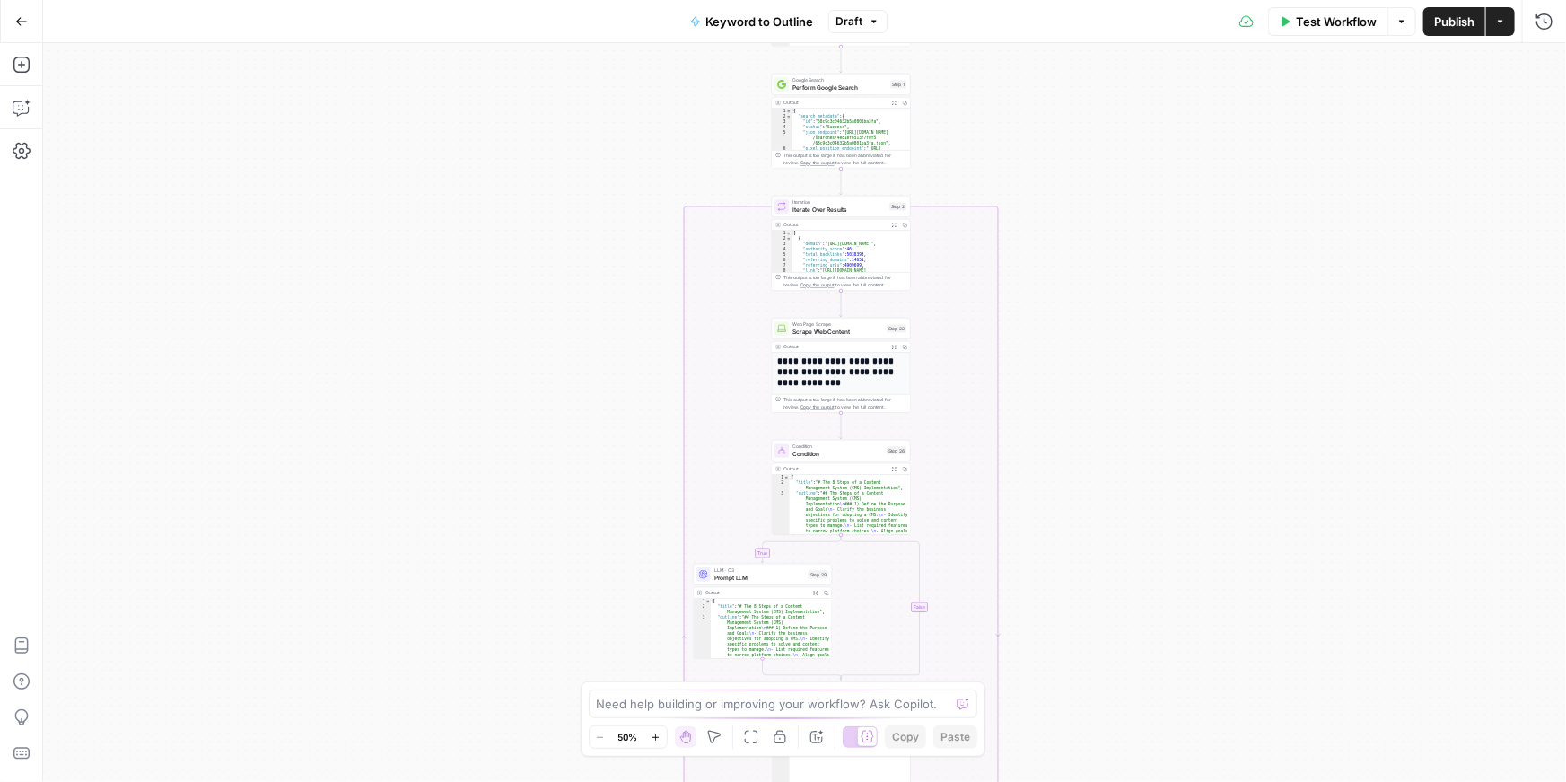
drag, startPoint x: 604, startPoint y: 272, endPoint x: 603, endPoint y: 659, distance: 386.8
click at [603, 657] on div "true false Workflow Set Inputs Inputs LLM · GPT-4o Search Query Step 40 Output …" at bounding box center [804, 412] width 1523 height 739
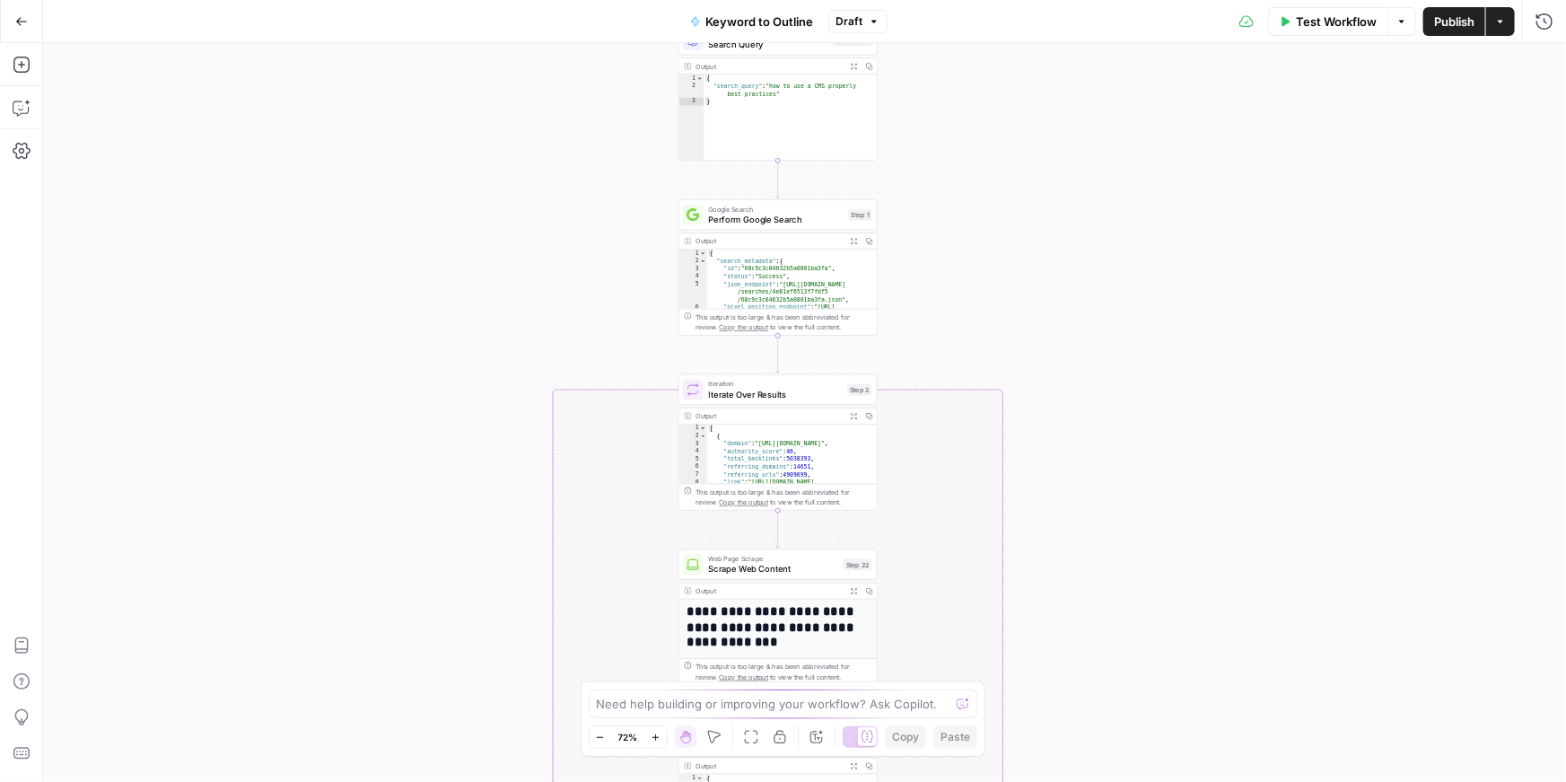
drag, startPoint x: 614, startPoint y: 472, endPoint x: 534, endPoint y: 718, distance: 258.6
click at [534, 718] on div "true false Workflow Set Inputs Inputs LLM · GPT-4o Search Query Step 40 Output …" at bounding box center [804, 412] width 1523 height 739
drag, startPoint x: 979, startPoint y: 241, endPoint x: 979, endPoint y: 440, distance: 198.4
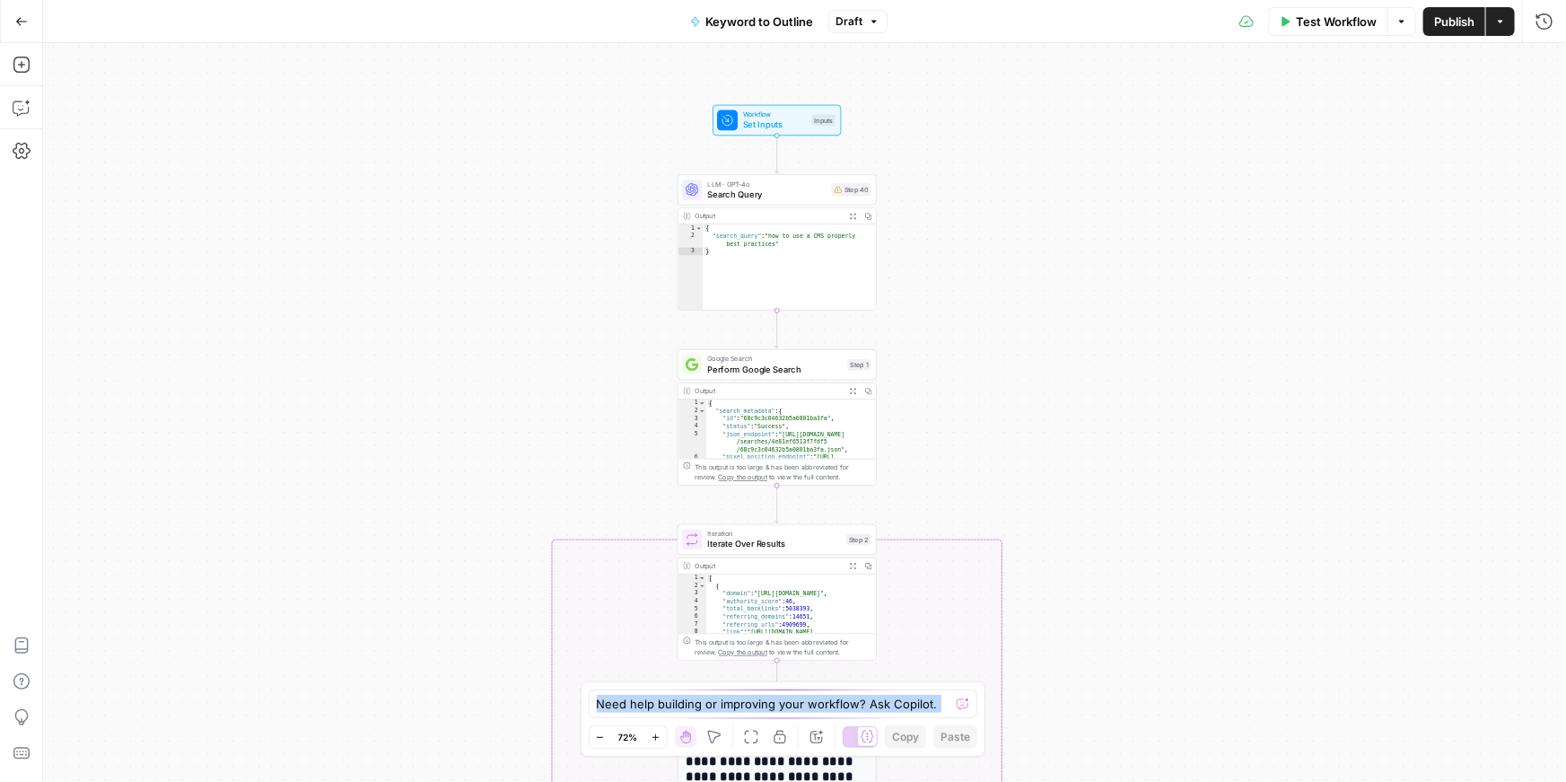
drag, startPoint x: 990, startPoint y: 243, endPoint x: 990, endPoint y: 390, distance: 147.2
click at [990, 390] on div "true false Workflow Set Inputs Inputs LLM · GPT-4o Search Query Step 40 Output …" at bounding box center [804, 412] width 1523 height 739
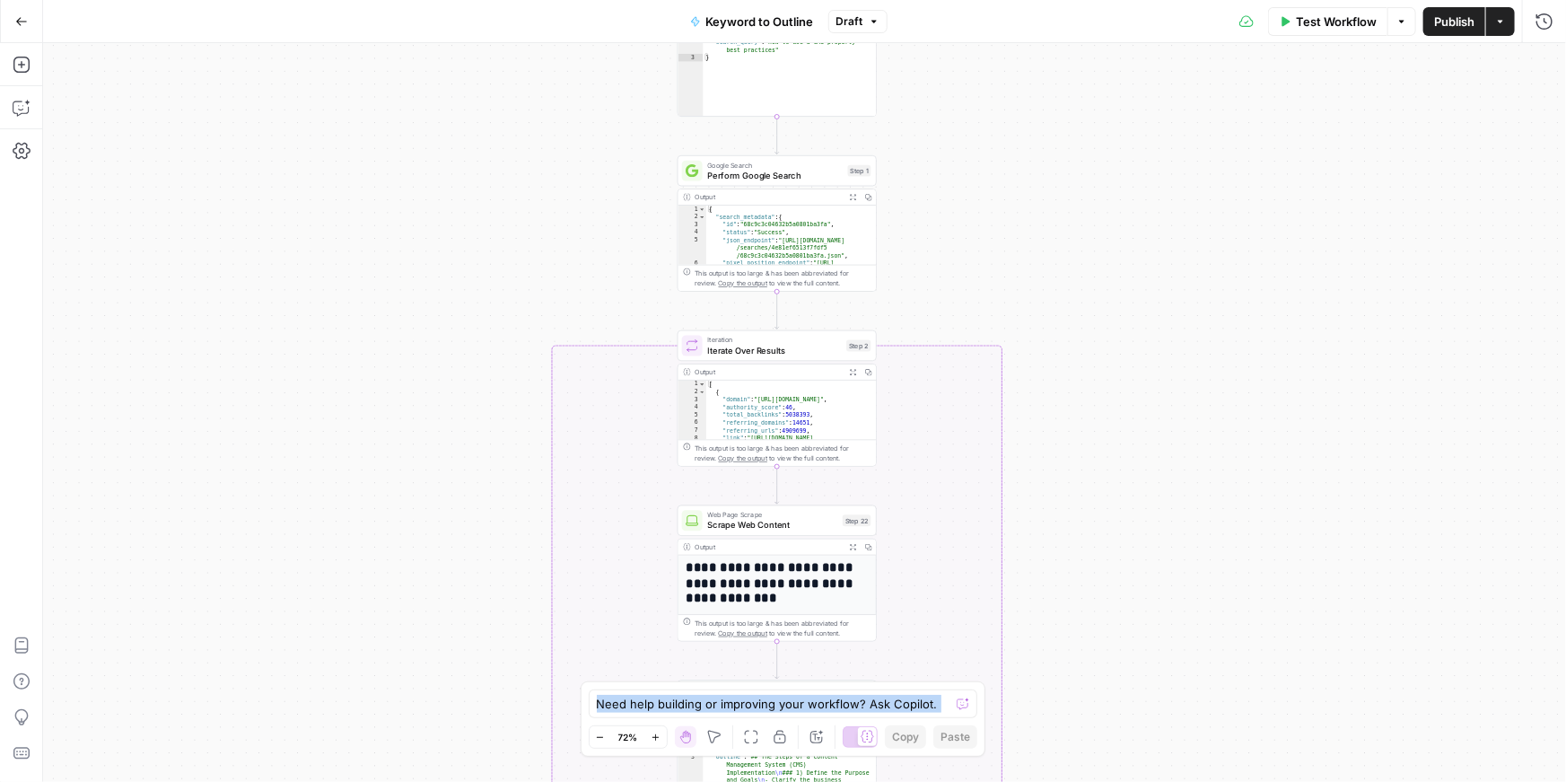
drag, startPoint x: 962, startPoint y: 434, endPoint x: 960, endPoint y: 231, distance: 202.9
click at [960, 230] on div "true false Workflow Set Inputs Inputs LLM · GPT-4o Search Query Step 40 Output …" at bounding box center [804, 412] width 1523 height 739
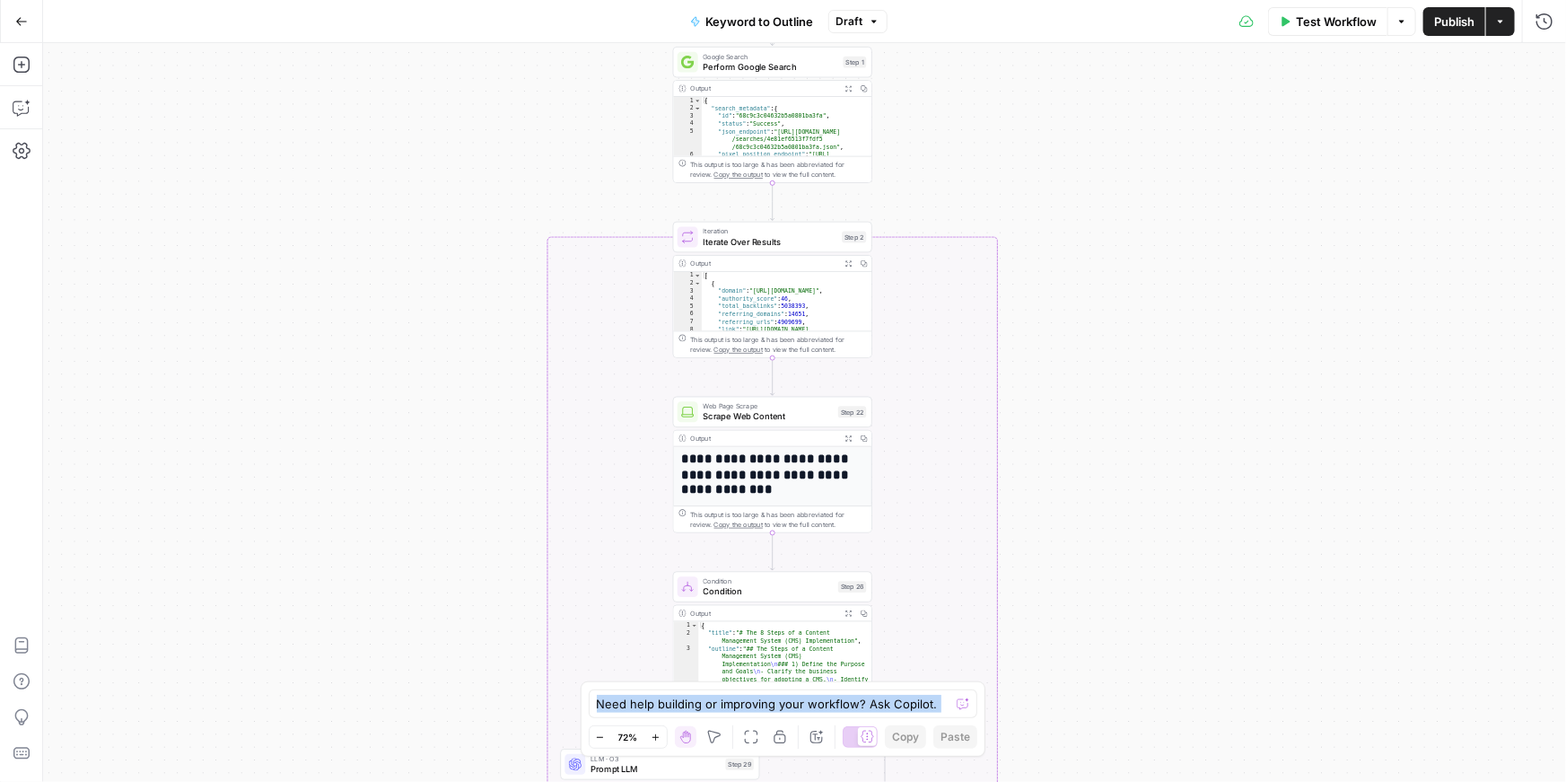
drag, startPoint x: 1070, startPoint y: 293, endPoint x: 1066, endPoint y: 195, distance: 97.9
click at [1066, 193] on div "true false Workflow Set Inputs Inputs LLM · GPT-4o Search Query Step 40 Output …" at bounding box center [804, 412] width 1523 height 739
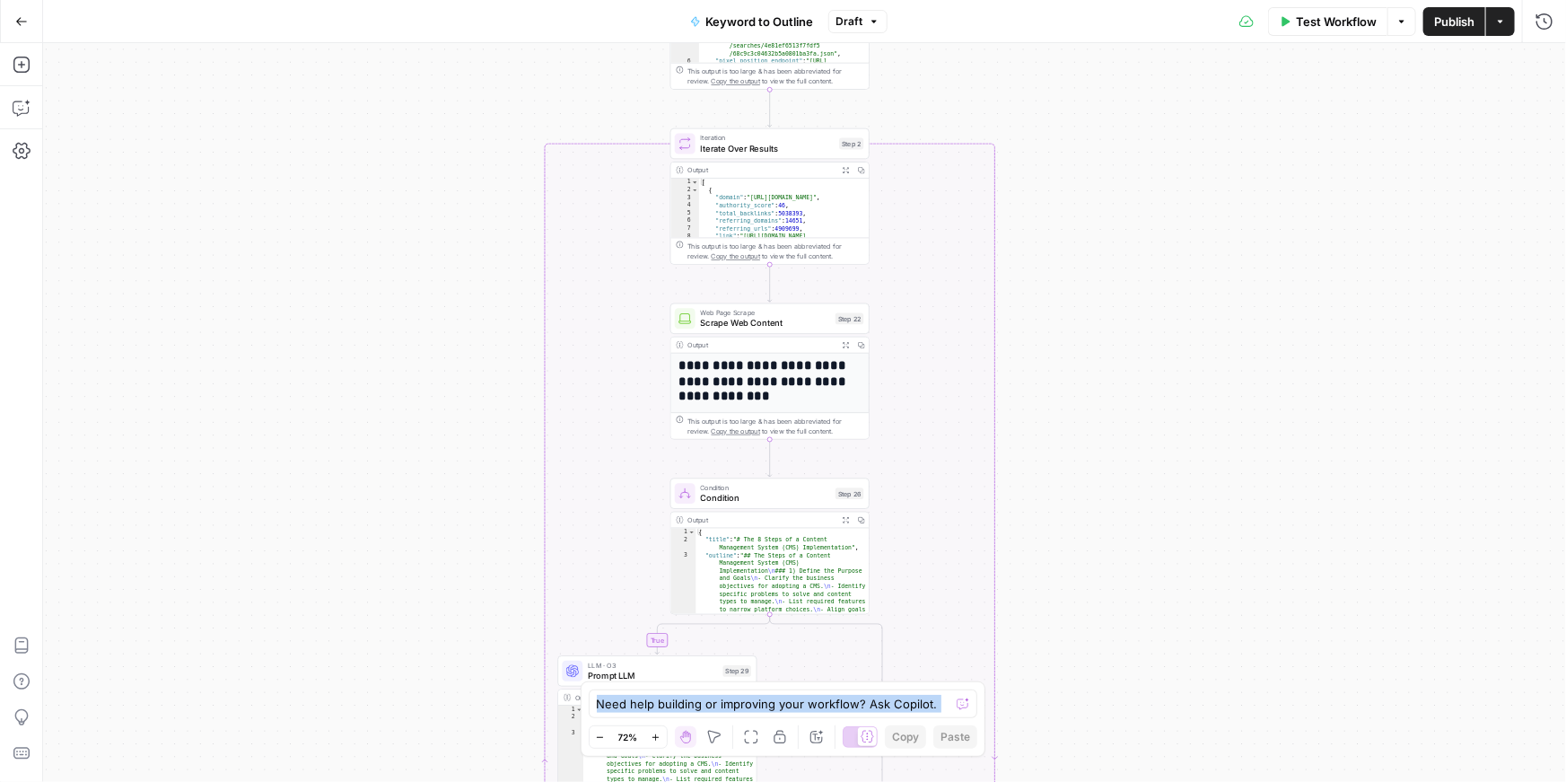
drag, startPoint x: 1121, startPoint y: 347, endPoint x: 1116, endPoint y: 206, distance: 141.9
click at [1116, 206] on div "true false Workflow Set Inputs Inputs LLM · GPT-4o Search Query Step 40 Output …" at bounding box center [804, 412] width 1523 height 739
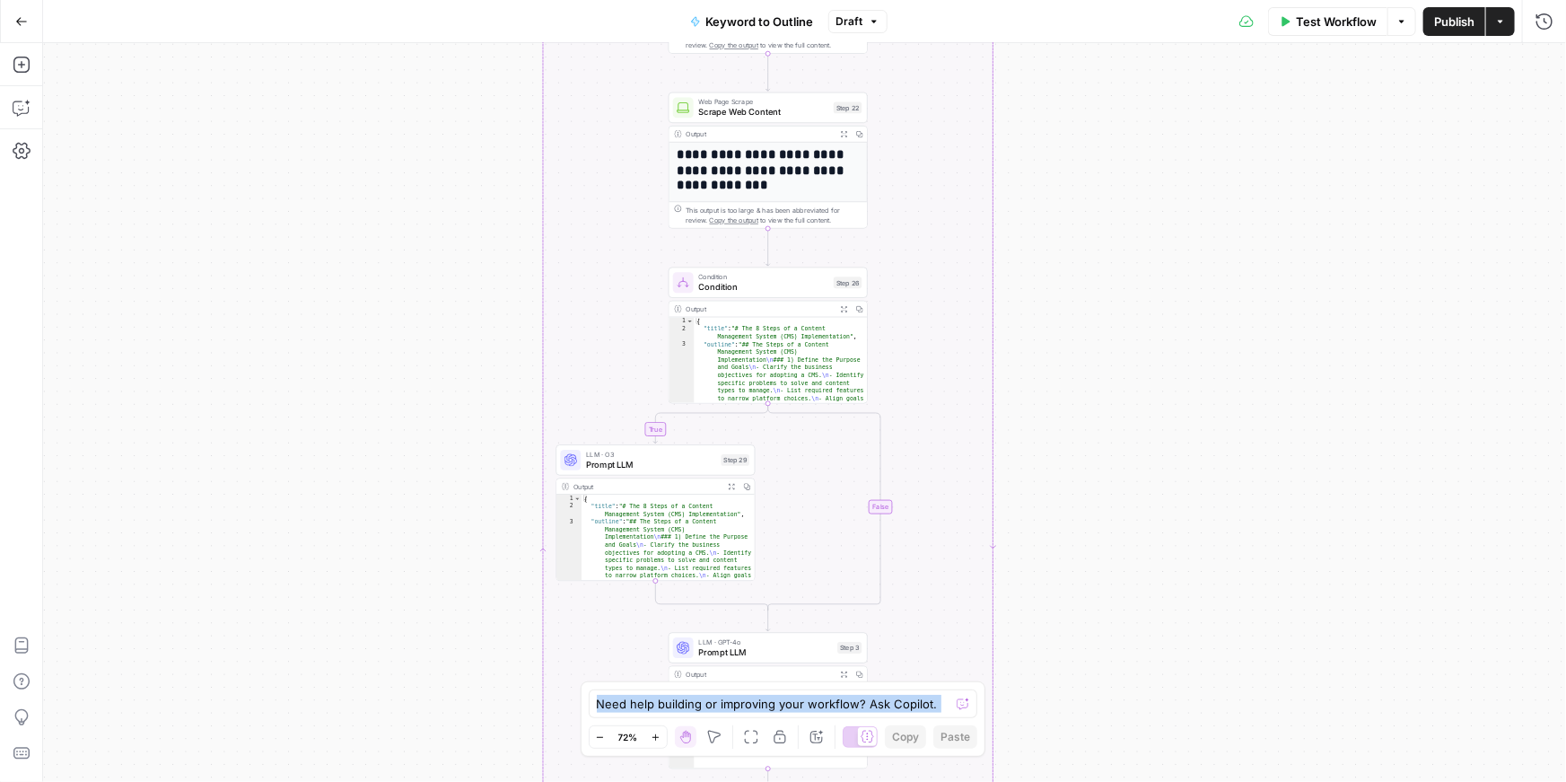
drag, startPoint x: 1059, startPoint y: 411, endPoint x: 1060, endPoint y: 247, distance: 164.3
click at [1060, 247] on div "true false Workflow Set Inputs Inputs LLM · GPT-4o Search Query Step 40 Output …" at bounding box center [804, 412] width 1523 height 739
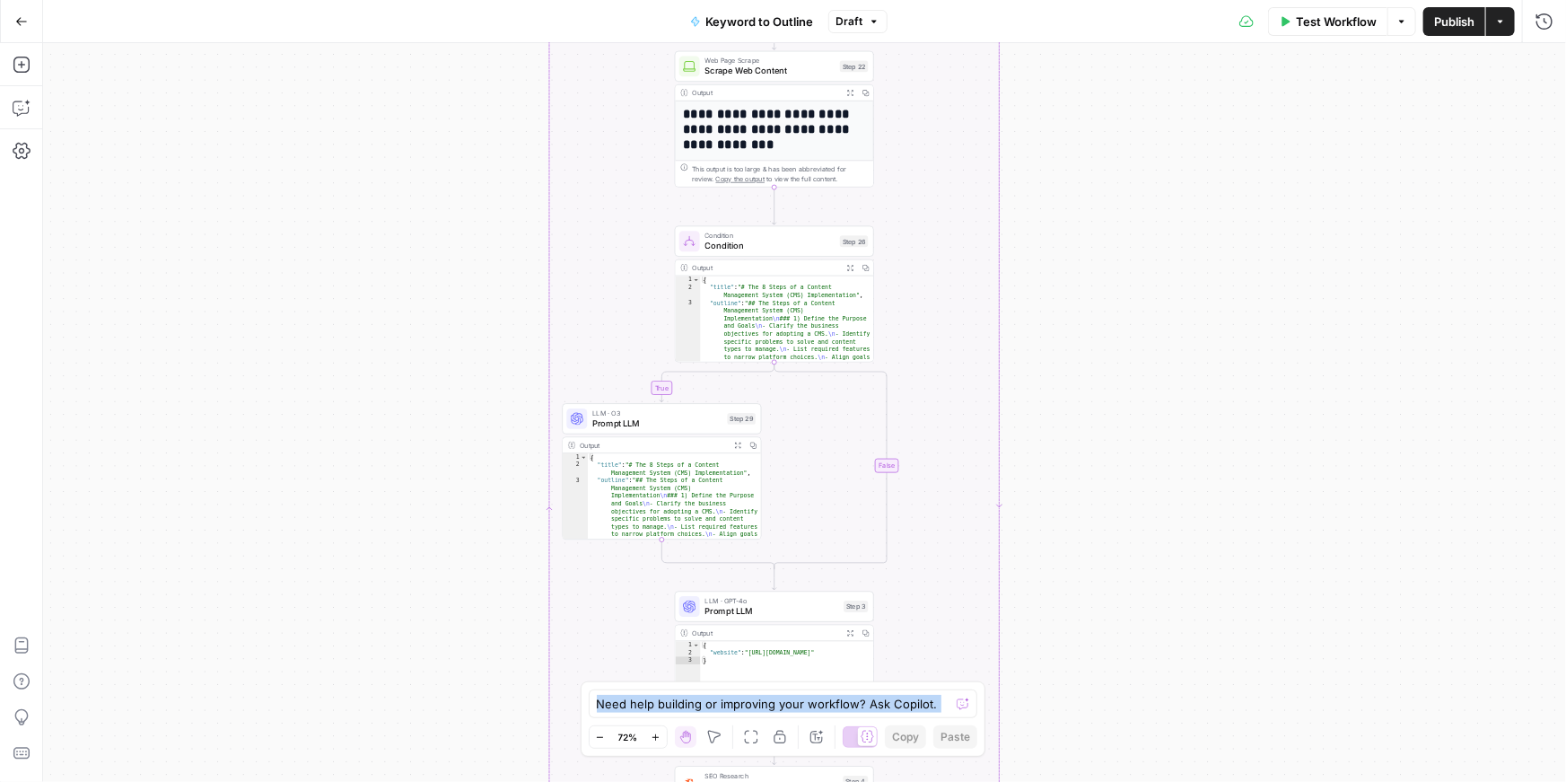
drag, startPoint x: 1054, startPoint y: 337, endPoint x: 1060, endPoint y: 297, distance: 40.0
click at [1060, 297] on div "true false Workflow Set Inputs Inputs LLM · GPT-4o Search Query Step 40 Output …" at bounding box center [804, 412] width 1523 height 739
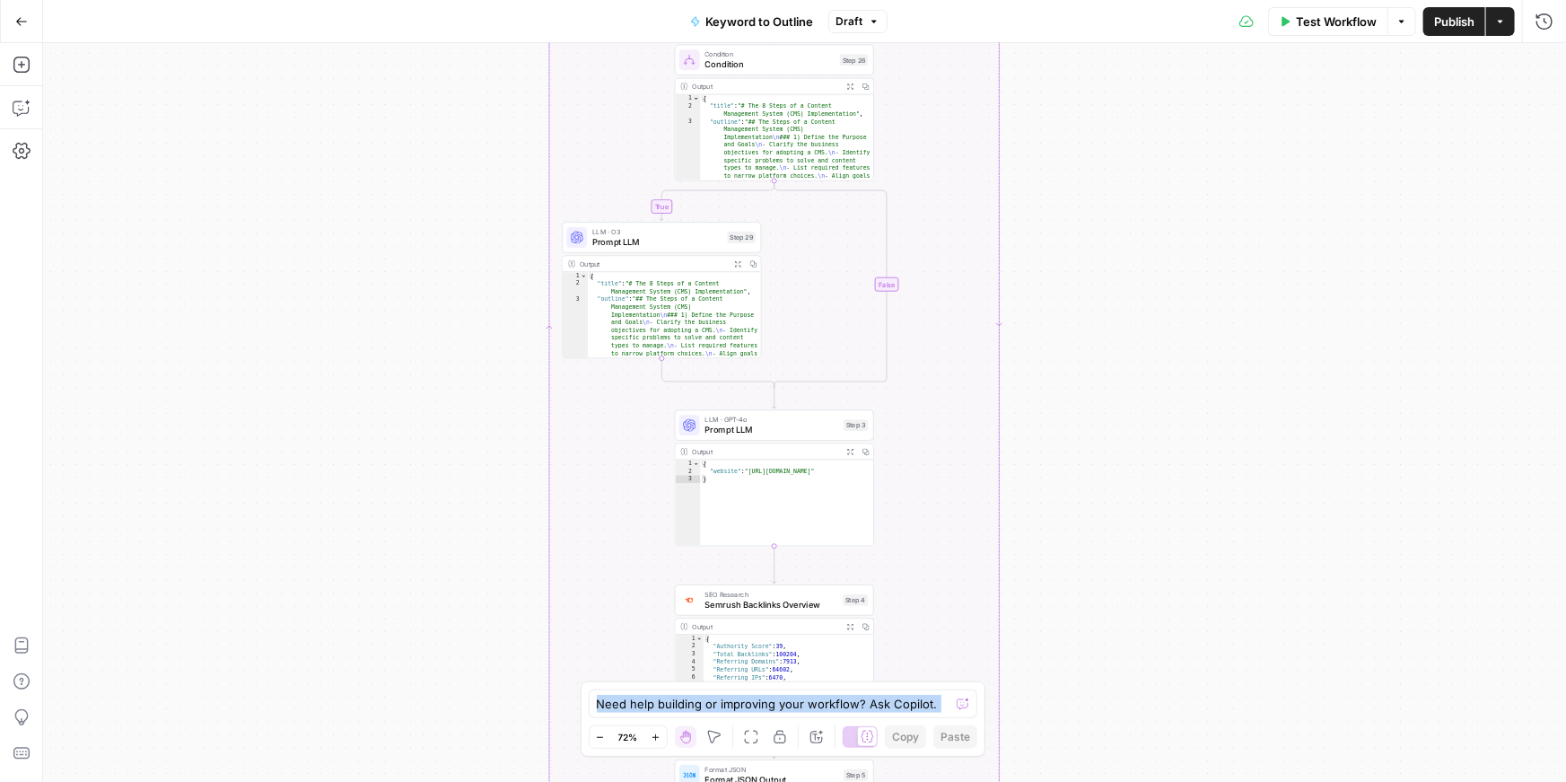
drag, startPoint x: 1058, startPoint y: 327, endPoint x: 1057, endPoint y: 143, distance: 184.0
click at [1057, 142] on div "true false Workflow Set Inputs Inputs LLM · GPT-4o Search Query Step 40 Output …" at bounding box center [804, 412] width 1523 height 739
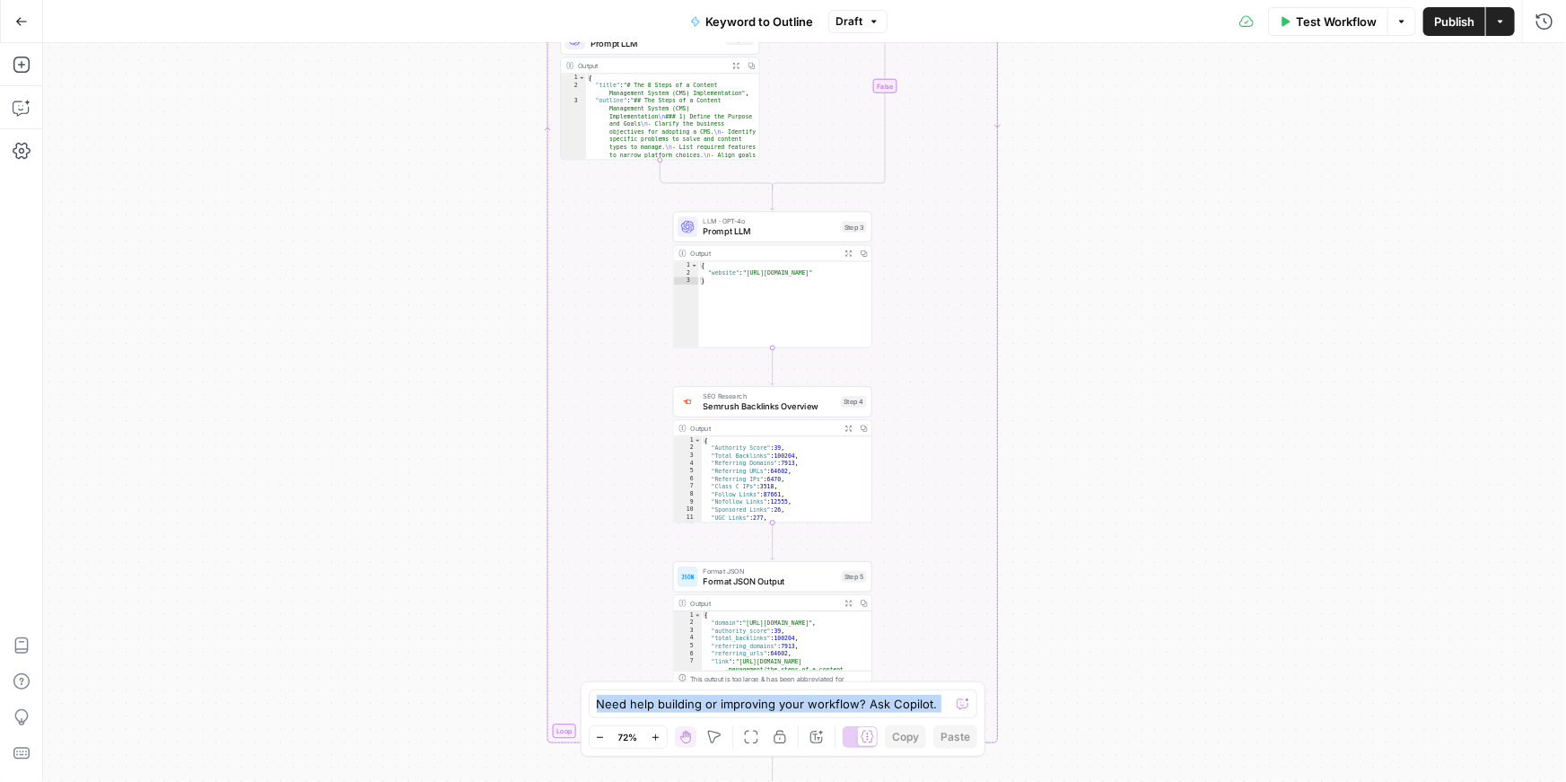
drag, startPoint x: 1058, startPoint y: 348, endPoint x: 1057, endPoint y: 154, distance: 193.9
click at [1057, 154] on div "true false Workflow Set Inputs Inputs LLM · GPT-4o Search Query Step 40 Output …" at bounding box center [804, 412] width 1523 height 739
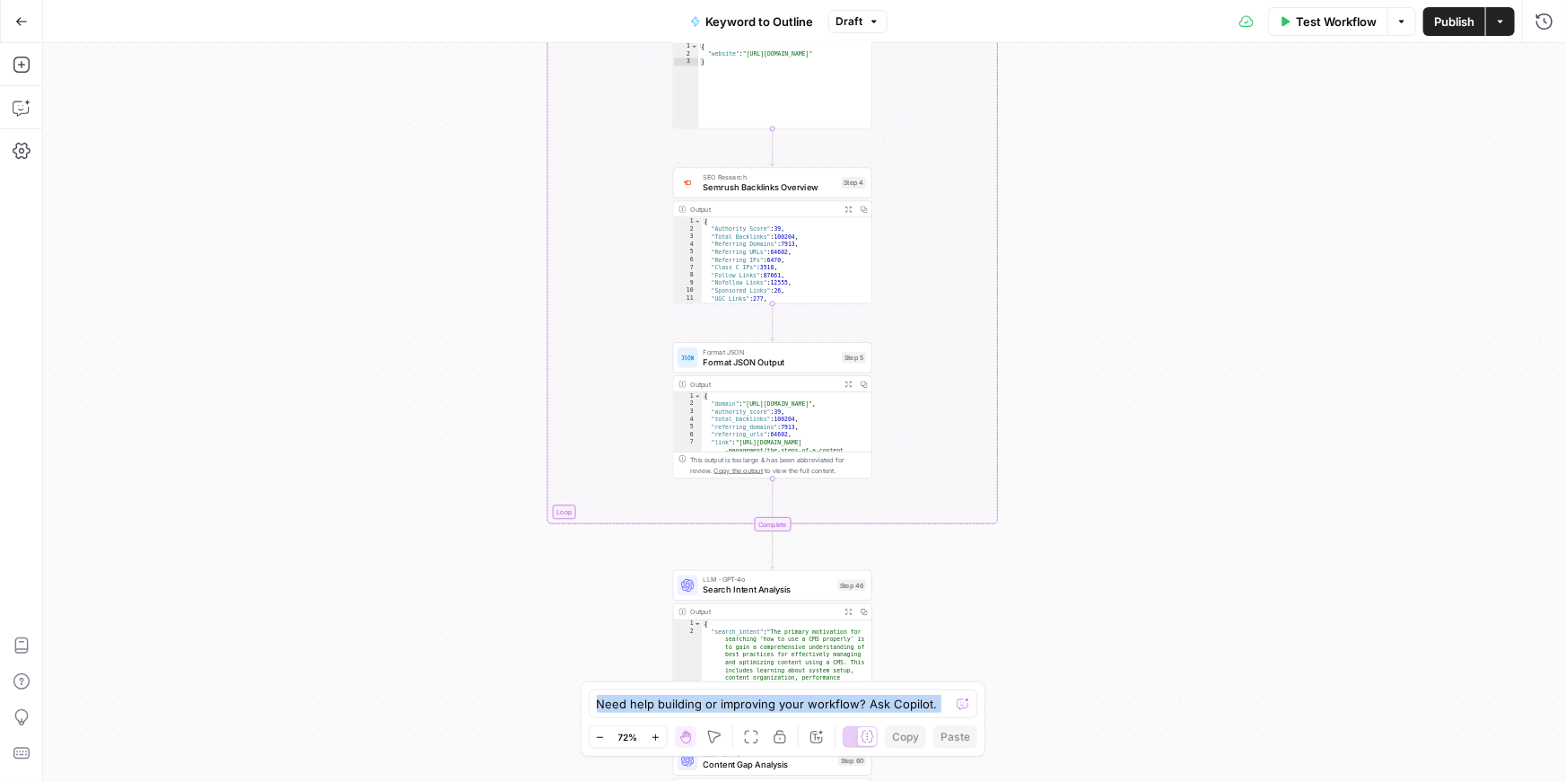
drag, startPoint x: 1137, startPoint y: 423, endPoint x: 1135, endPoint y: 206, distance: 216.3
click at [1135, 206] on div "true false Workflow Set Inputs Inputs LLM · GPT-4o Search Query Step 40 Output …" at bounding box center [804, 412] width 1523 height 739
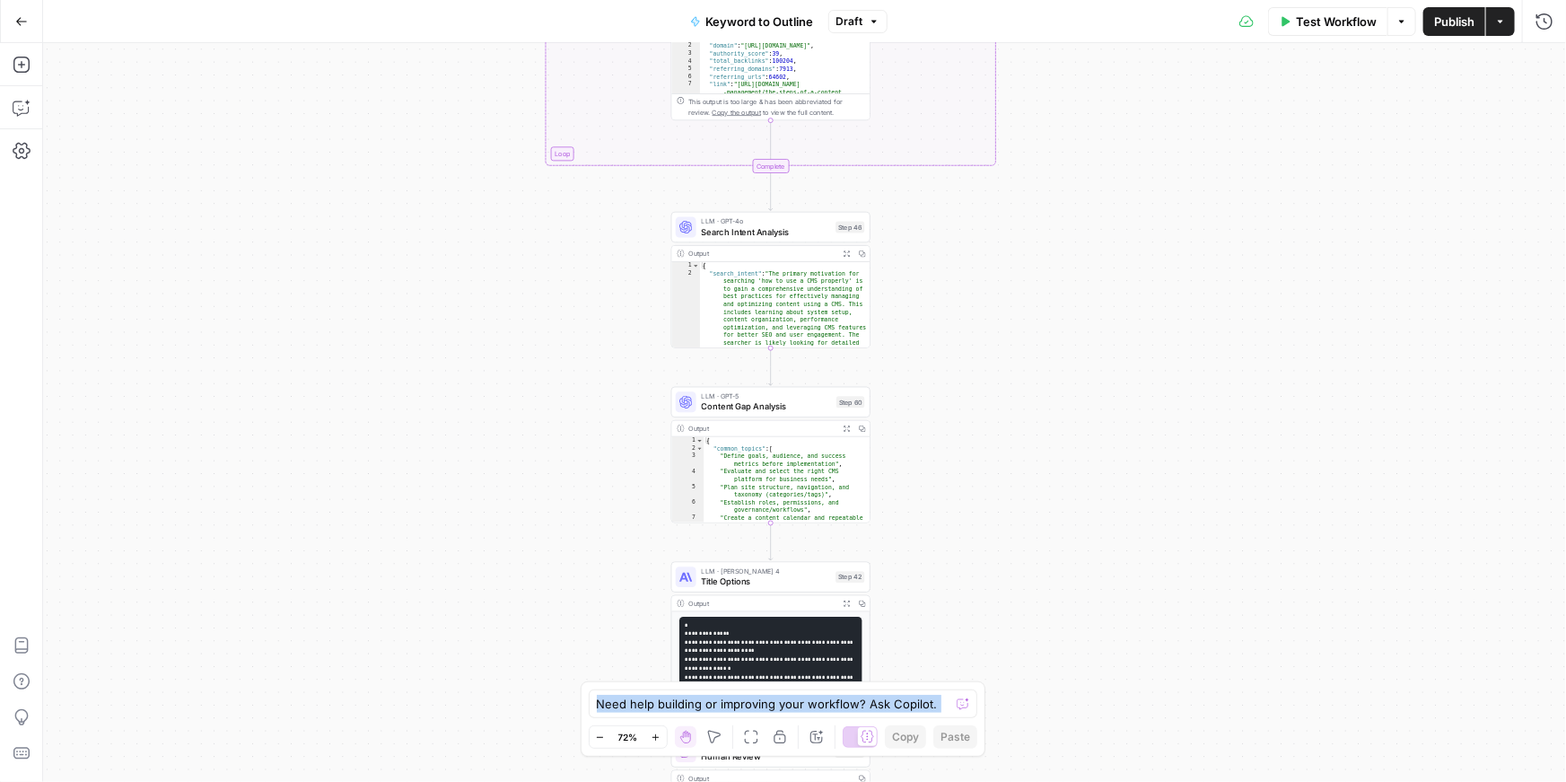
drag, startPoint x: 1067, startPoint y: 416, endPoint x: 1066, endPoint y: 83, distance: 333.0
click at [1067, 67] on div "true false Workflow Set Inputs Inputs LLM · GPT-4o Search Query Step 40 Output …" at bounding box center [804, 412] width 1523 height 739
click at [784, 393] on span "LLM · GPT-5" at bounding box center [767, 395] width 130 height 10
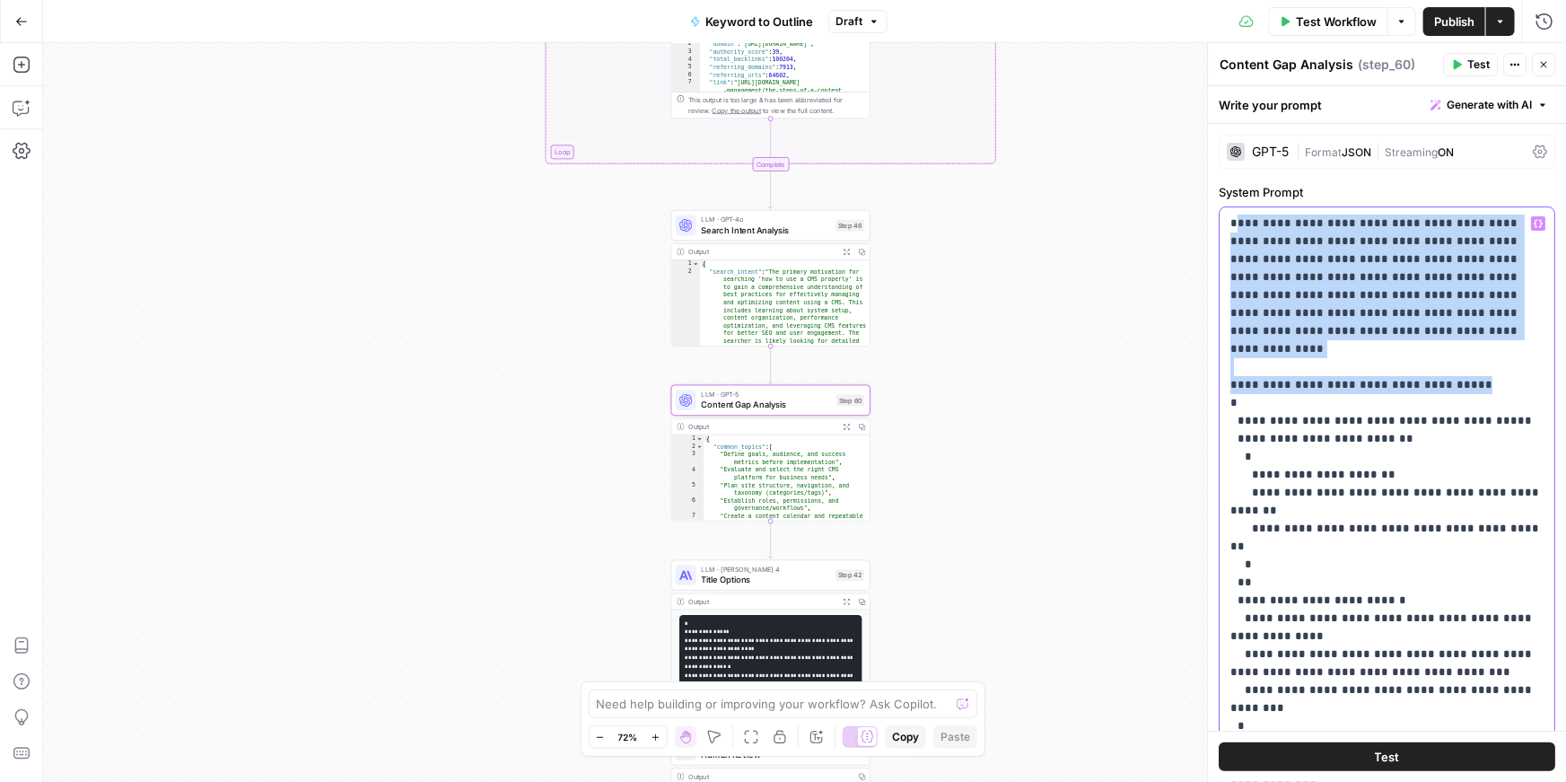
drag, startPoint x: 1236, startPoint y: 223, endPoint x: 1462, endPoint y: 370, distance: 269.4
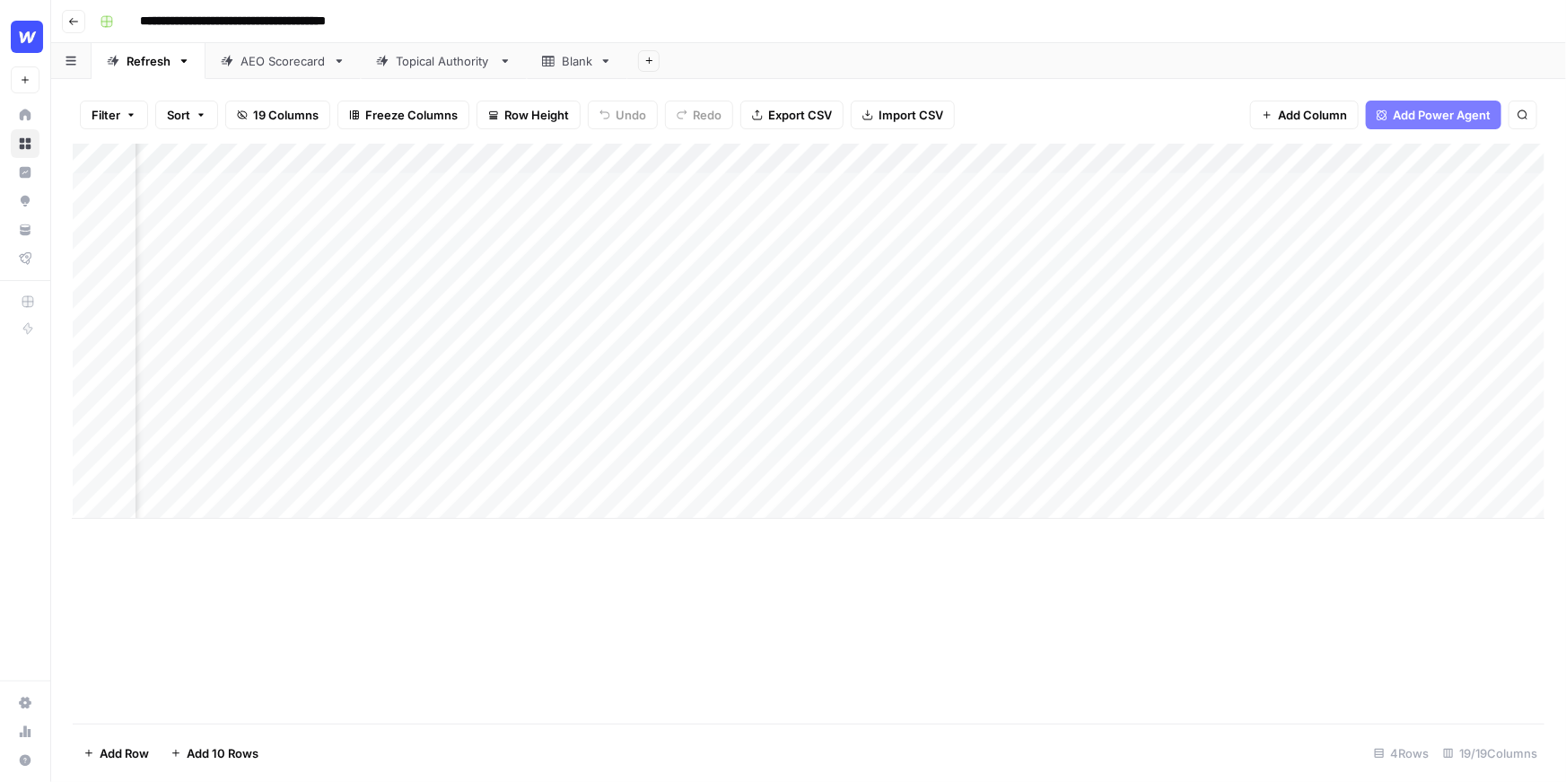
scroll to position [0, 1686]
click at [1371, 190] on div "Add Column" at bounding box center [809, 331] width 1472 height 375
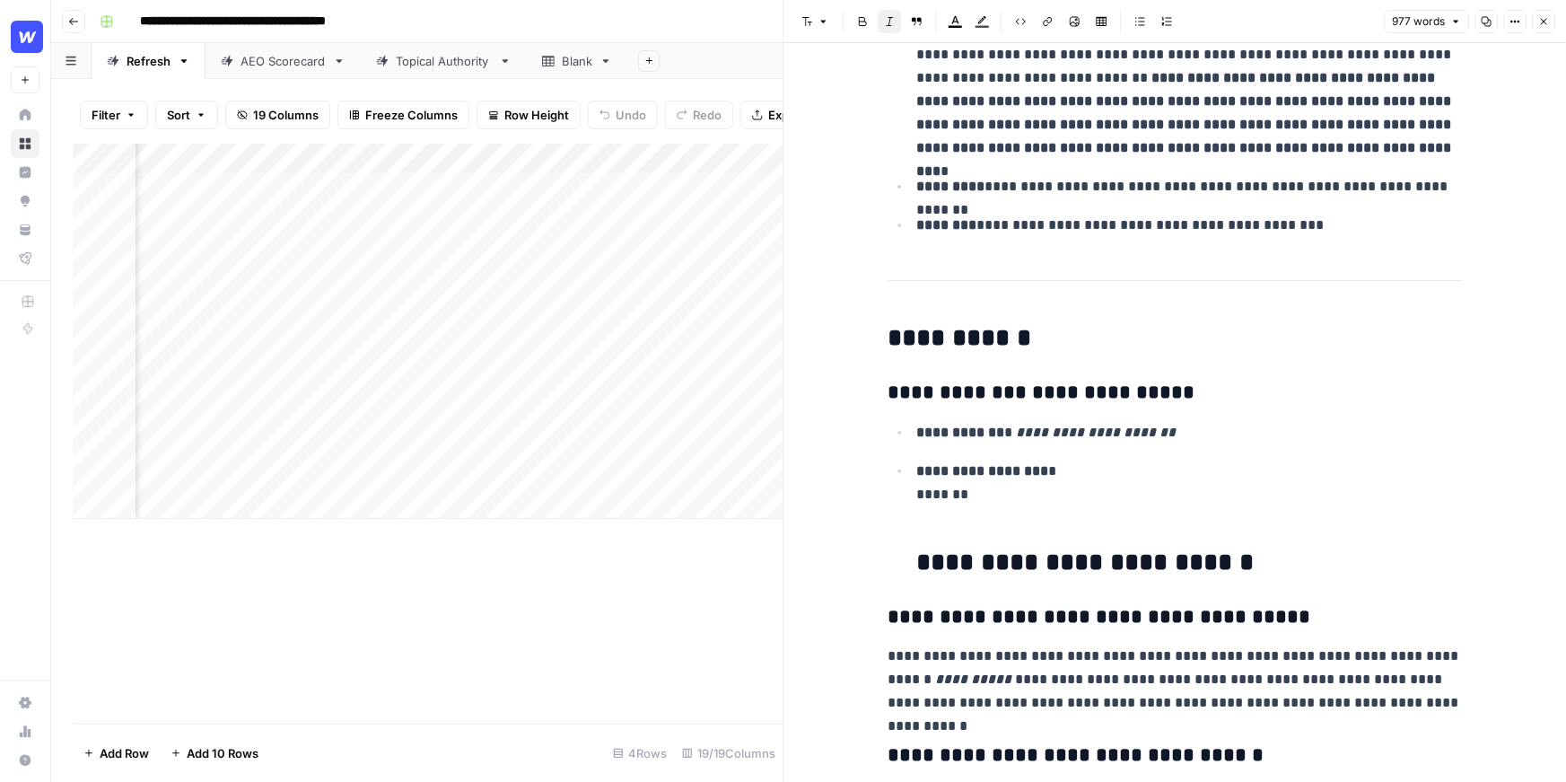
scroll to position [3509, 0]
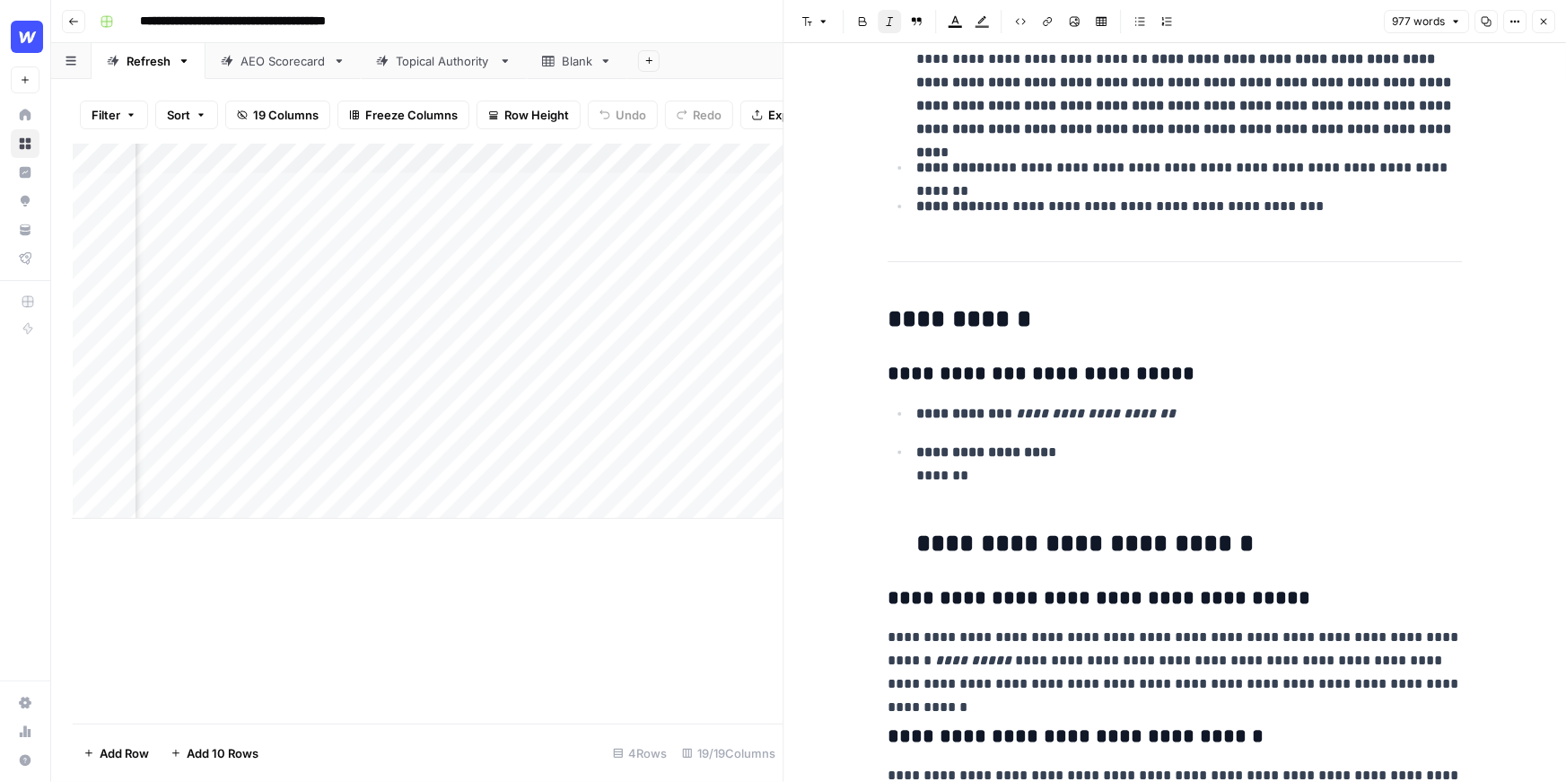
click at [1551, 17] on button "Close" at bounding box center [1543, 21] width 23 height 23
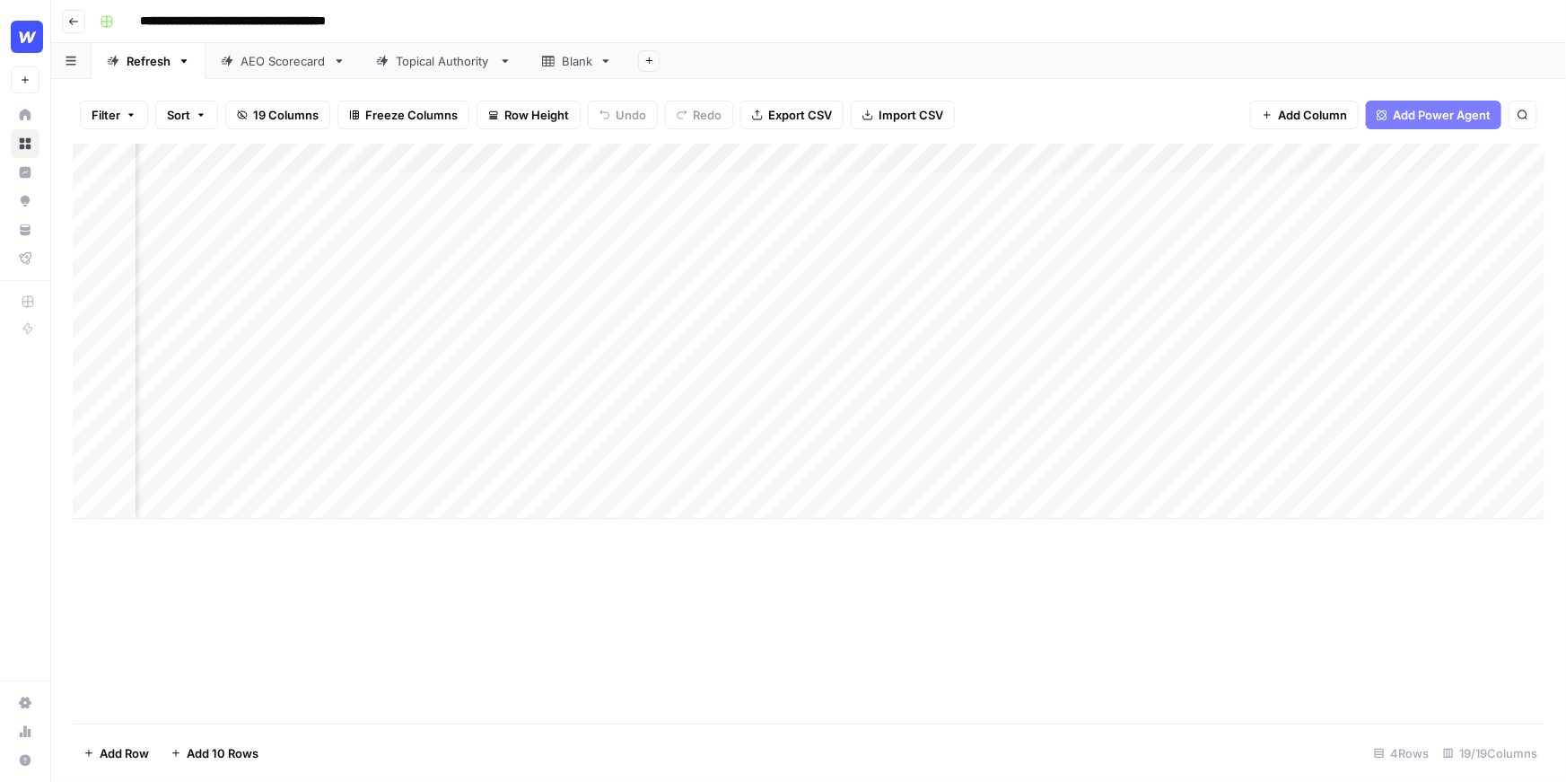
scroll to position [0, 2047]
click at [1375, 185] on div "Add Column" at bounding box center [809, 331] width 1472 height 375
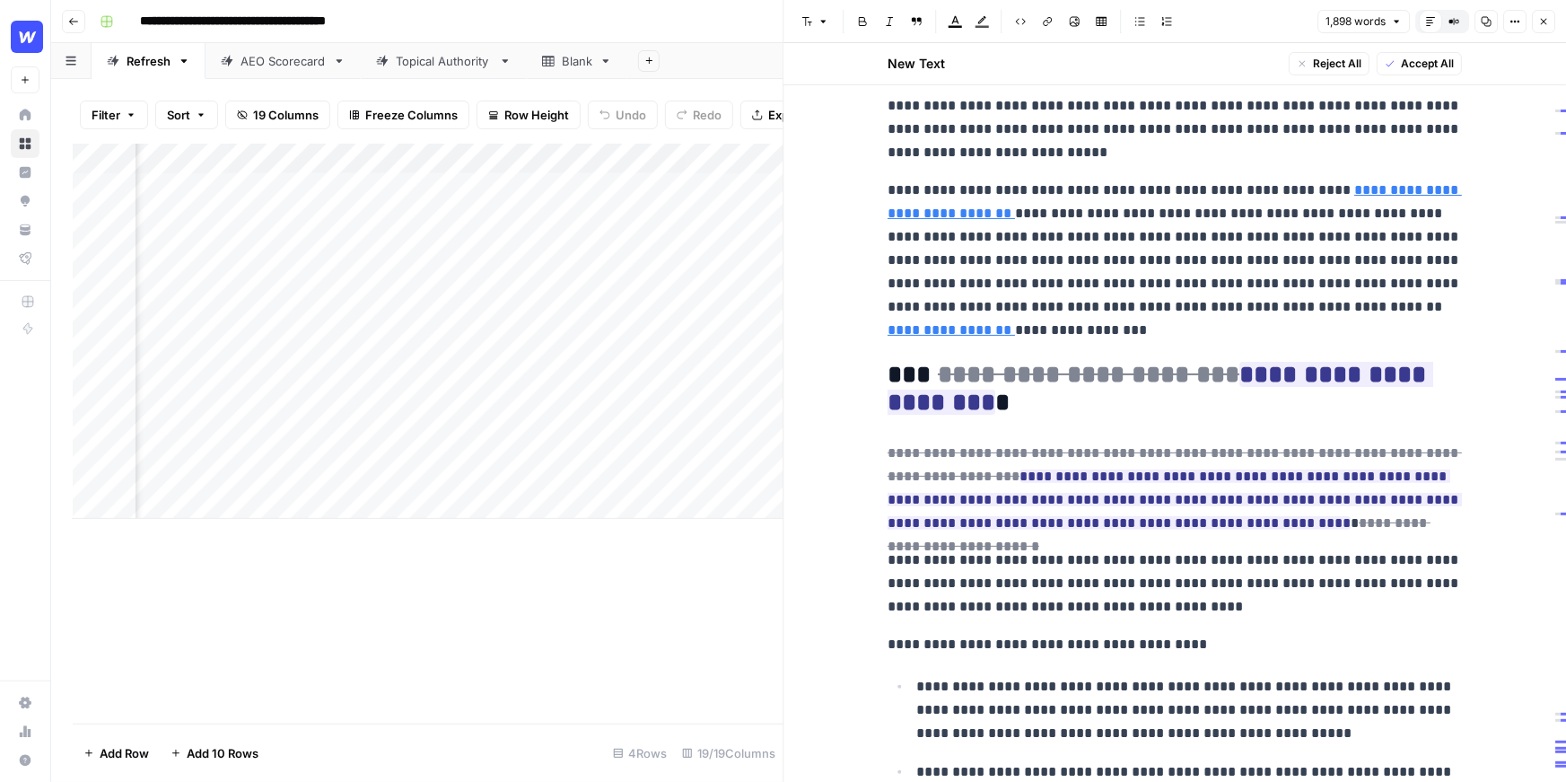
scroll to position [3553, 0]
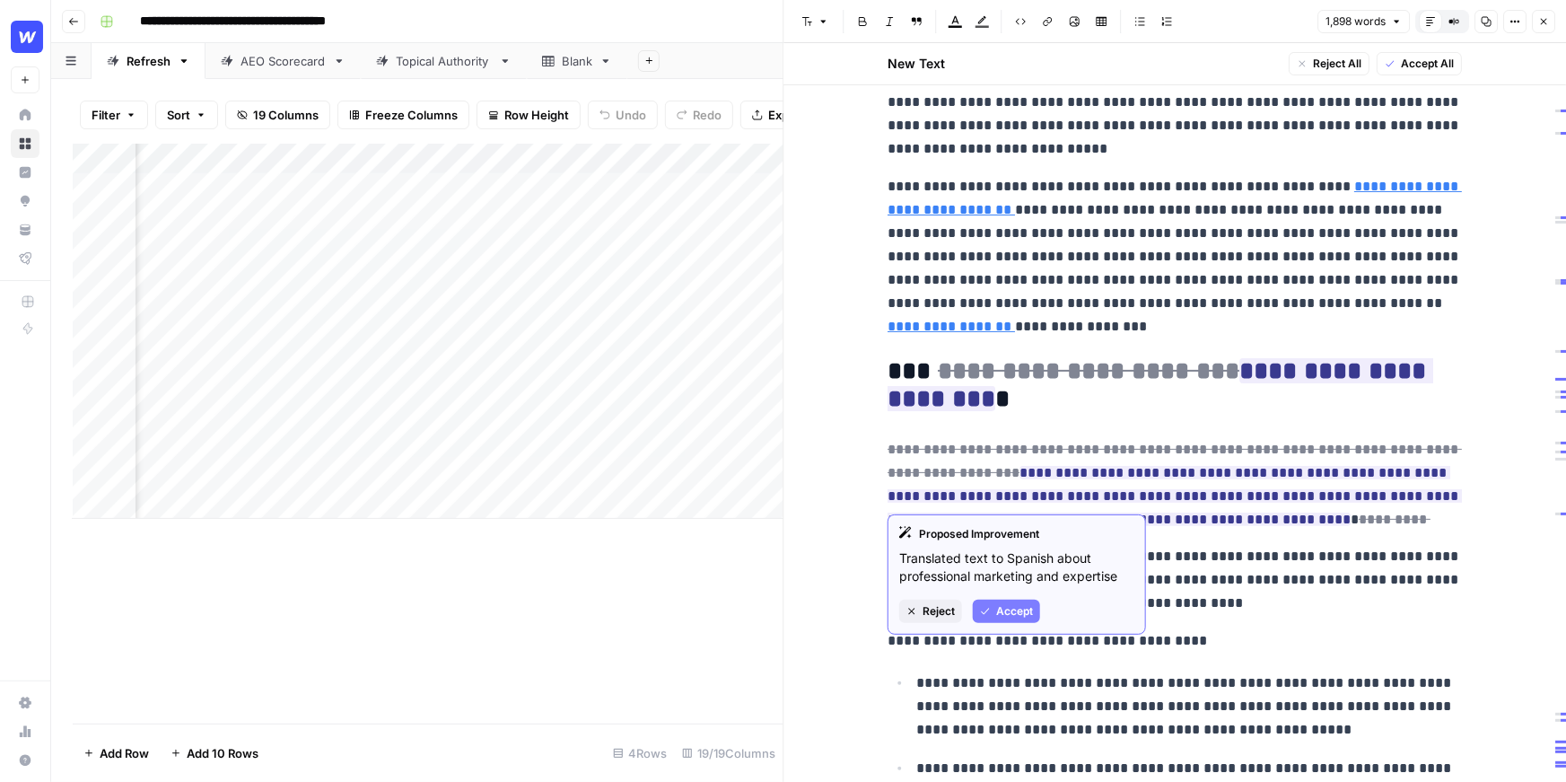
click at [1021, 460] on span "**********" at bounding box center [1175, 484] width 574 height 94
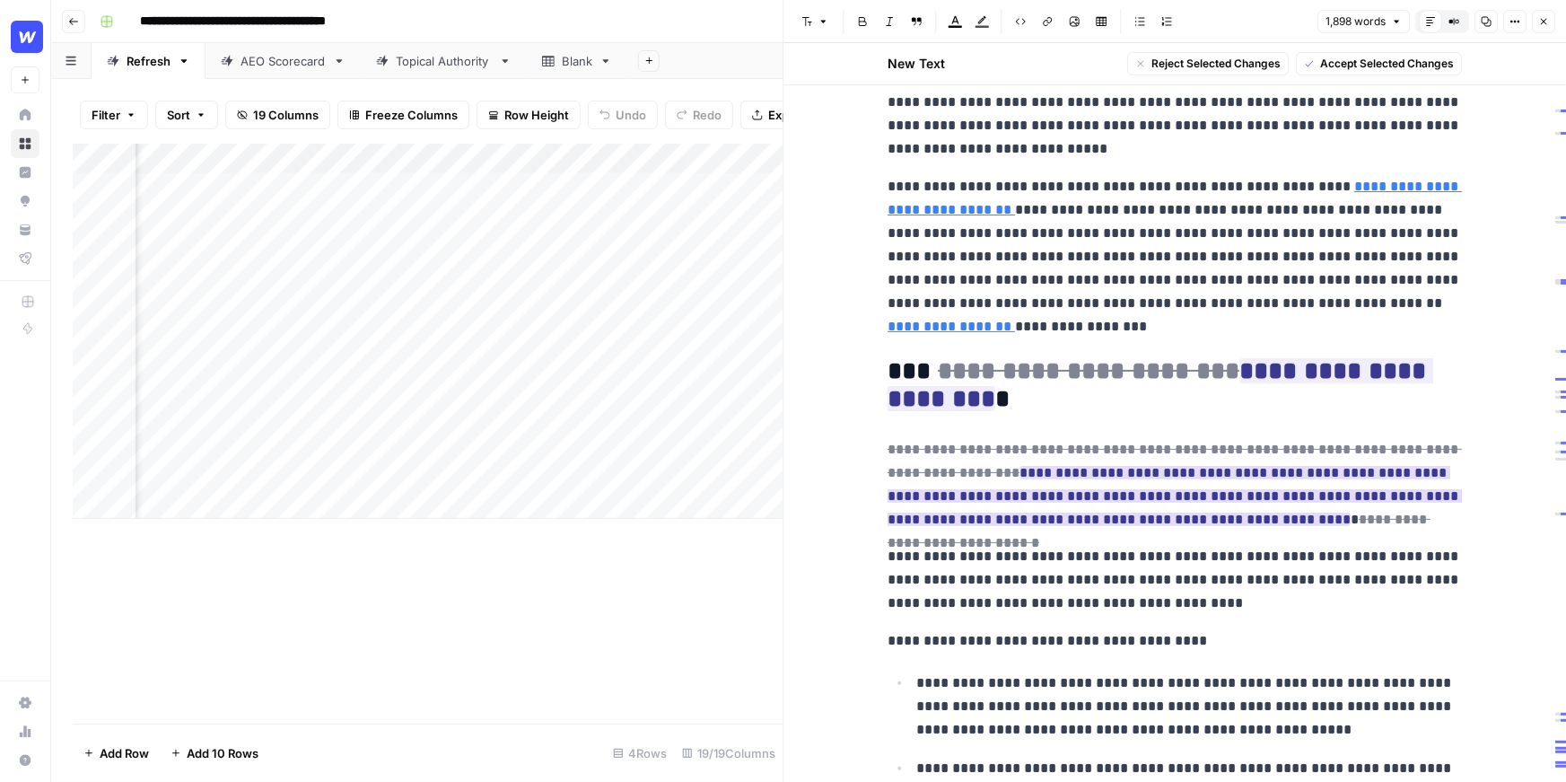
drag, startPoint x: 1215, startPoint y: 498, endPoint x: 1130, endPoint y: 490, distance: 85.6
click at [1130, 490] on p "**********" at bounding box center [1175, 484] width 574 height 93
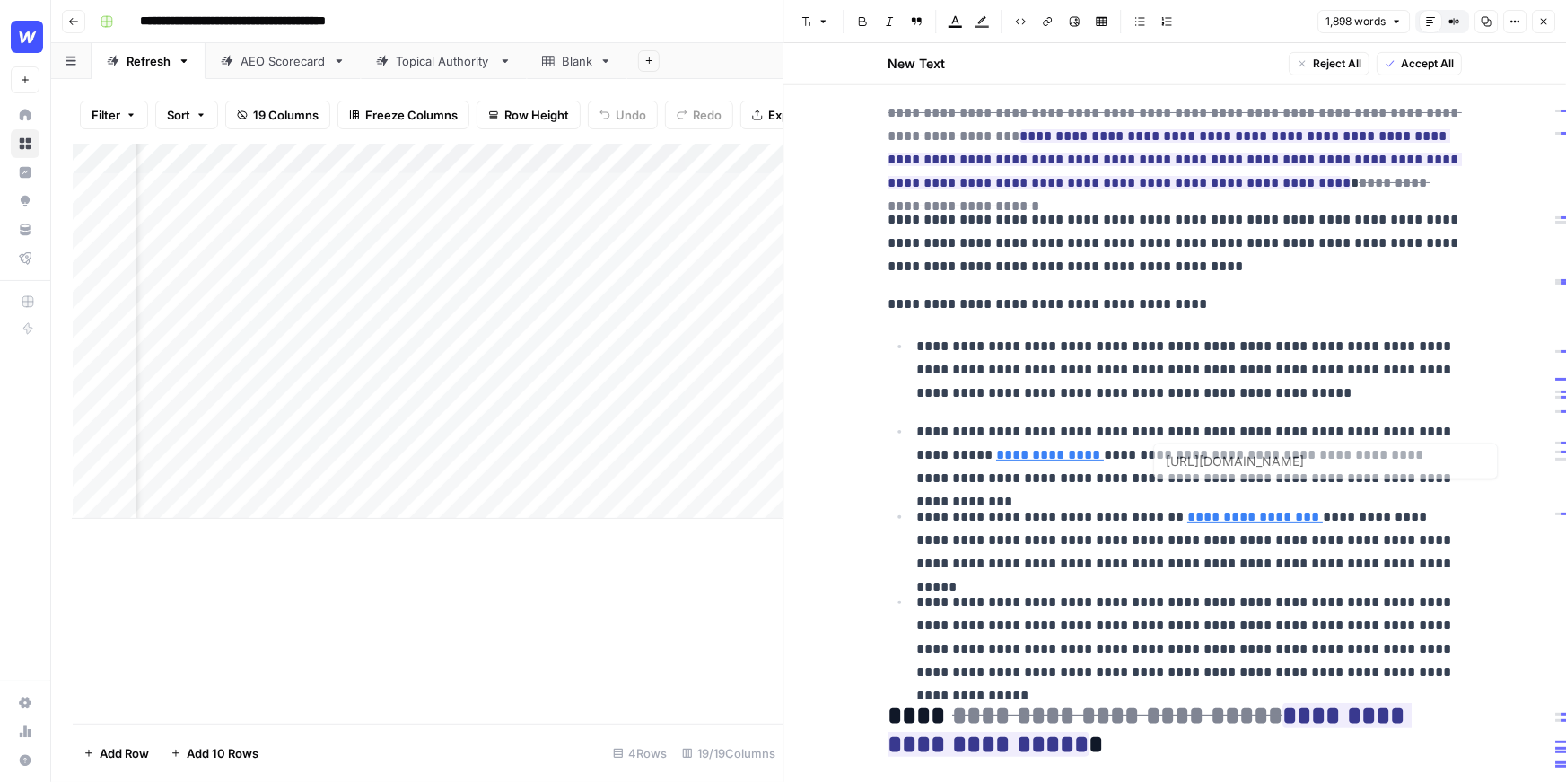
scroll to position [4061, 0]
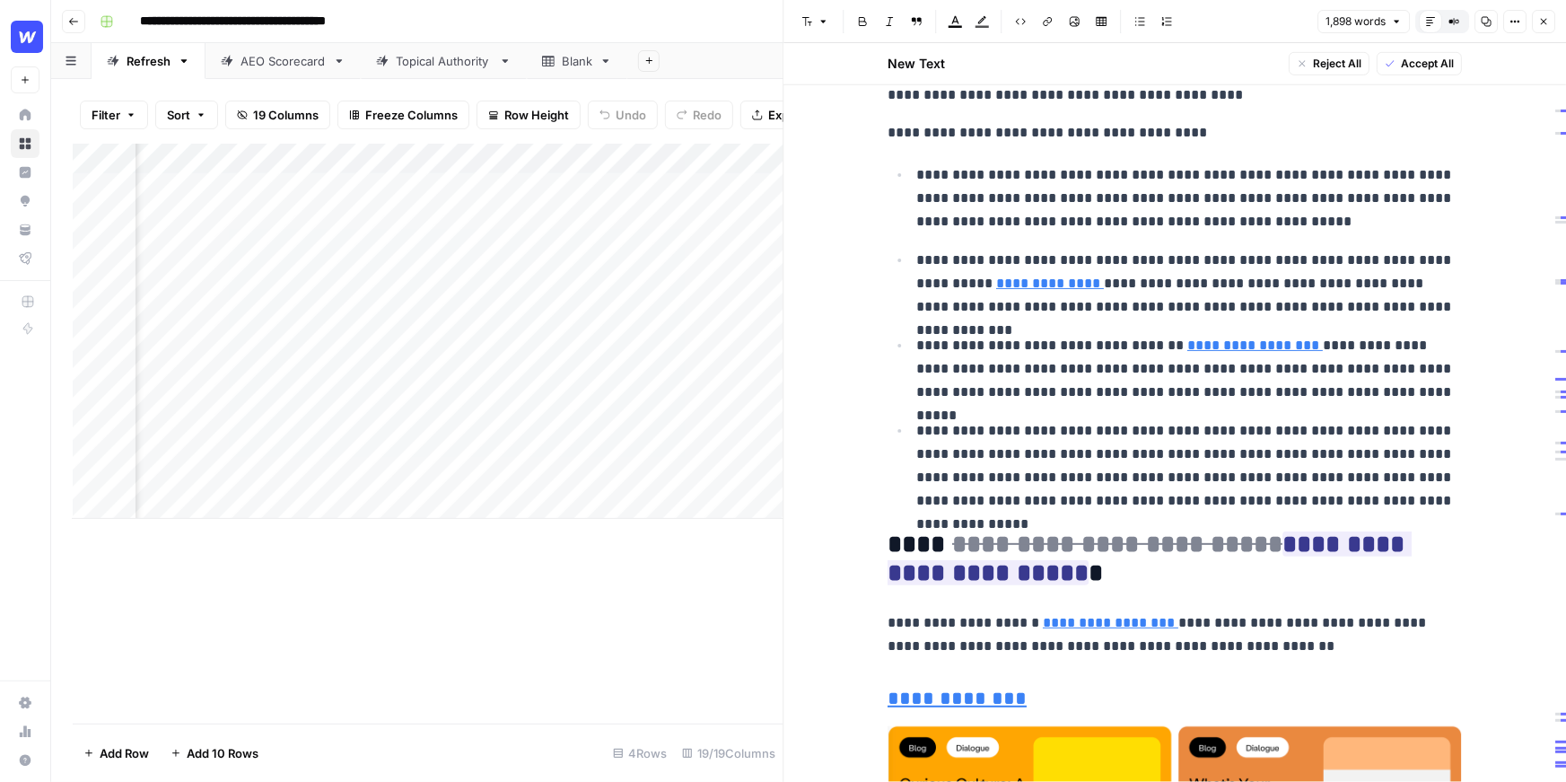
click at [1178, 464] on p "**********" at bounding box center [1189, 465] width 546 height 93
click at [1552, 22] on button "Close" at bounding box center [1543, 21] width 23 height 23
